Goal: Find specific page/section: Find specific page/section

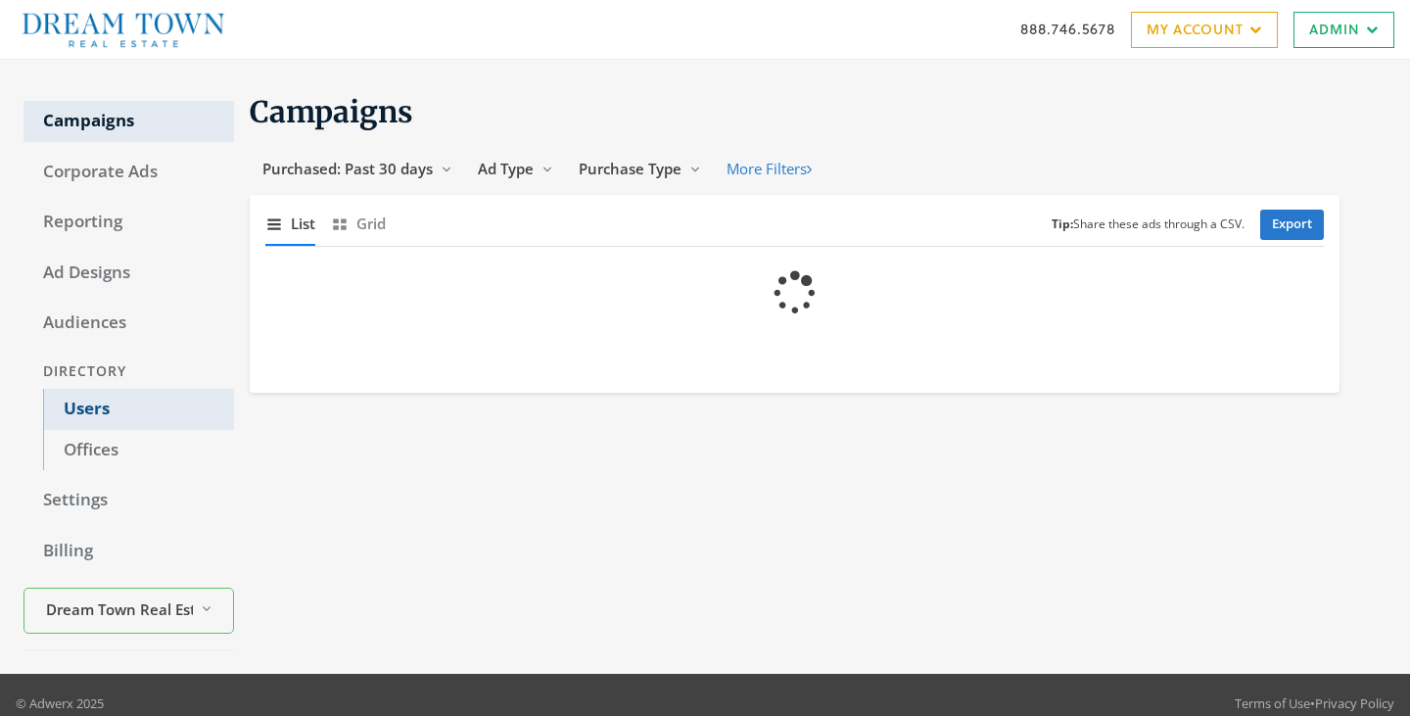
click at [85, 402] on link "Users" at bounding box center [138, 409] width 191 height 41
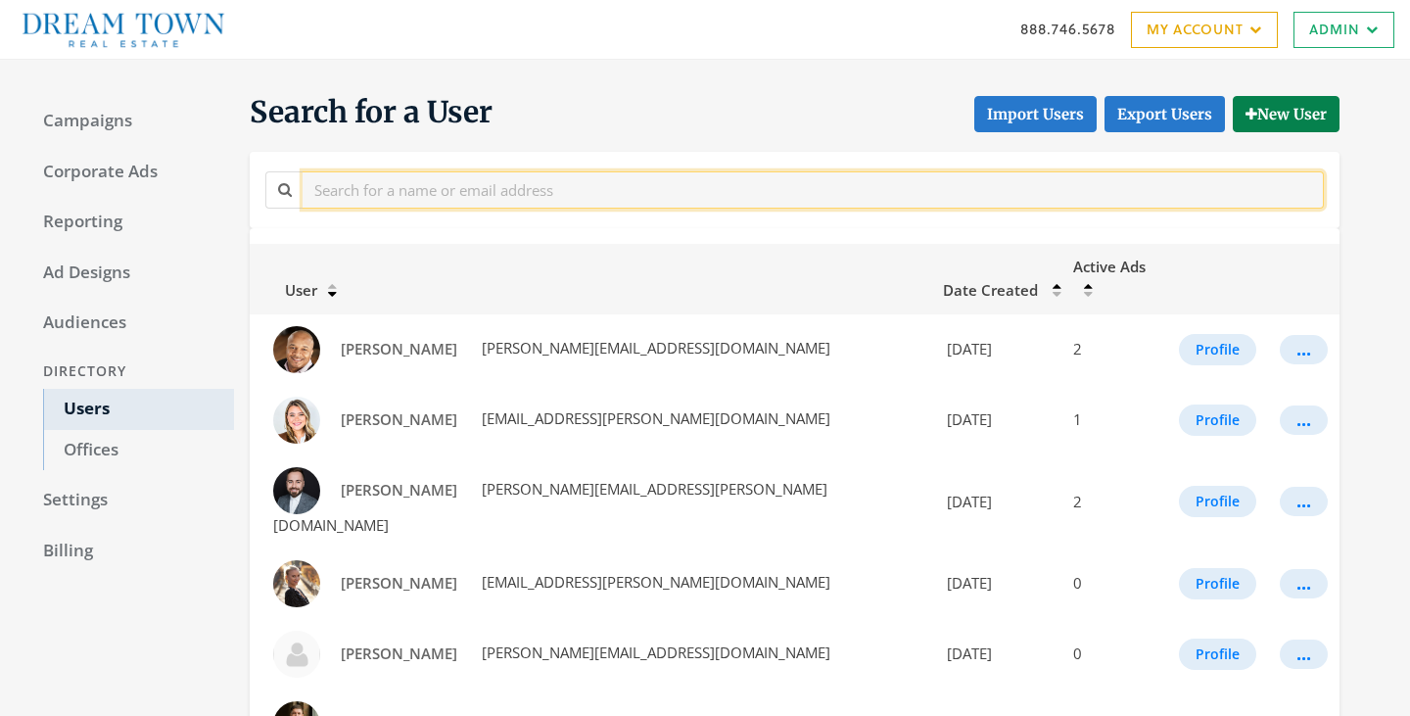
click at [403, 182] on input "text" at bounding box center [814, 189] width 1022 height 36
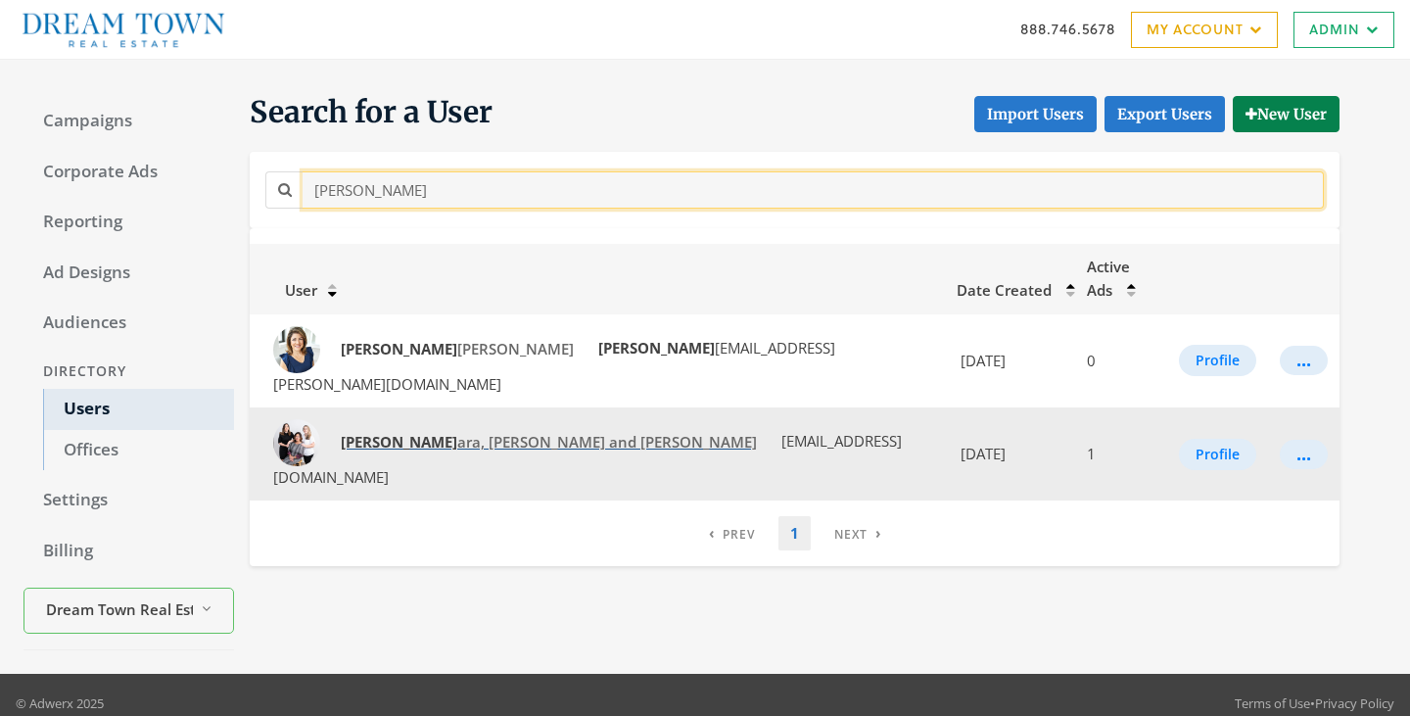
type input "barb"
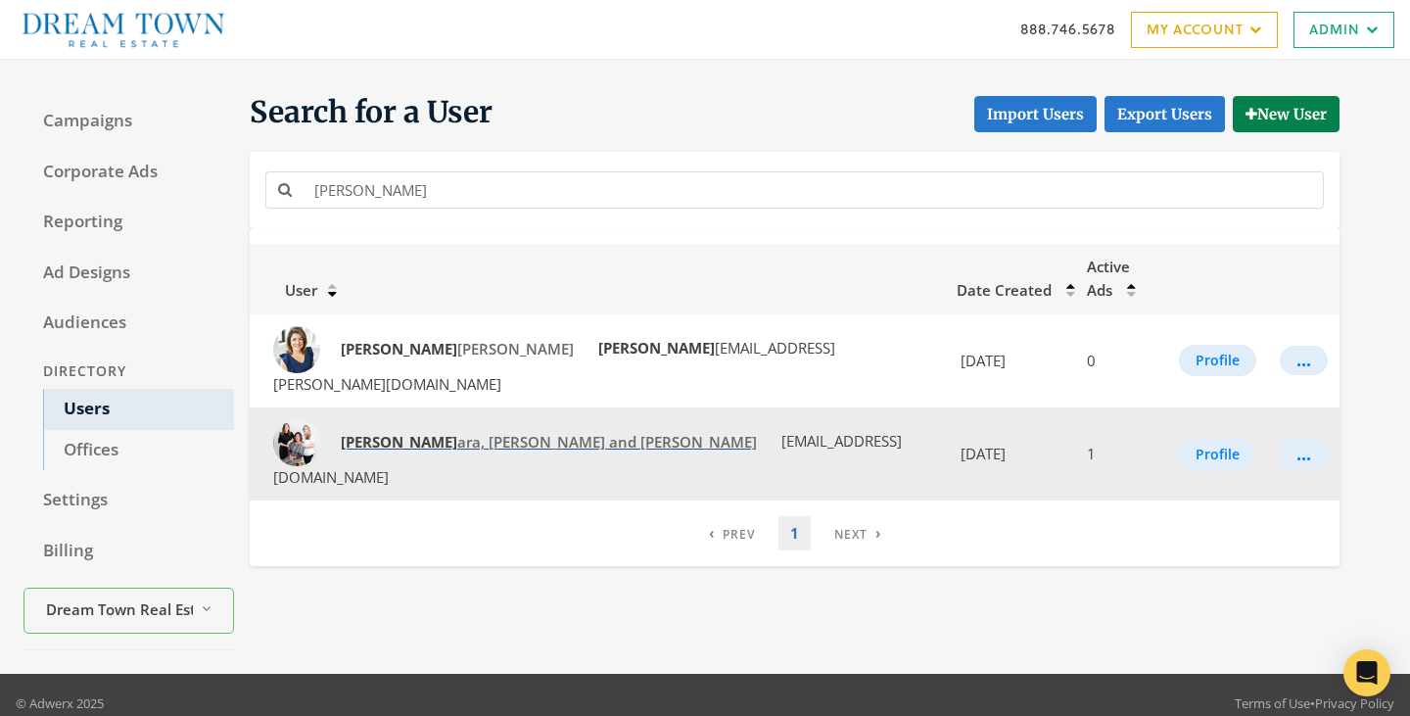
click at [432, 432] on span "Barb ara, Hilary and Claire O'Connor" at bounding box center [549, 442] width 416 height 20
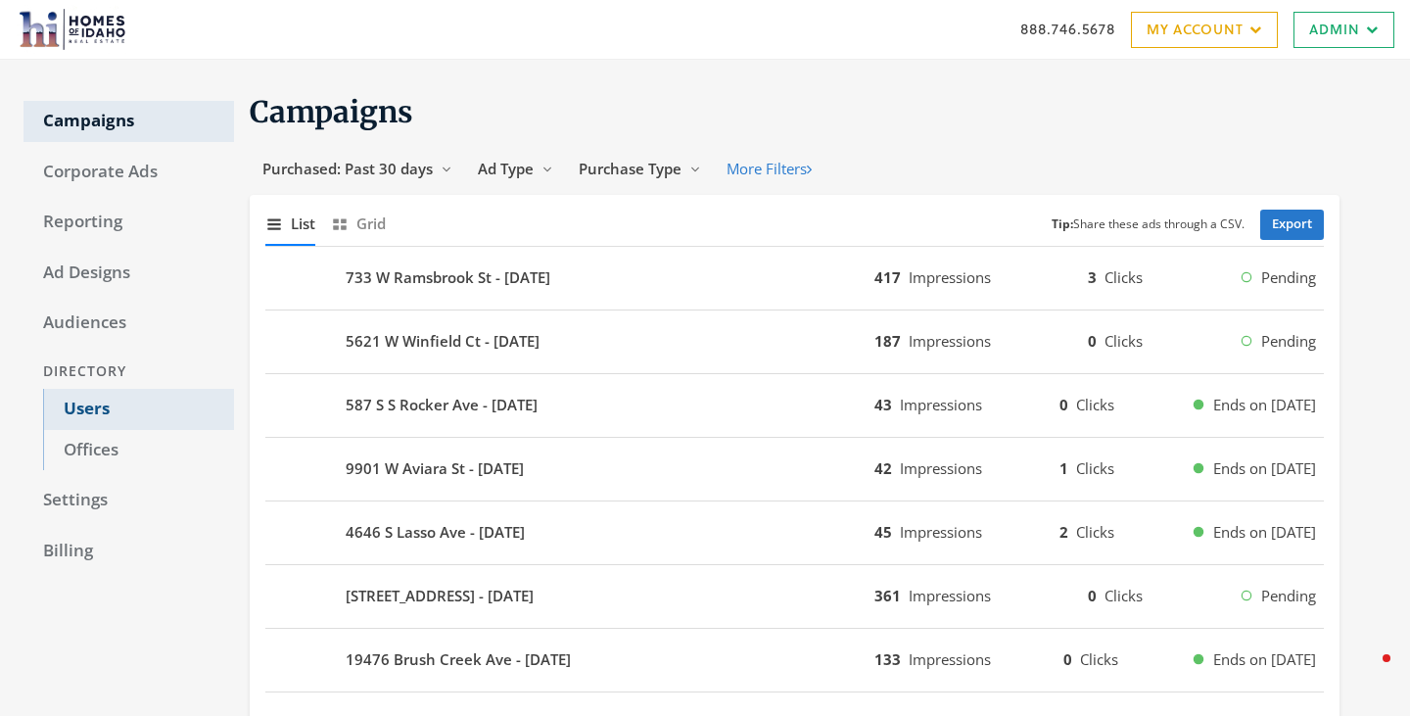
click at [92, 418] on link "Users" at bounding box center [138, 409] width 191 height 41
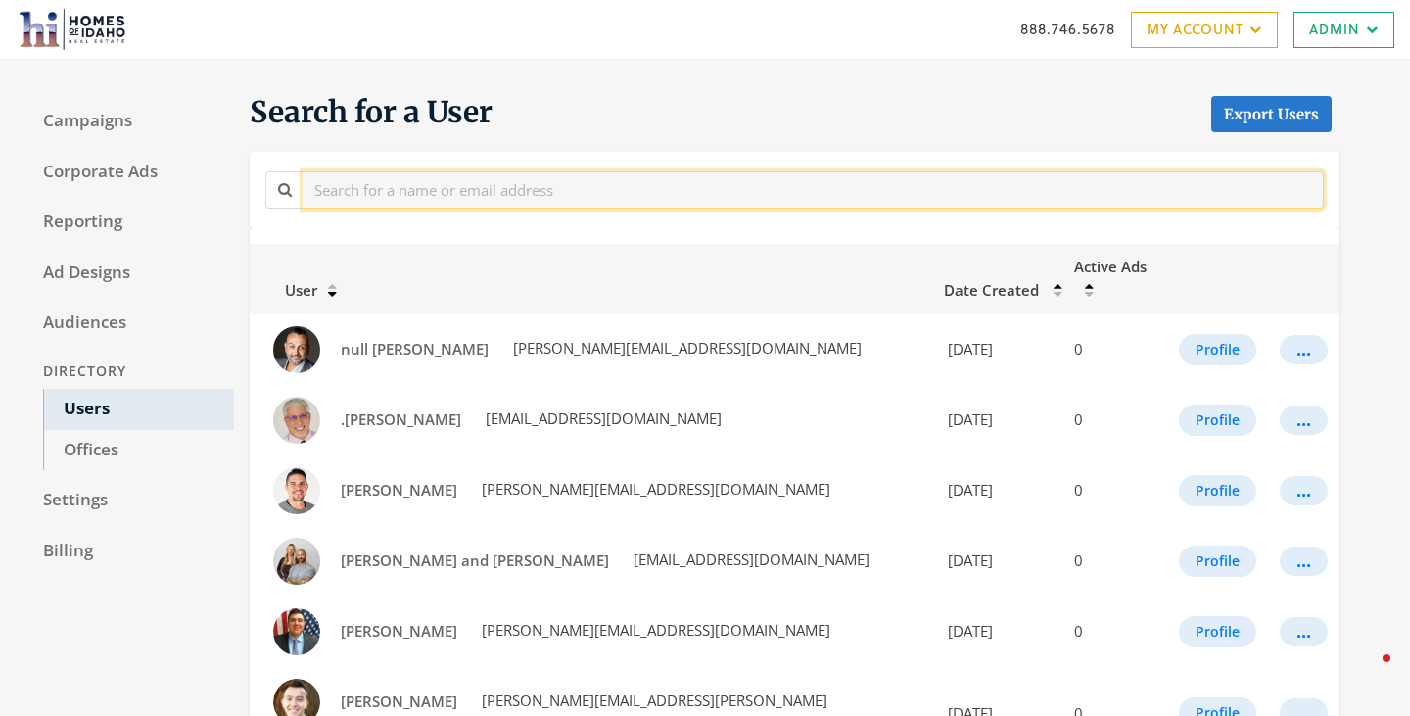
click at [480, 202] on input "text" at bounding box center [814, 189] width 1022 height 36
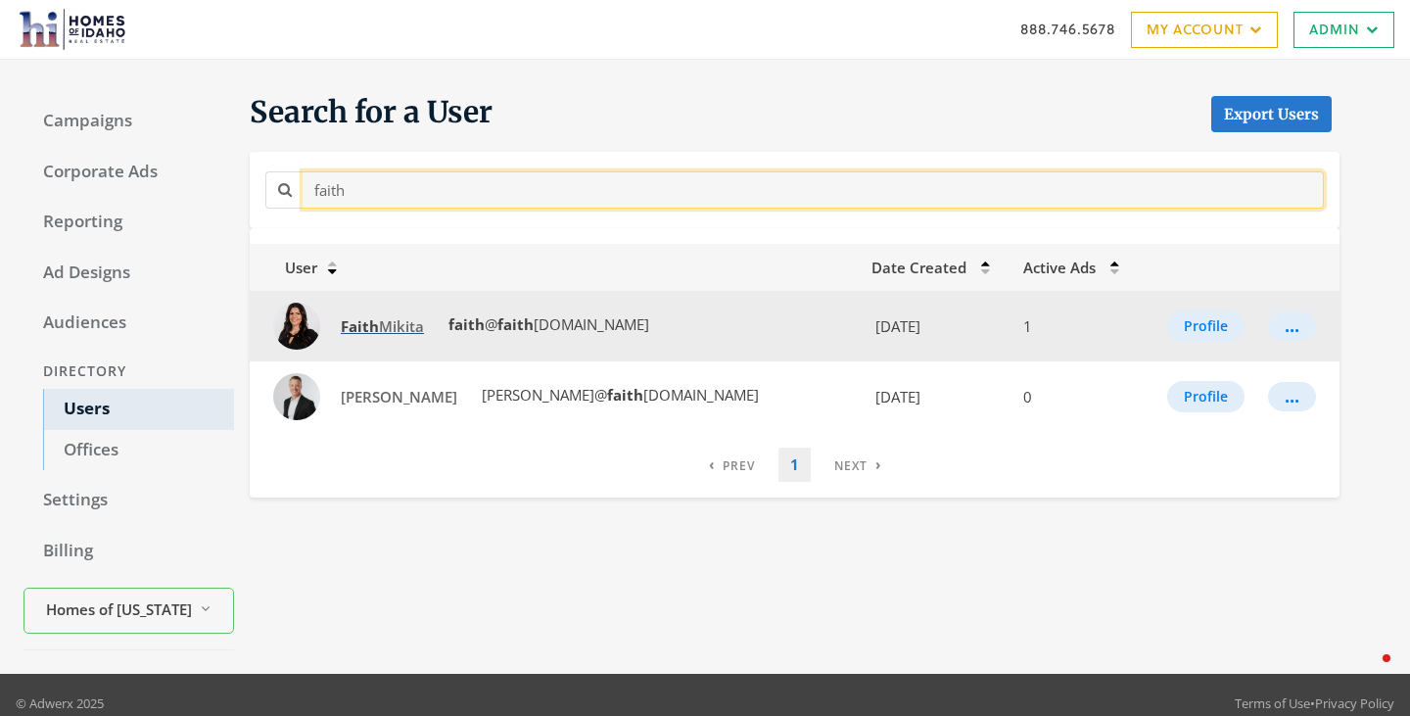
type input "faith"
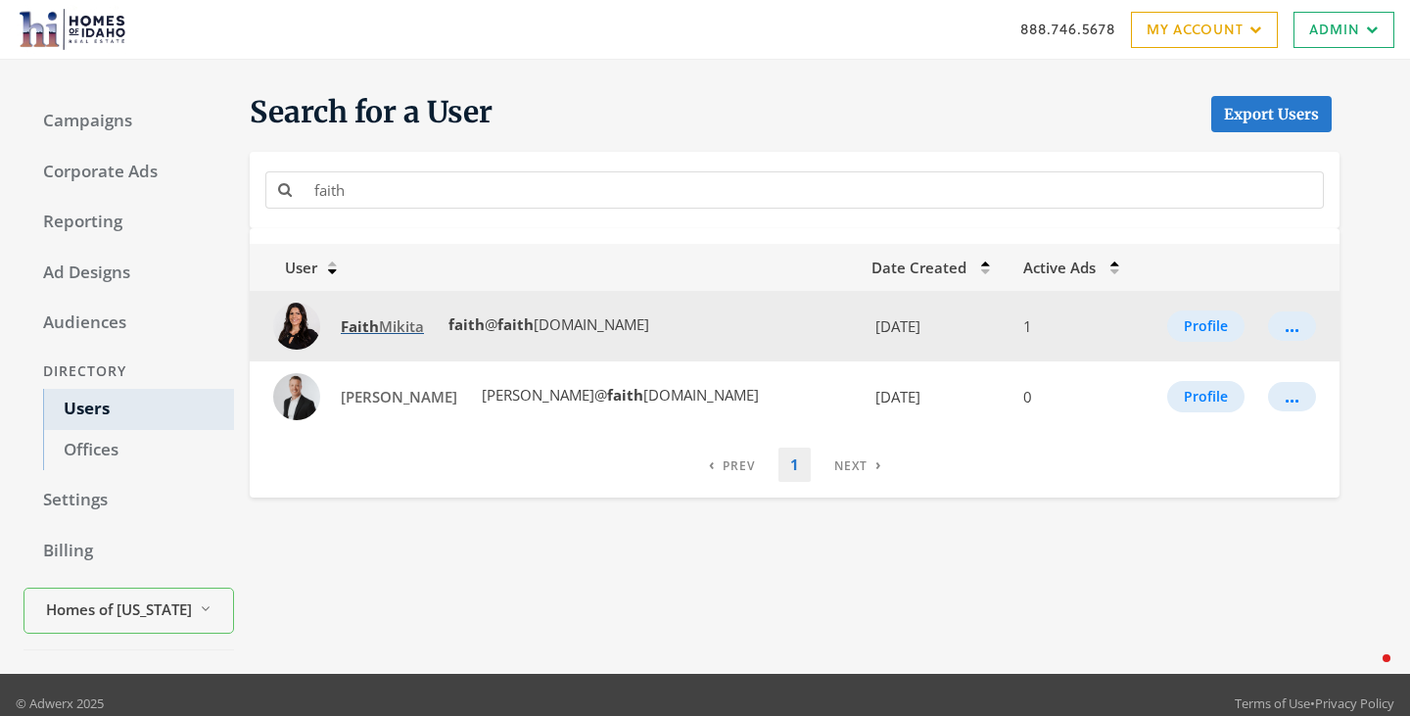
click at [377, 335] on strong "Faith" at bounding box center [360, 326] width 38 height 20
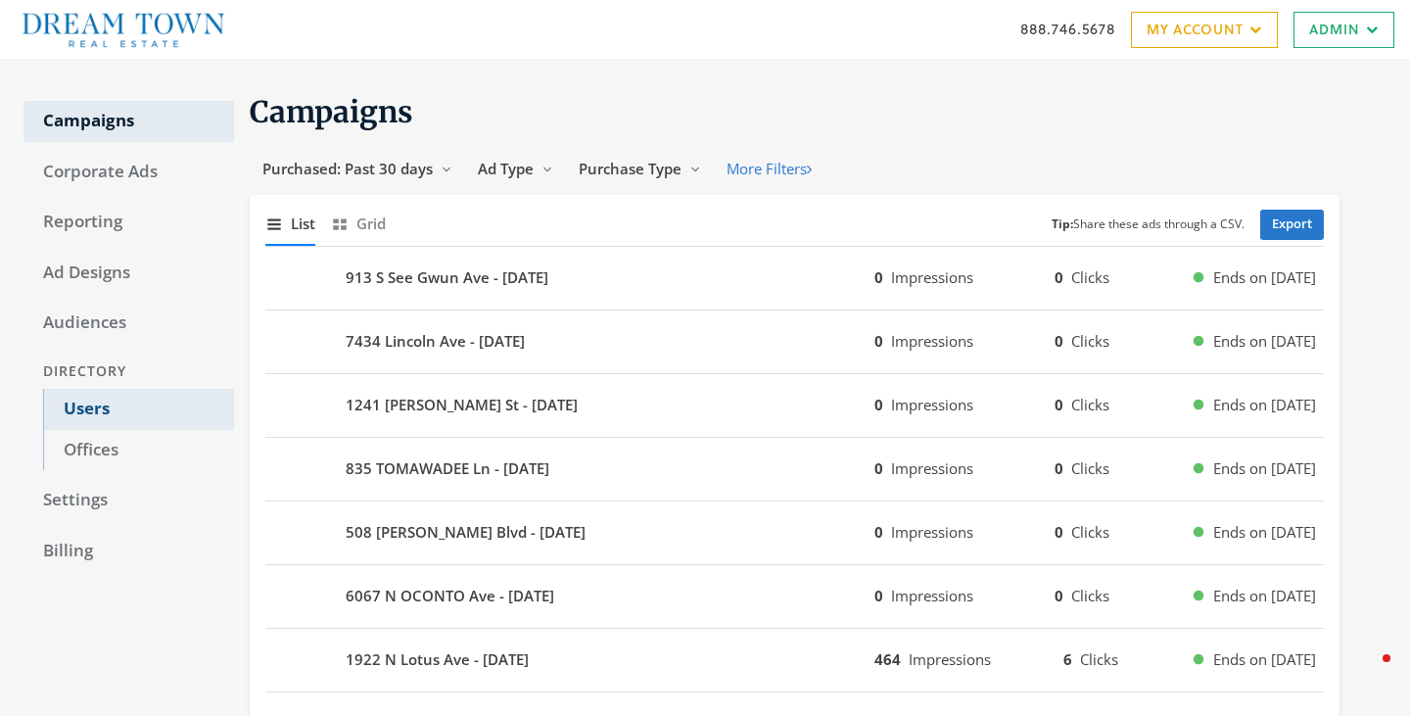
click at [78, 412] on link "Users" at bounding box center [138, 409] width 191 height 41
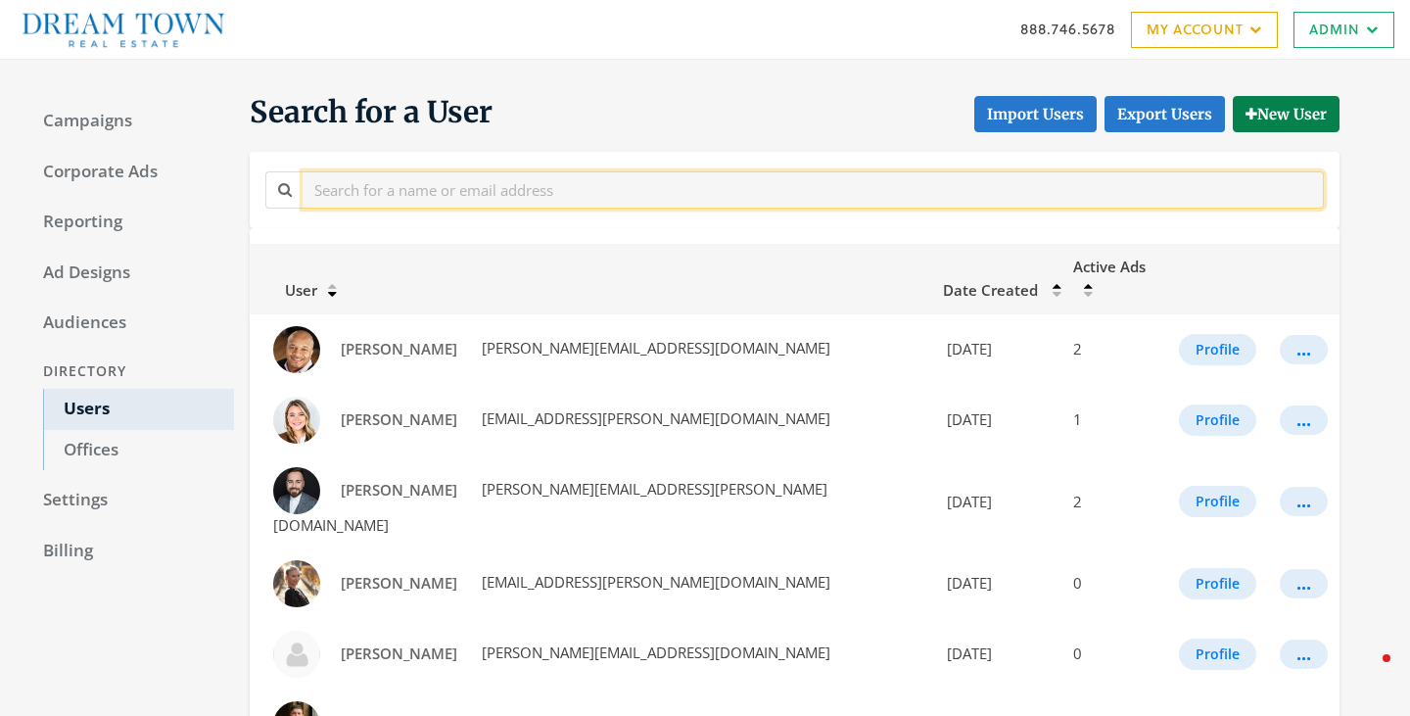
click at [457, 197] on input "text" at bounding box center [814, 189] width 1022 height 36
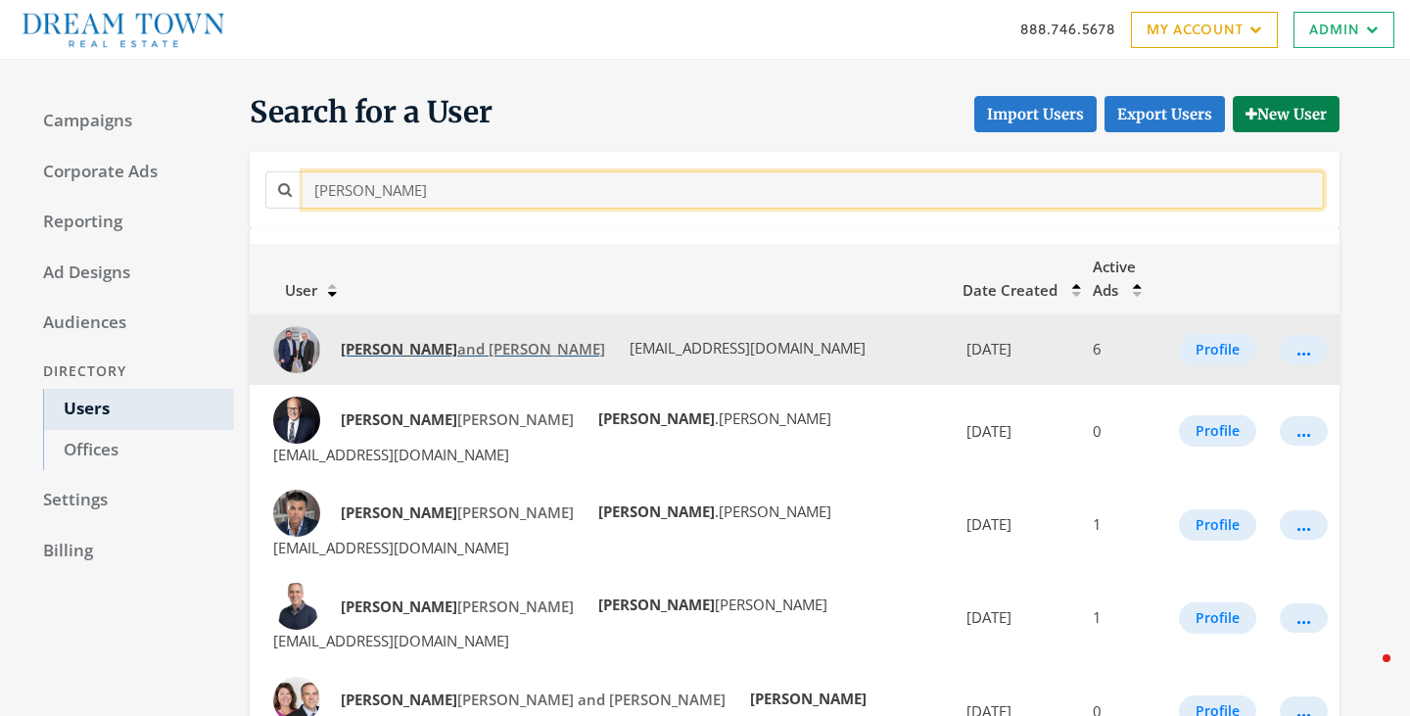
type input "craig"
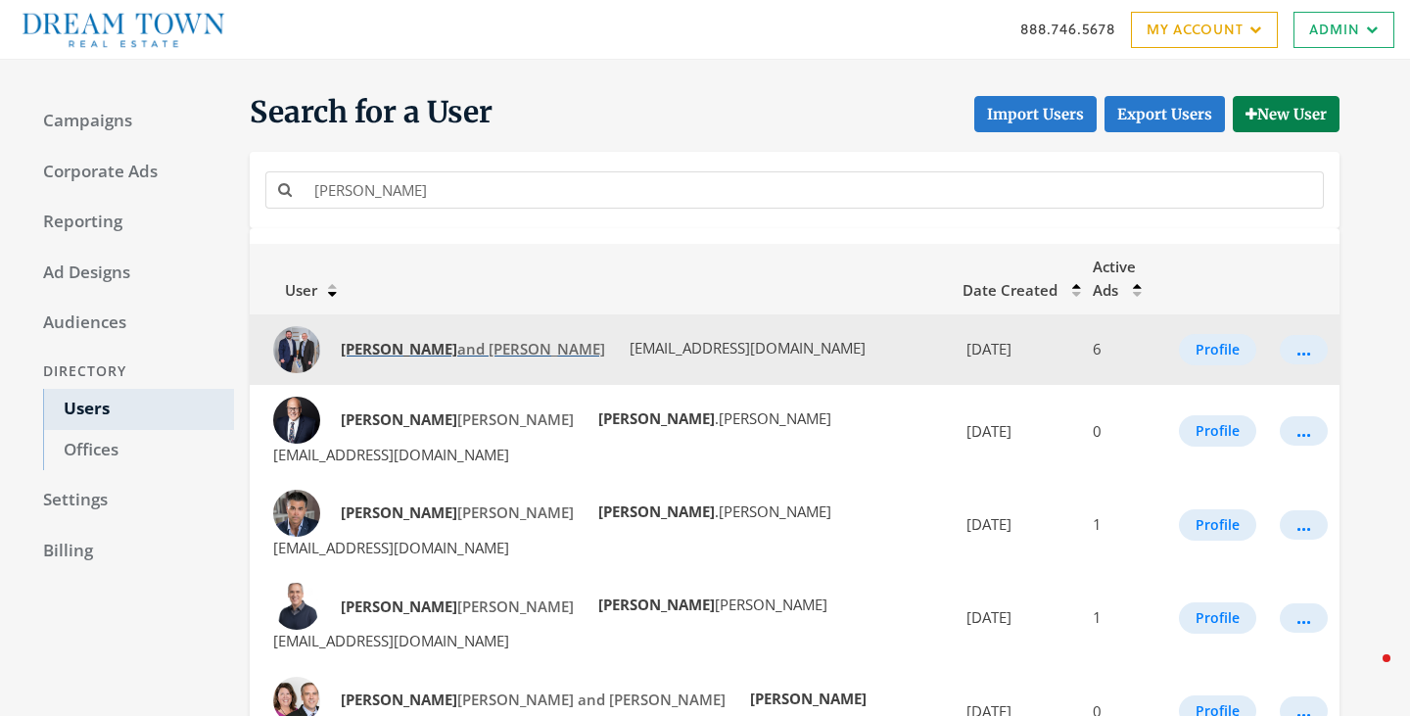
click at [409, 339] on span "Craig and Nick Fallico" at bounding box center [473, 349] width 264 height 20
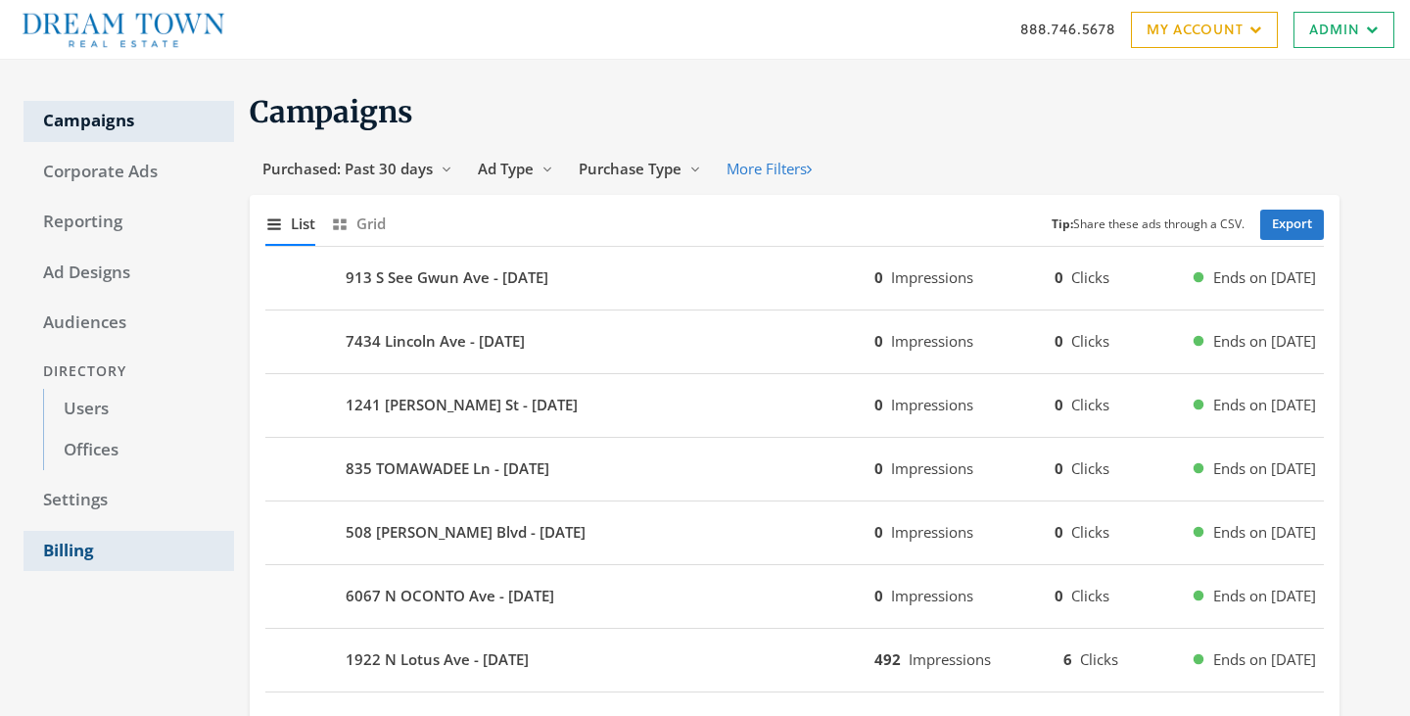
click at [84, 544] on link "Billing" at bounding box center [129, 551] width 211 height 41
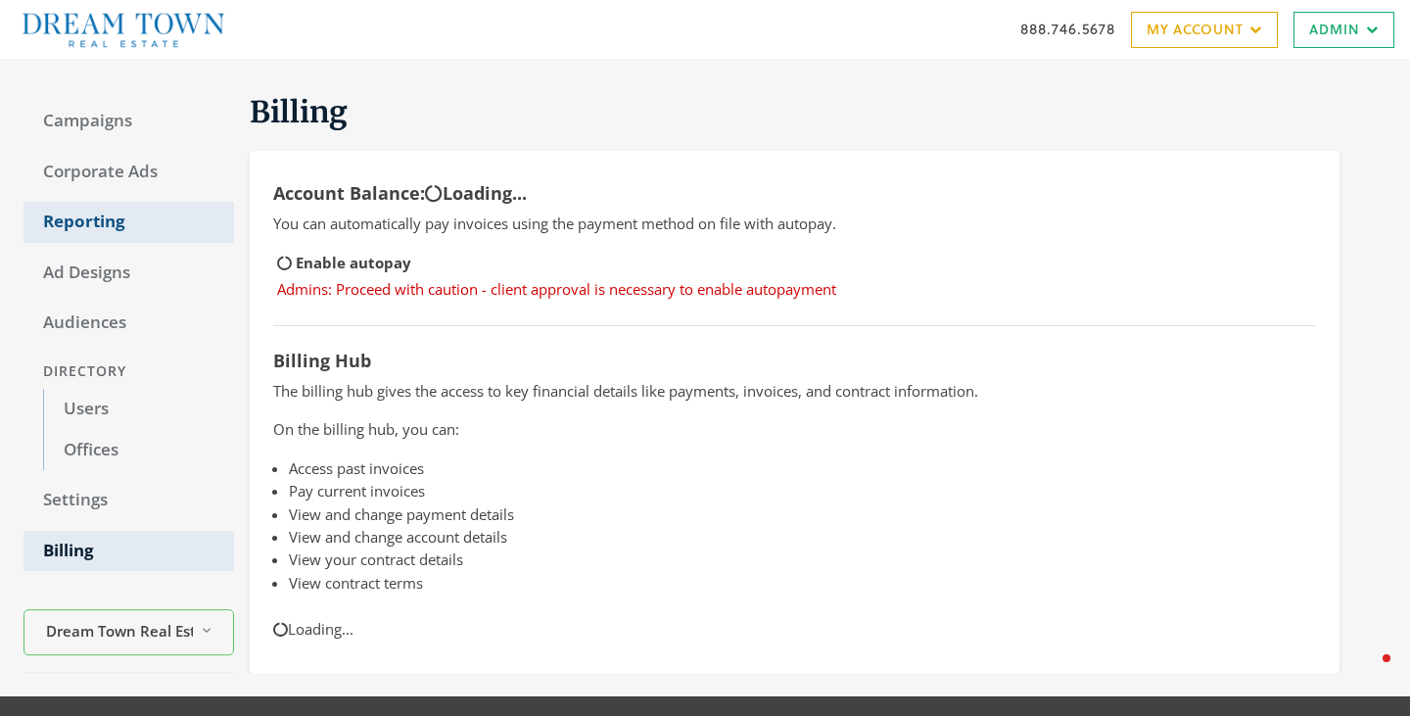
click at [76, 235] on link "Reporting" at bounding box center [129, 222] width 211 height 41
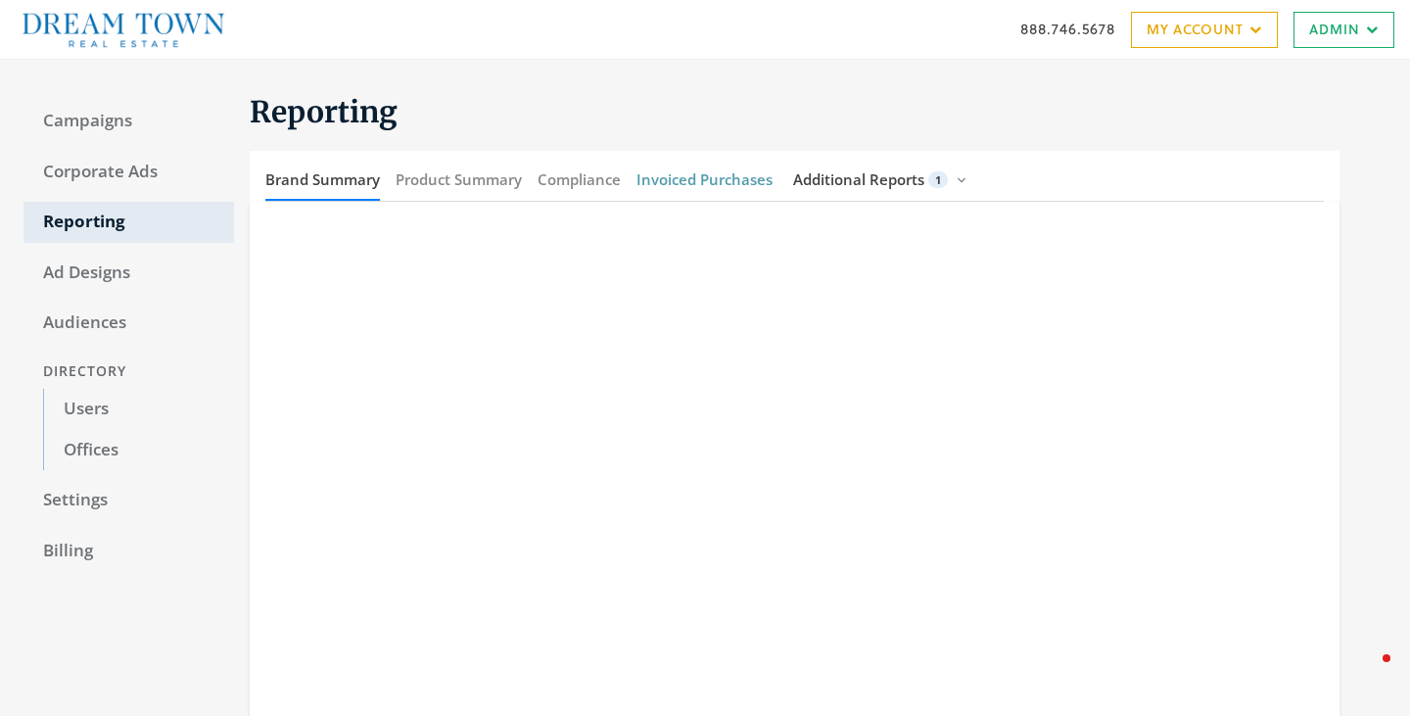
click at [706, 189] on button "Invoiced Purchases" at bounding box center [705, 180] width 136 height 42
click at [848, 184] on span "Additional Reports" at bounding box center [858, 179] width 131 height 20
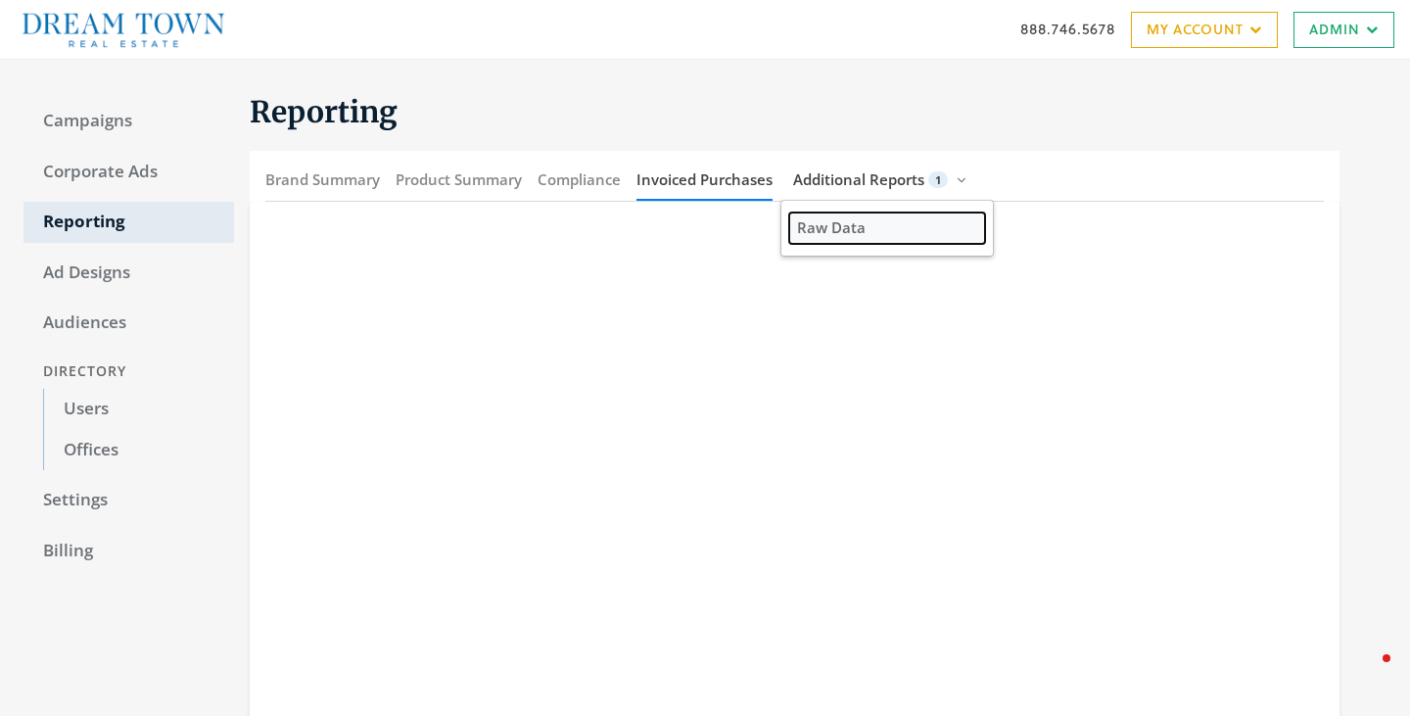
click at [840, 229] on span "Raw Data" at bounding box center [831, 227] width 69 height 20
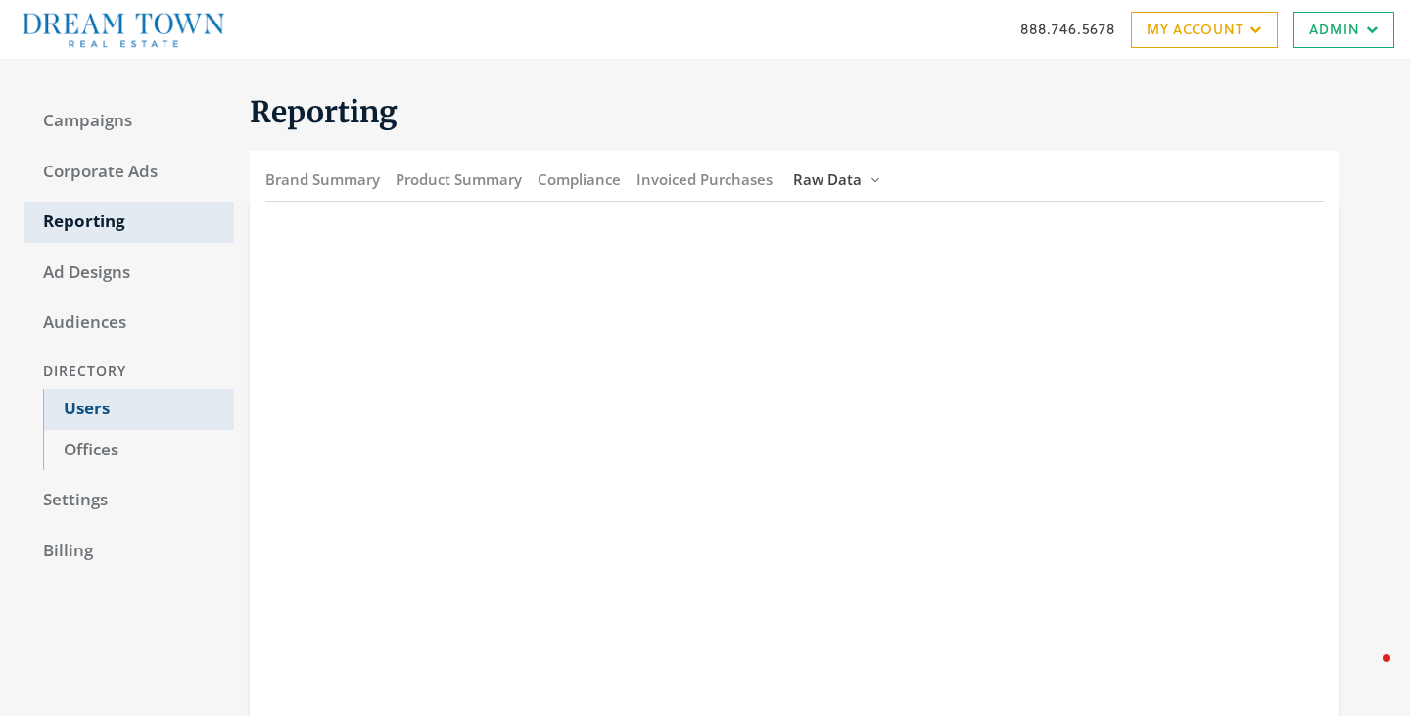
click at [61, 413] on link "Users" at bounding box center [138, 409] width 191 height 41
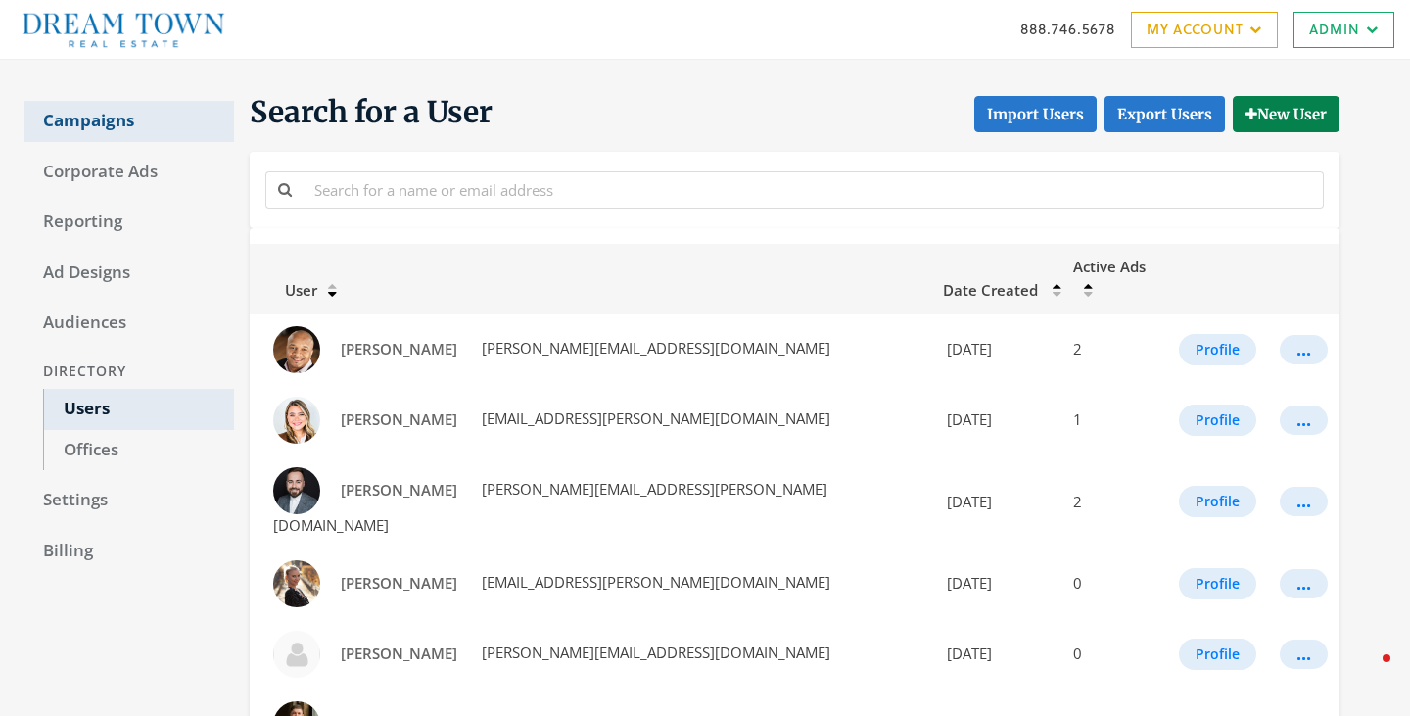
click at [116, 115] on link "Campaigns" at bounding box center [129, 121] width 211 height 41
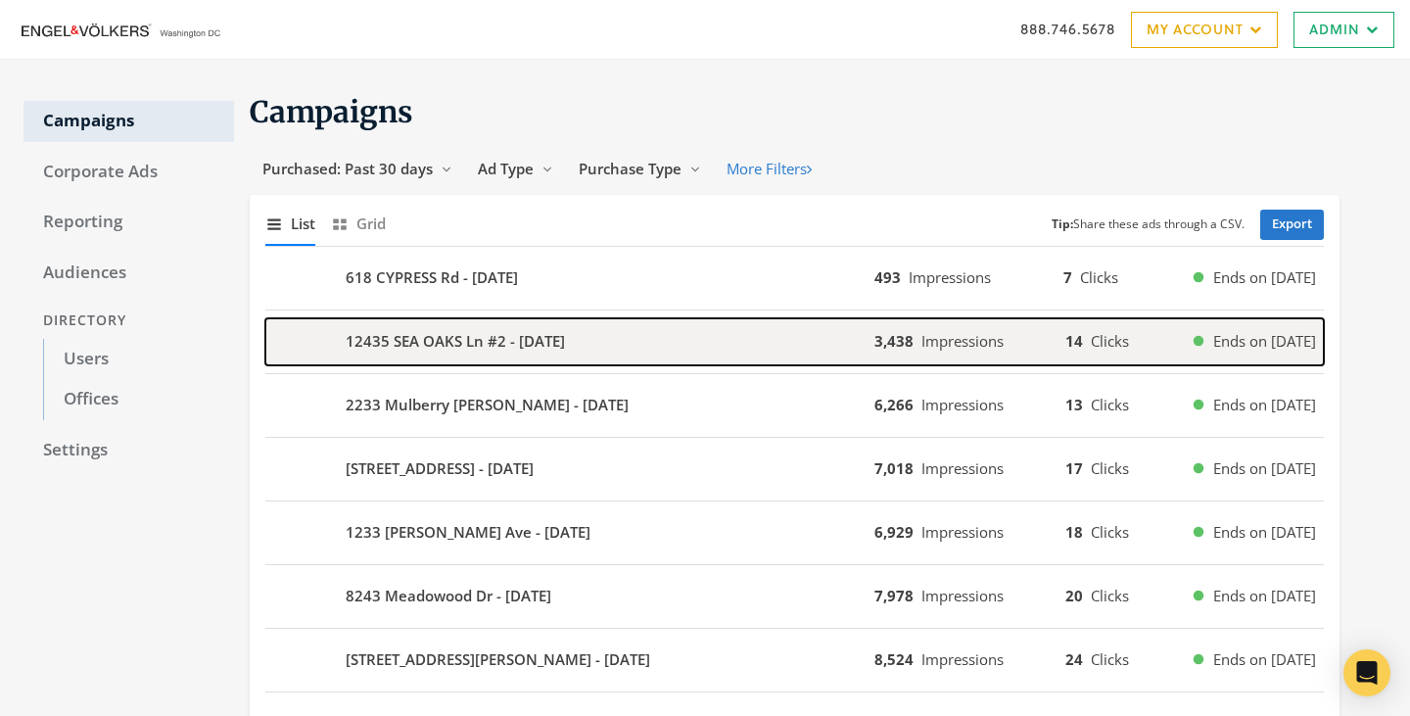
click at [468, 320] on div "12435 SEA OAKS Ln #2 - [DATE]" at bounding box center [569, 341] width 609 height 47
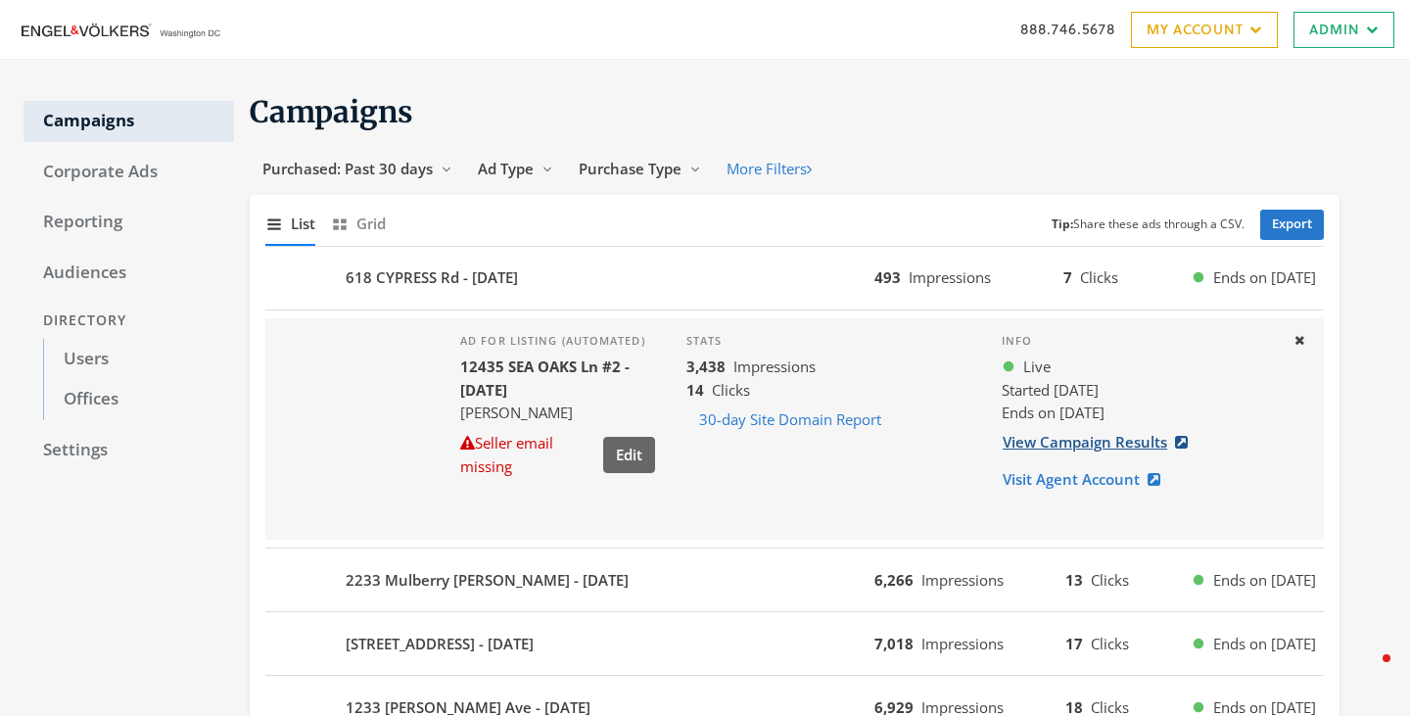
click at [1061, 440] on link "View Campaign Results" at bounding box center [1101, 442] width 199 height 36
click at [111, 363] on link "Users" at bounding box center [138, 359] width 191 height 41
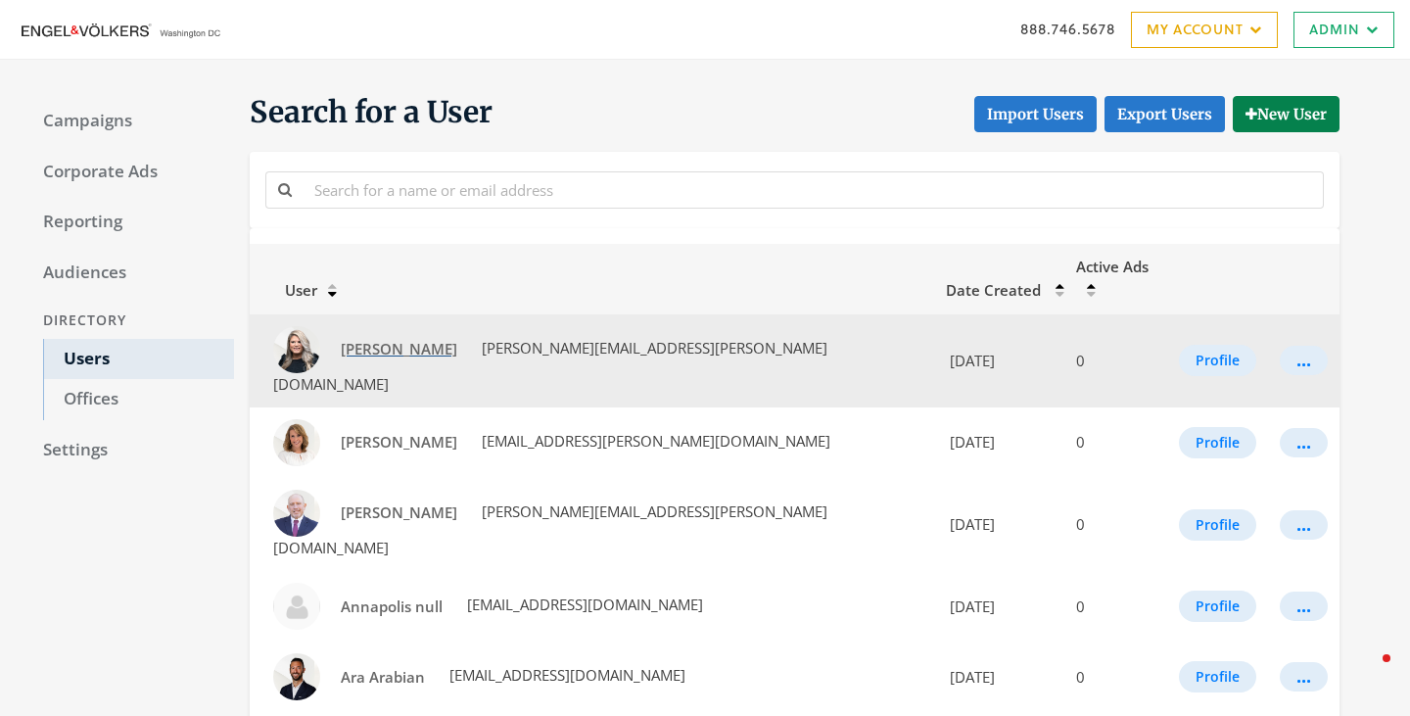
click at [400, 339] on span "Amanda Greenfield" at bounding box center [399, 349] width 117 height 20
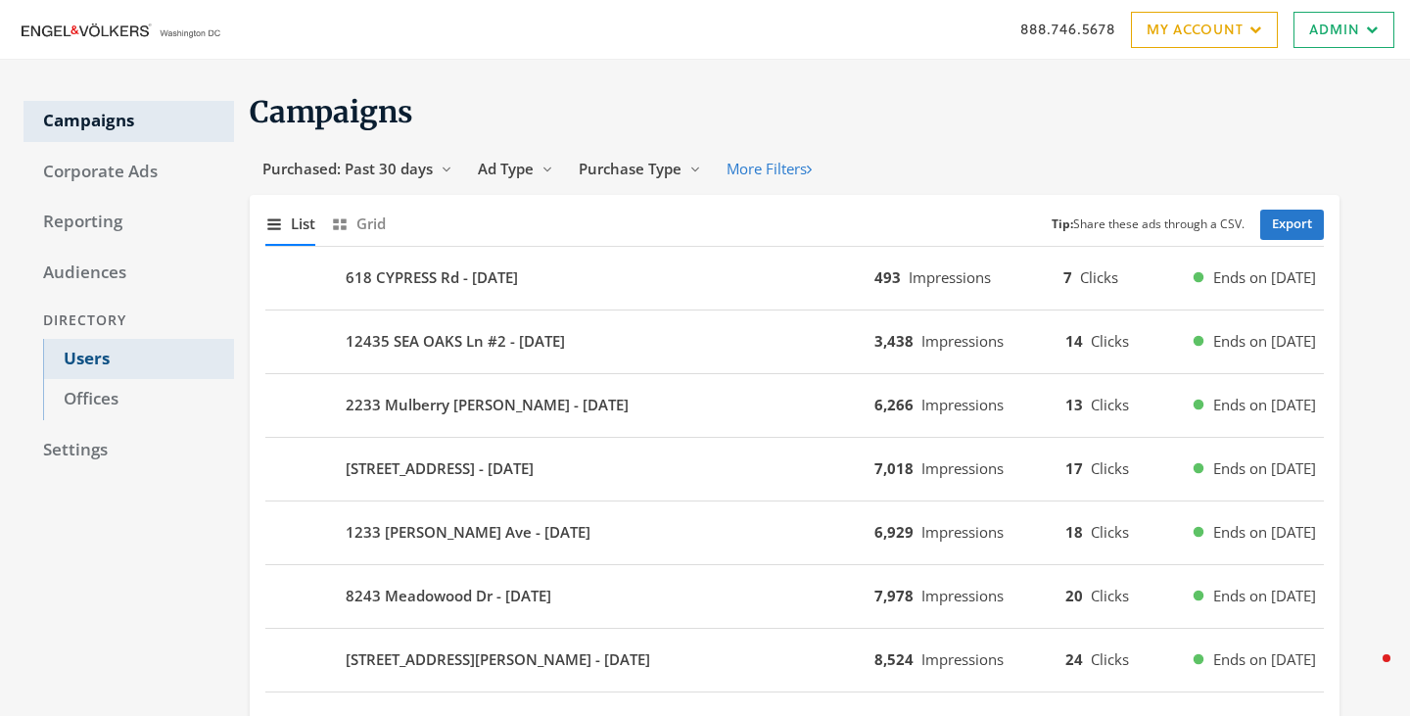
click at [107, 378] on link "Users" at bounding box center [138, 359] width 191 height 41
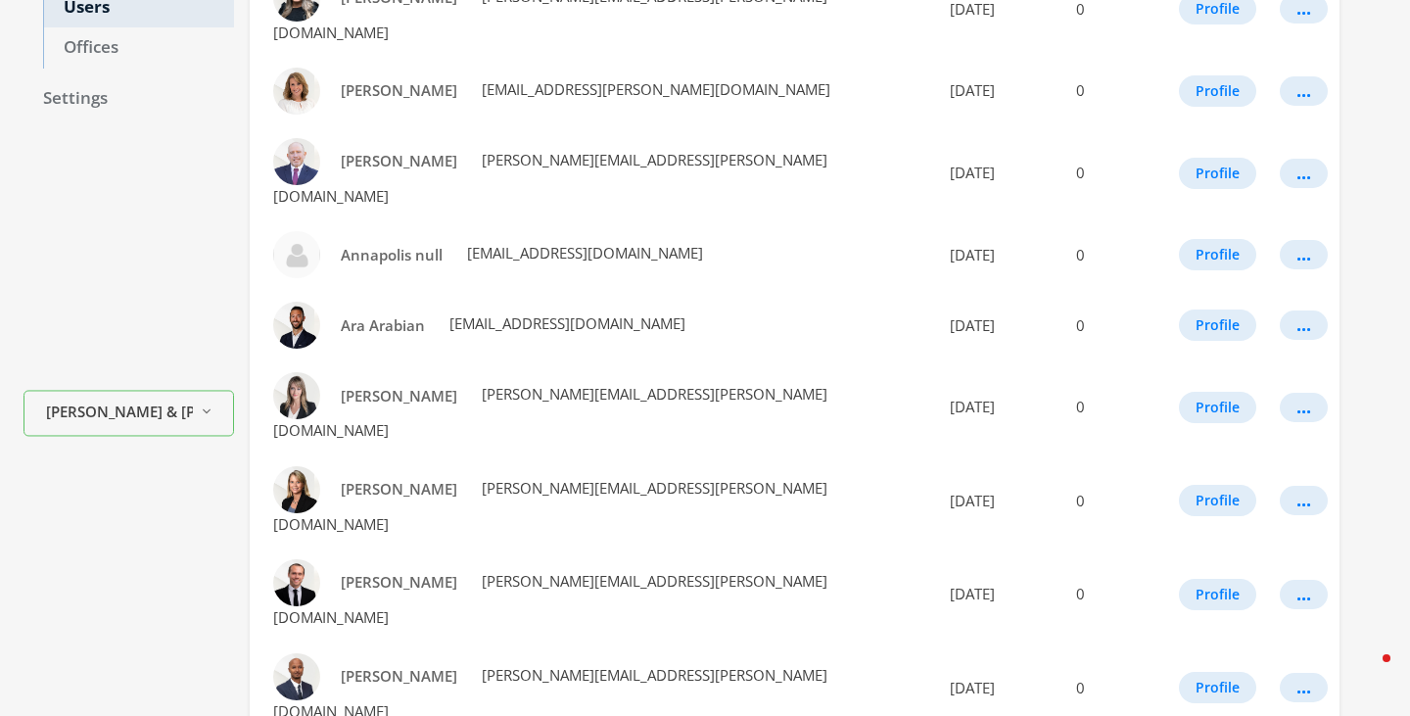
scroll to position [1133, 0]
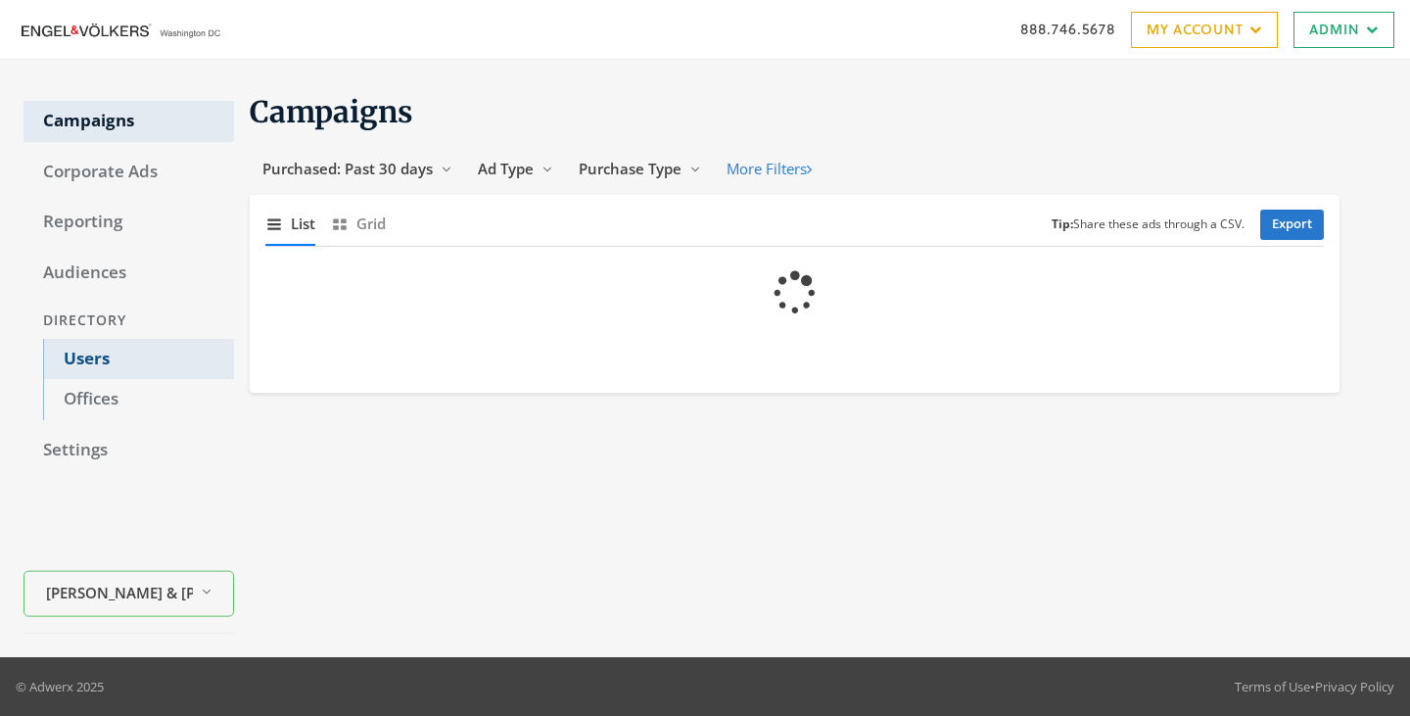
click at [115, 362] on link "Users" at bounding box center [138, 359] width 191 height 41
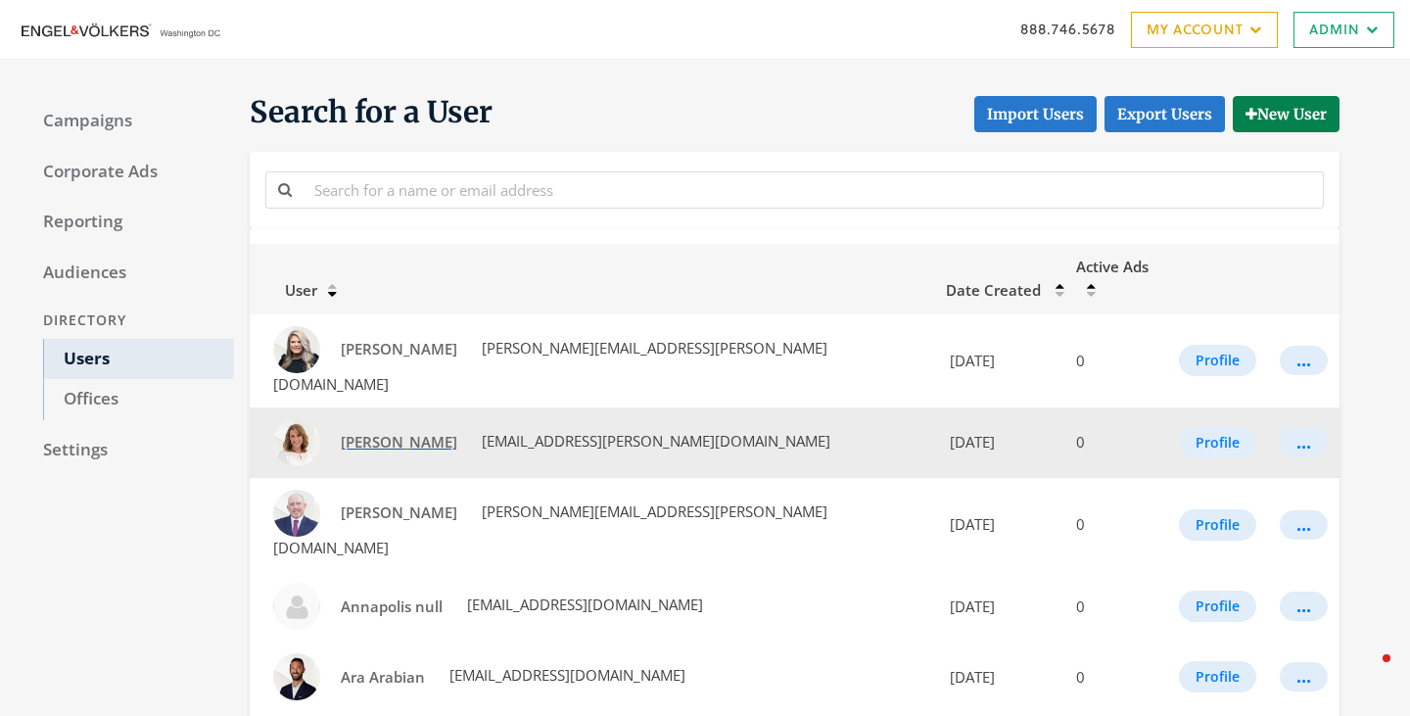
click at [405, 432] on span "[PERSON_NAME]" at bounding box center [399, 442] width 117 height 20
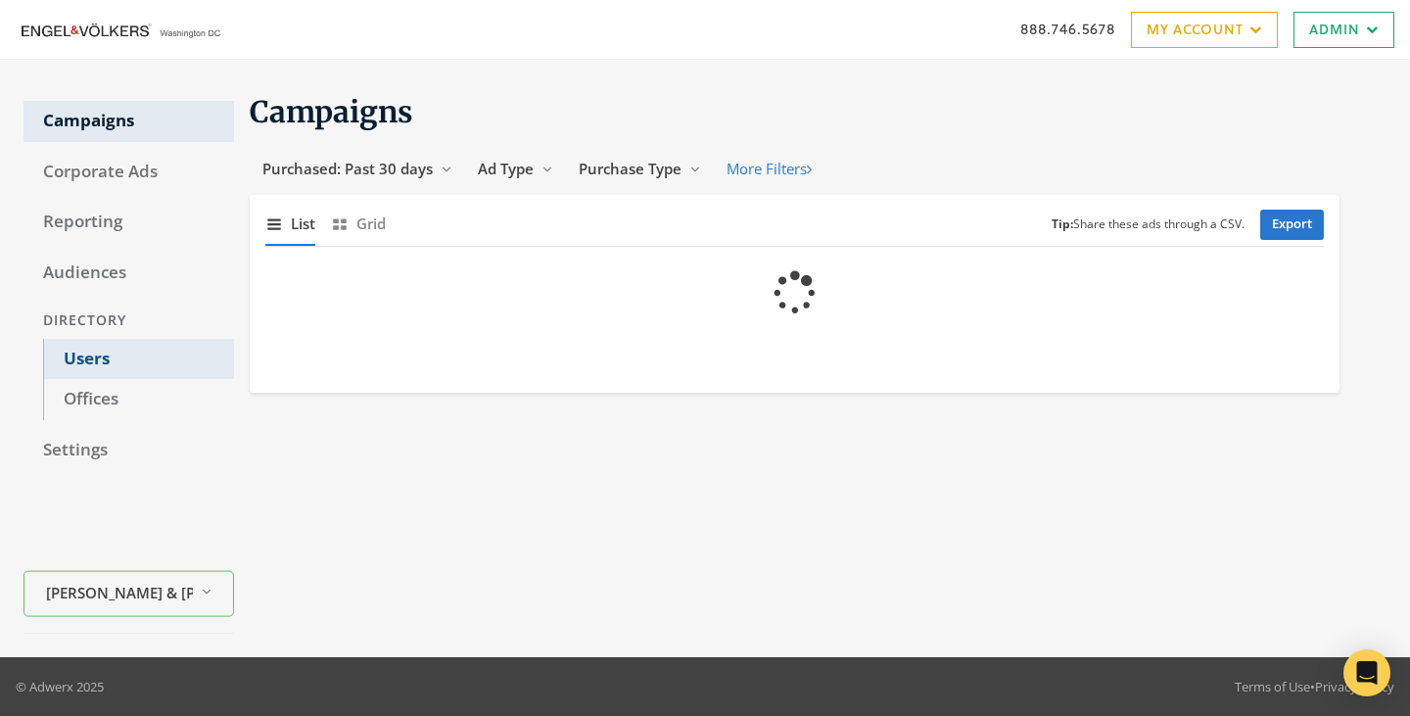
click at [99, 349] on link "Users" at bounding box center [138, 359] width 191 height 41
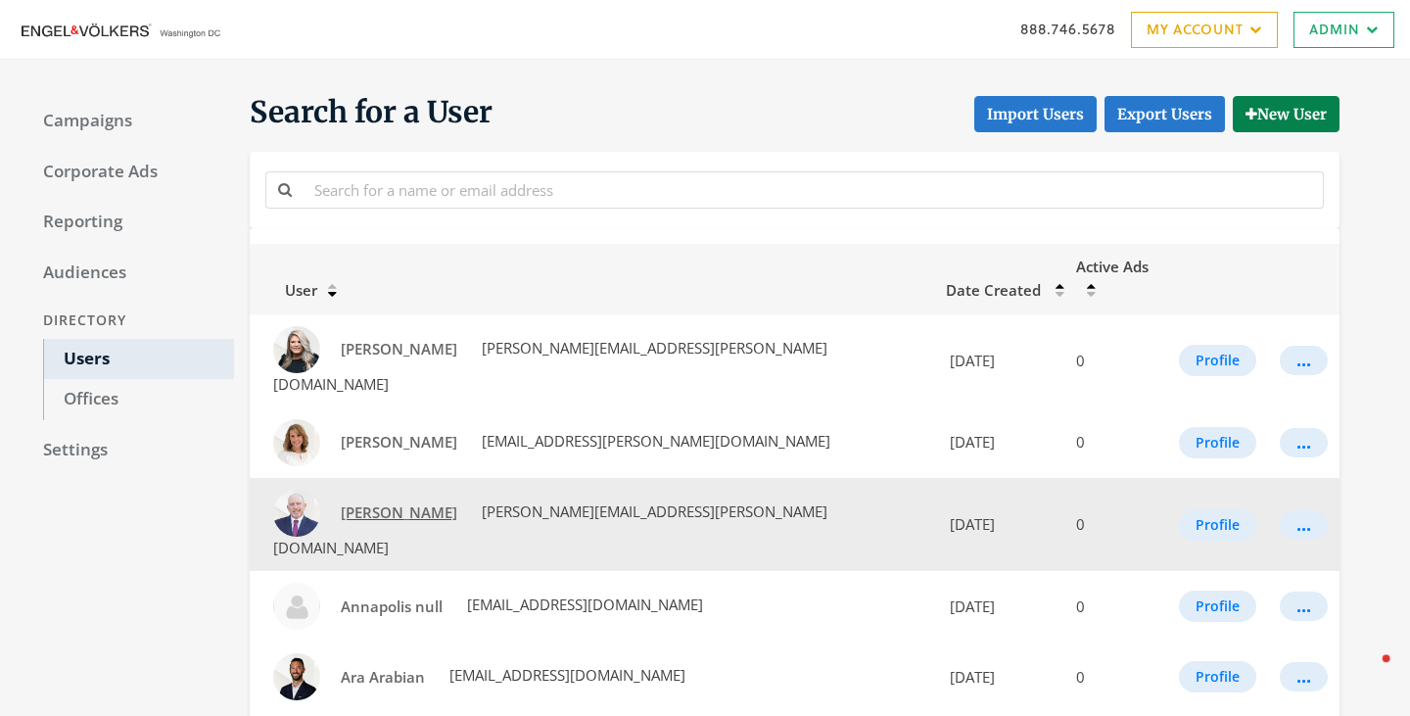
click at [363, 502] on span "[PERSON_NAME]" at bounding box center [399, 512] width 117 height 20
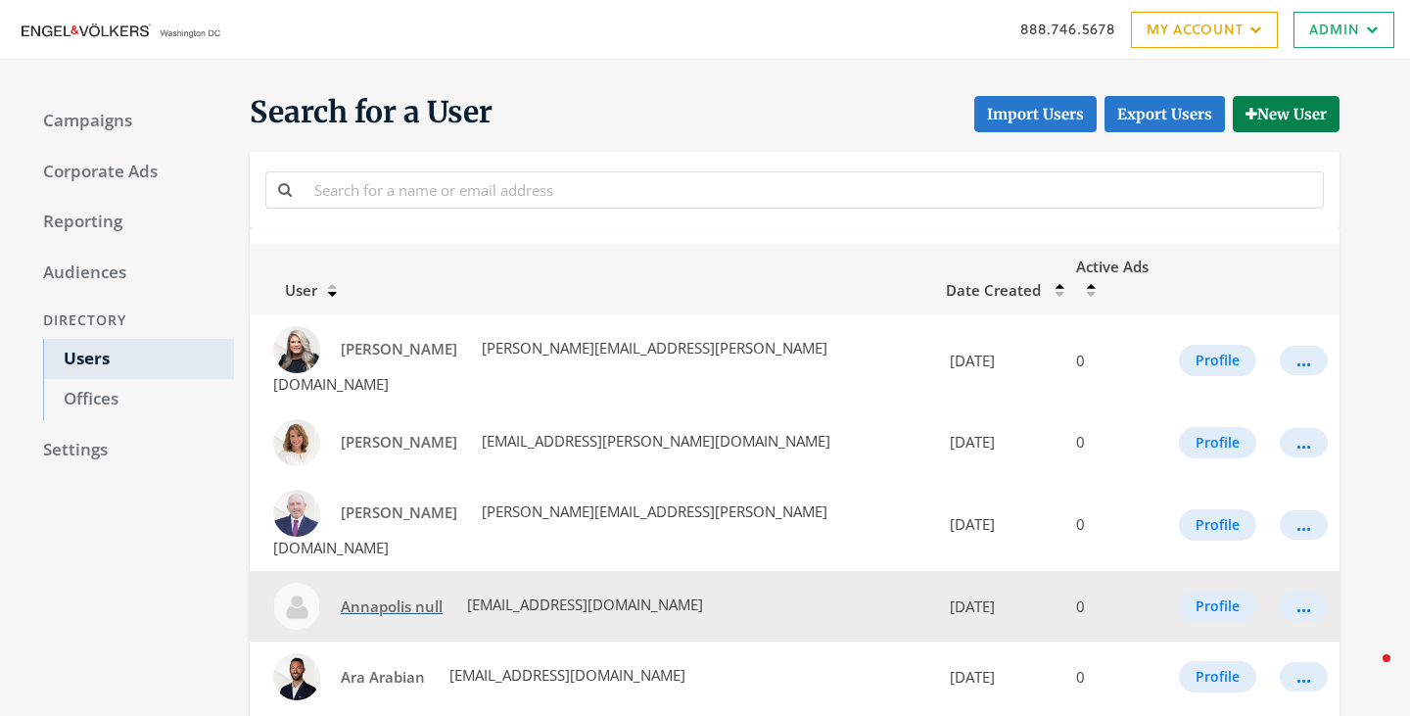
click at [386, 596] on span "Annapolis null" at bounding box center [392, 606] width 102 height 20
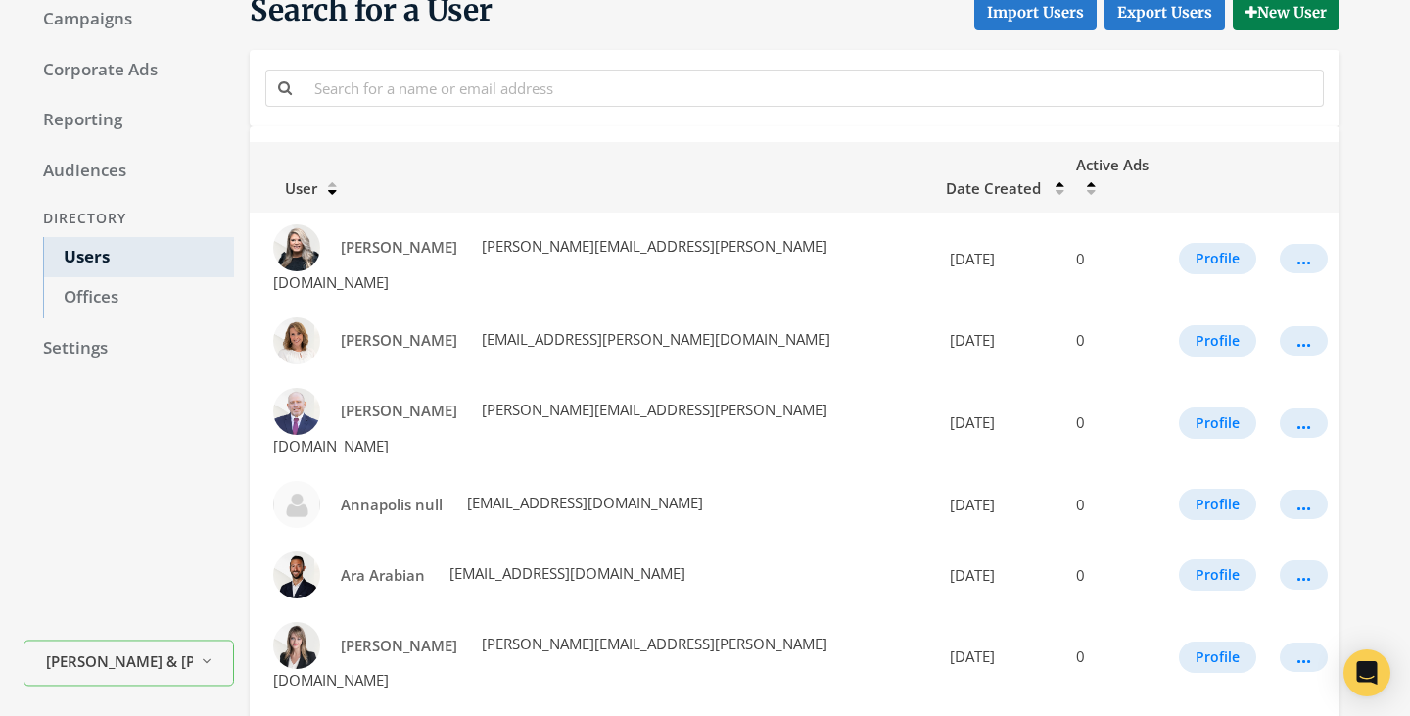
scroll to position [116, 0]
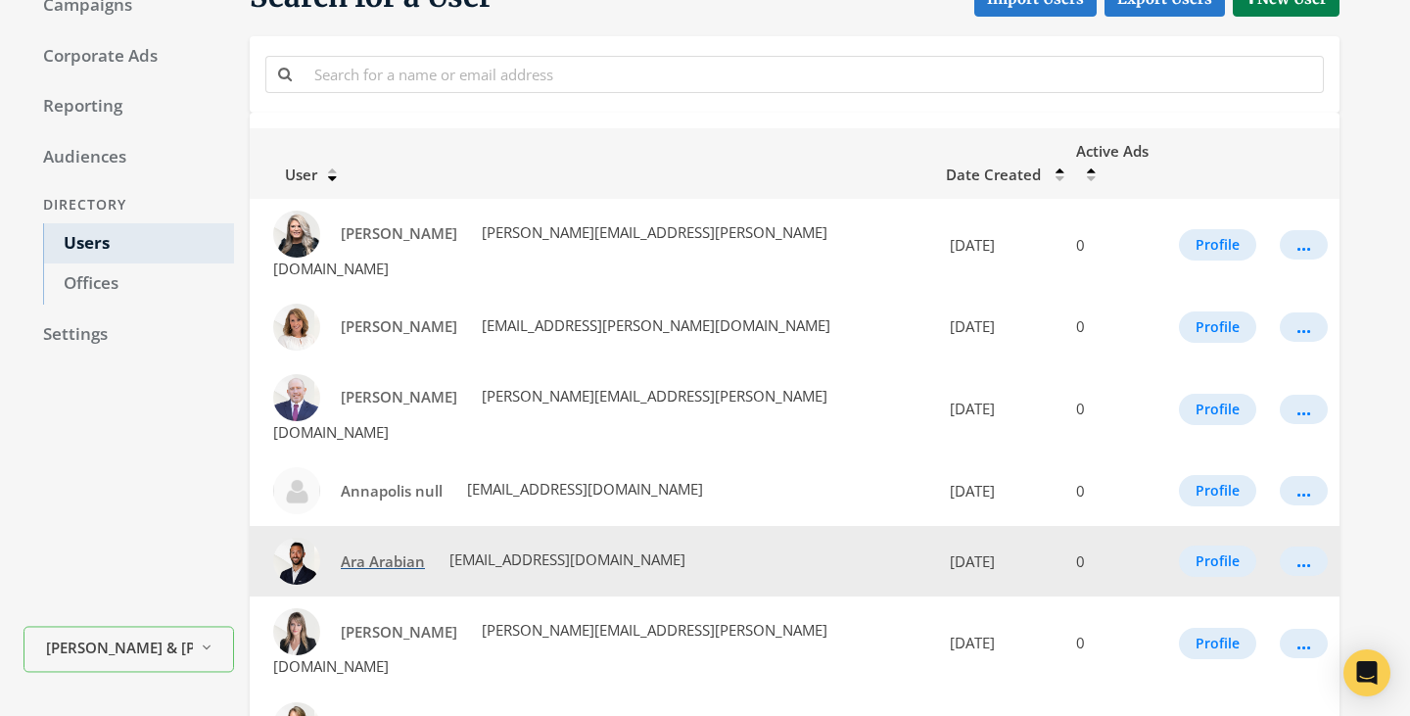
click at [361, 551] on span "Ara Arabian" at bounding box center [383, 561] width 84 height 20
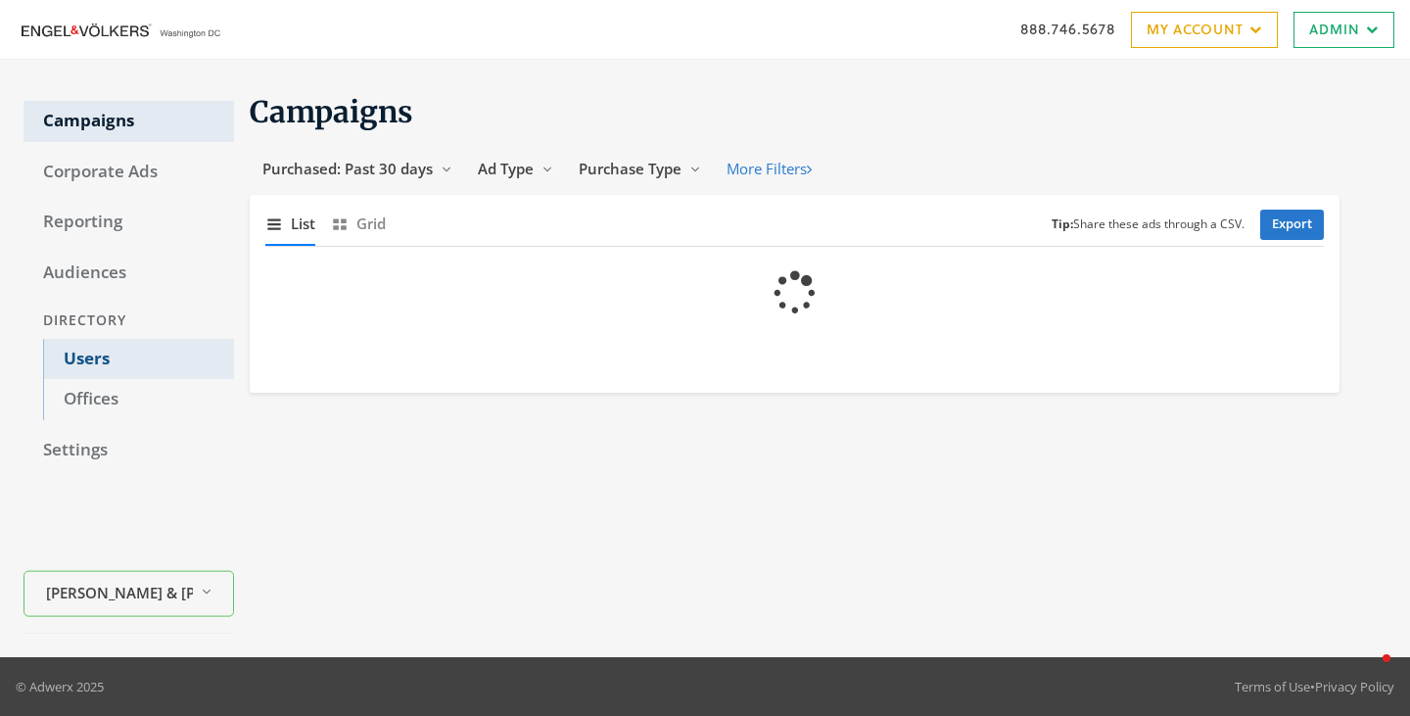
click at [126, 359] on link "Users" at bounding box center [138, 359] width 191 height 41
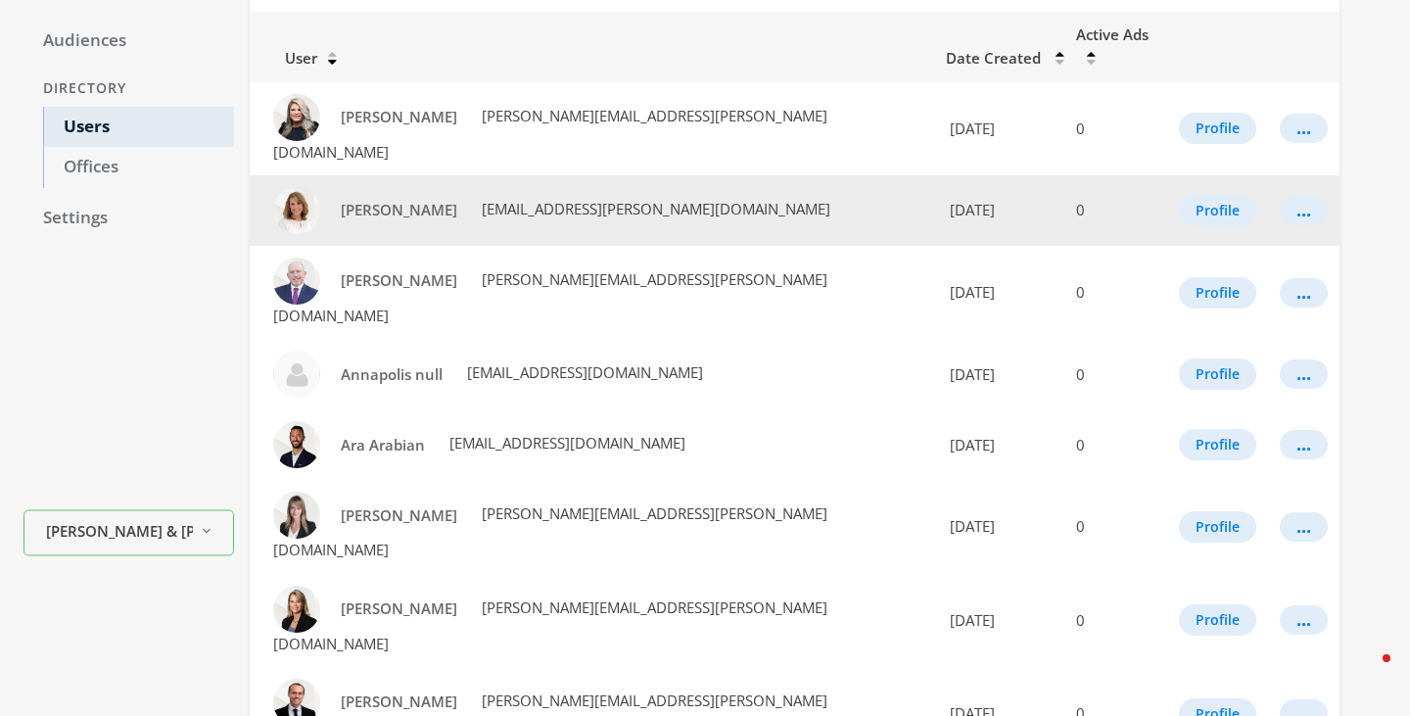
scroll to position [241, 0]
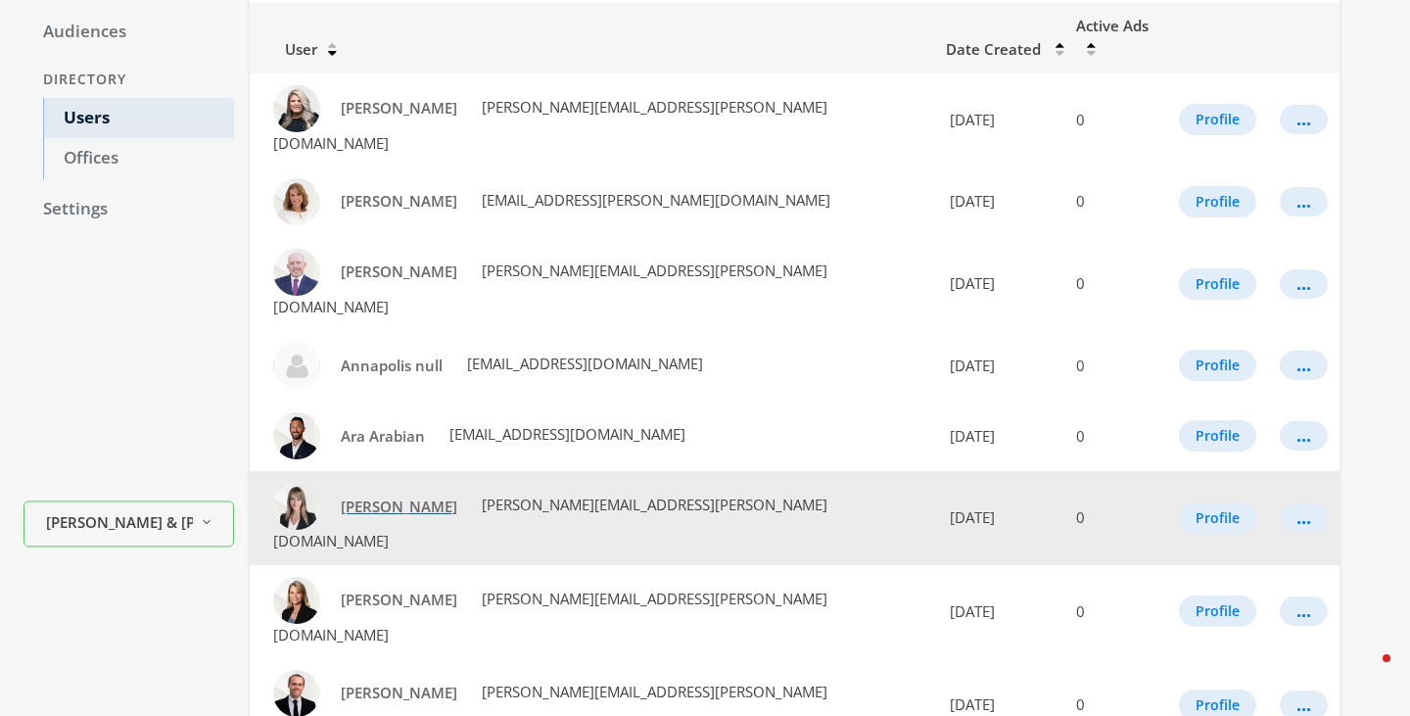
click at [380, 497] on span "[PERSON_NAME]" at bounding box center [399, 507] width 117 height 20
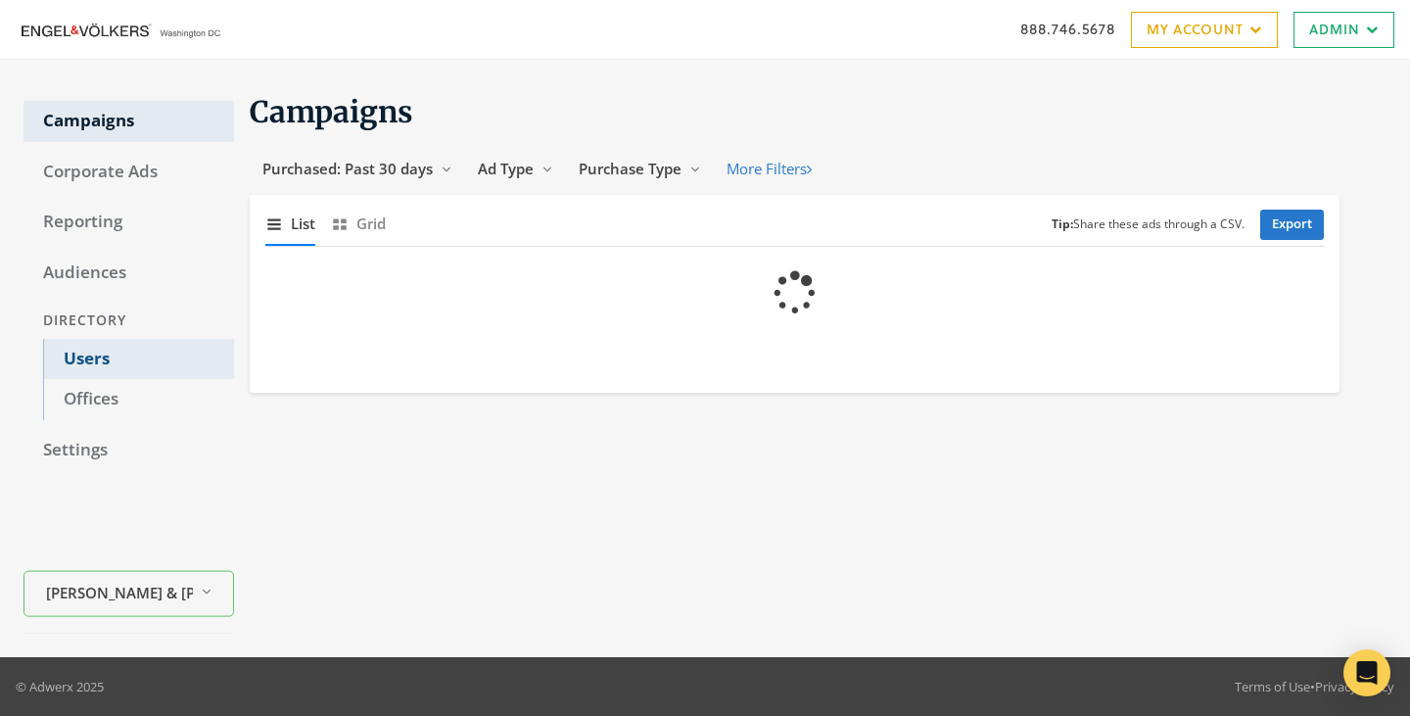
click at [113, 369] on link "Users" at bounding box center [138, 359] width 191 height 41
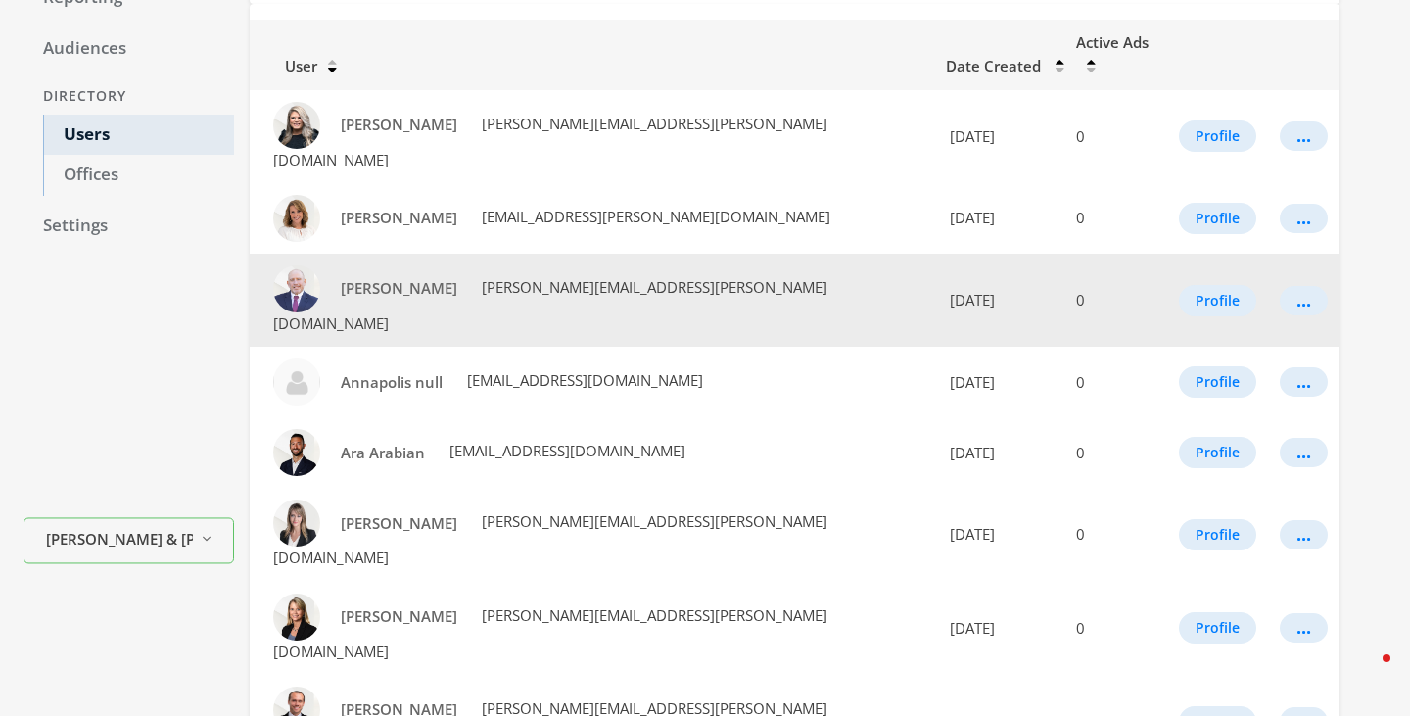
scroll to position [225, 0]
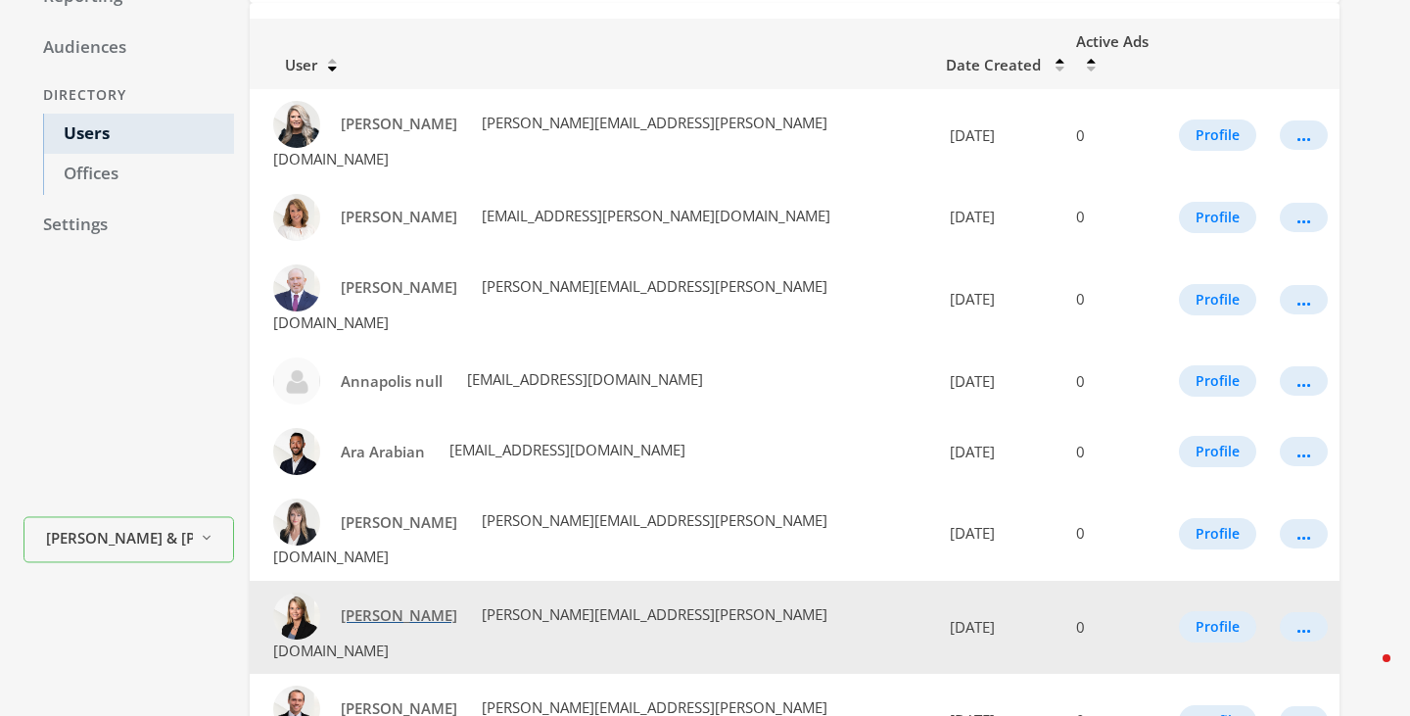
click at [373, 605] on span "[PERSON_NAME]" at bounding box center [399, 615] width 117 height 20
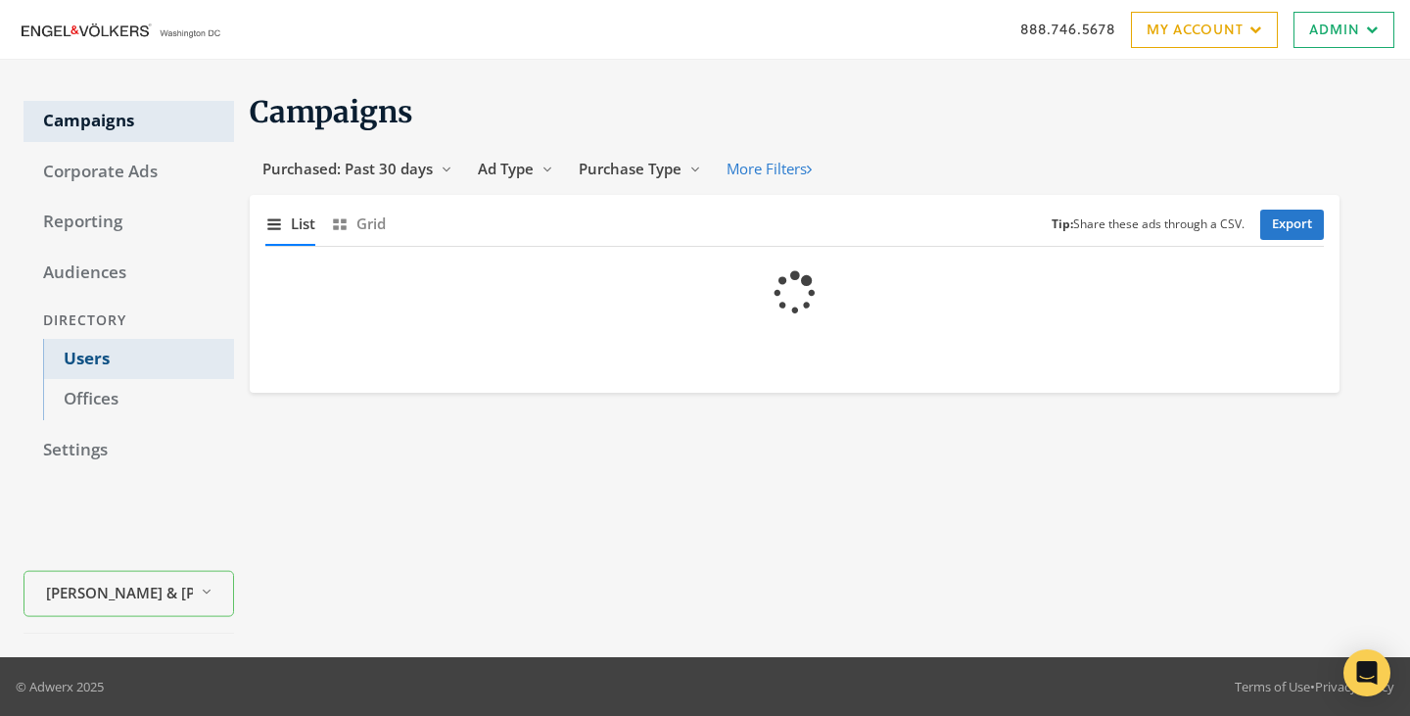
click at [107, 350] on link "Users" at bounding box center [138, 359] width 191 height 41
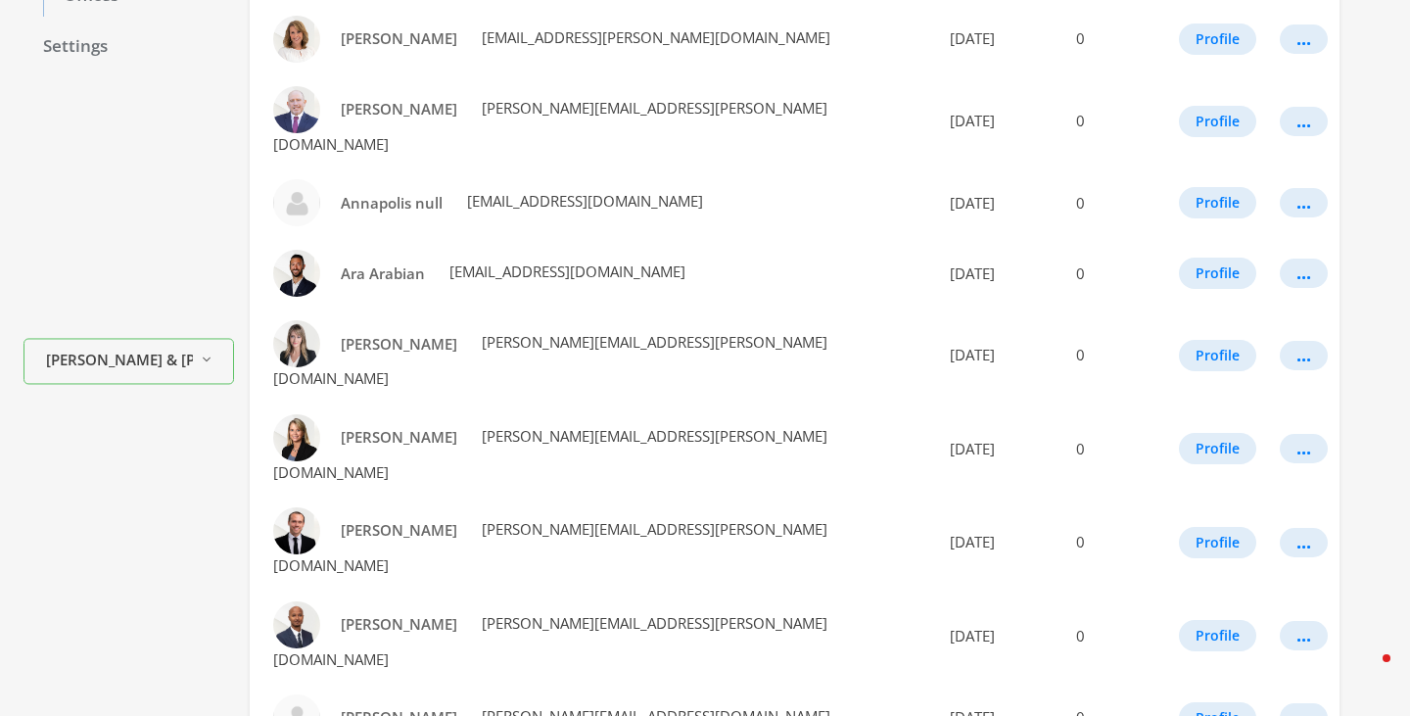
scroll to position [405, 0]
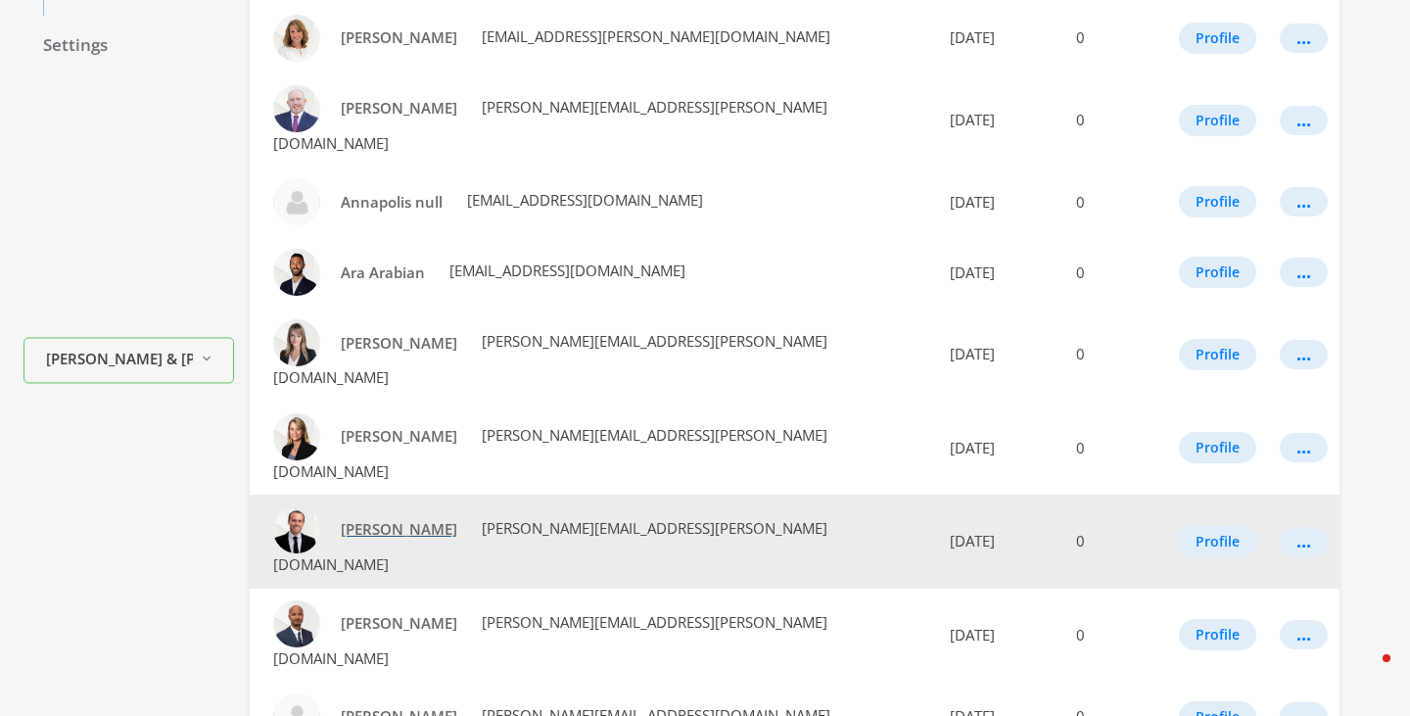
click at [388, 519] on span "[PERSON_NAME]" at bounding box center [399, 529] width 117 height 20
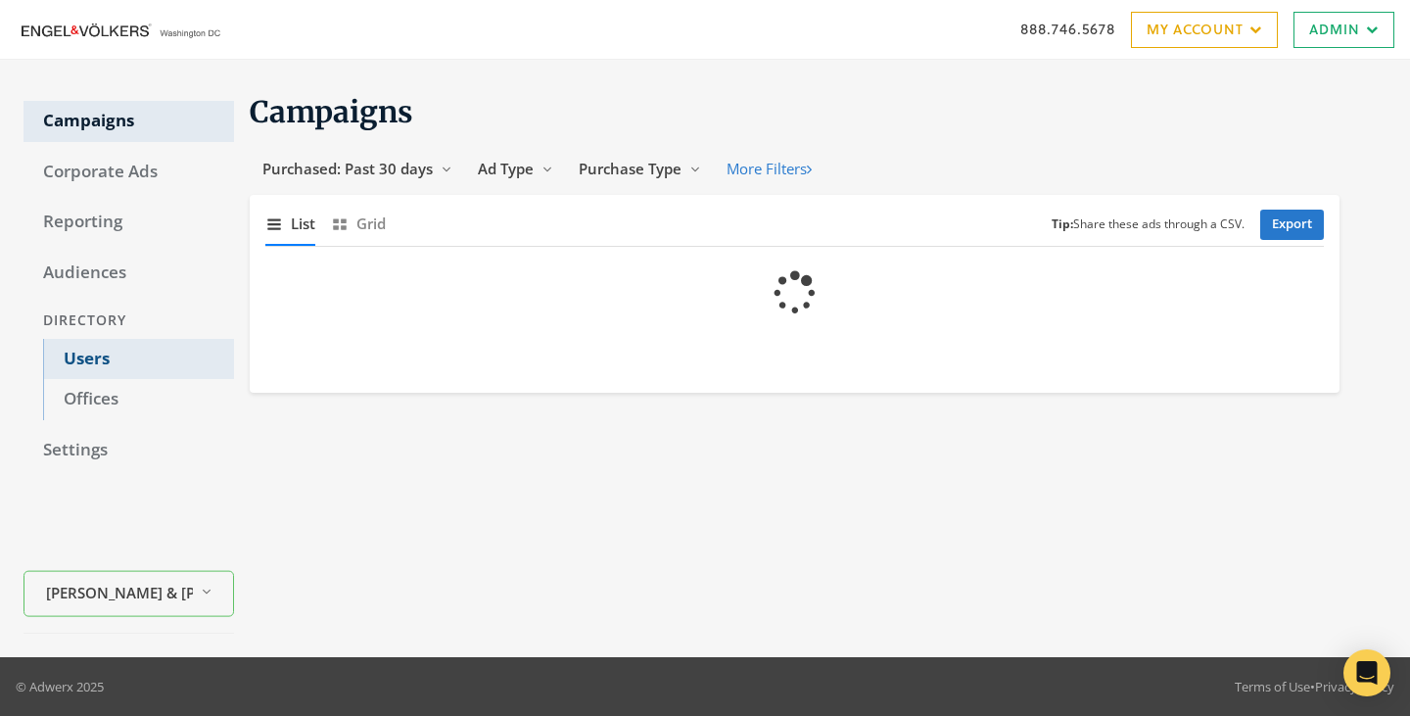
click at [139, 350] on link "Users" at bounding box center [138, 359] width 191 height 41
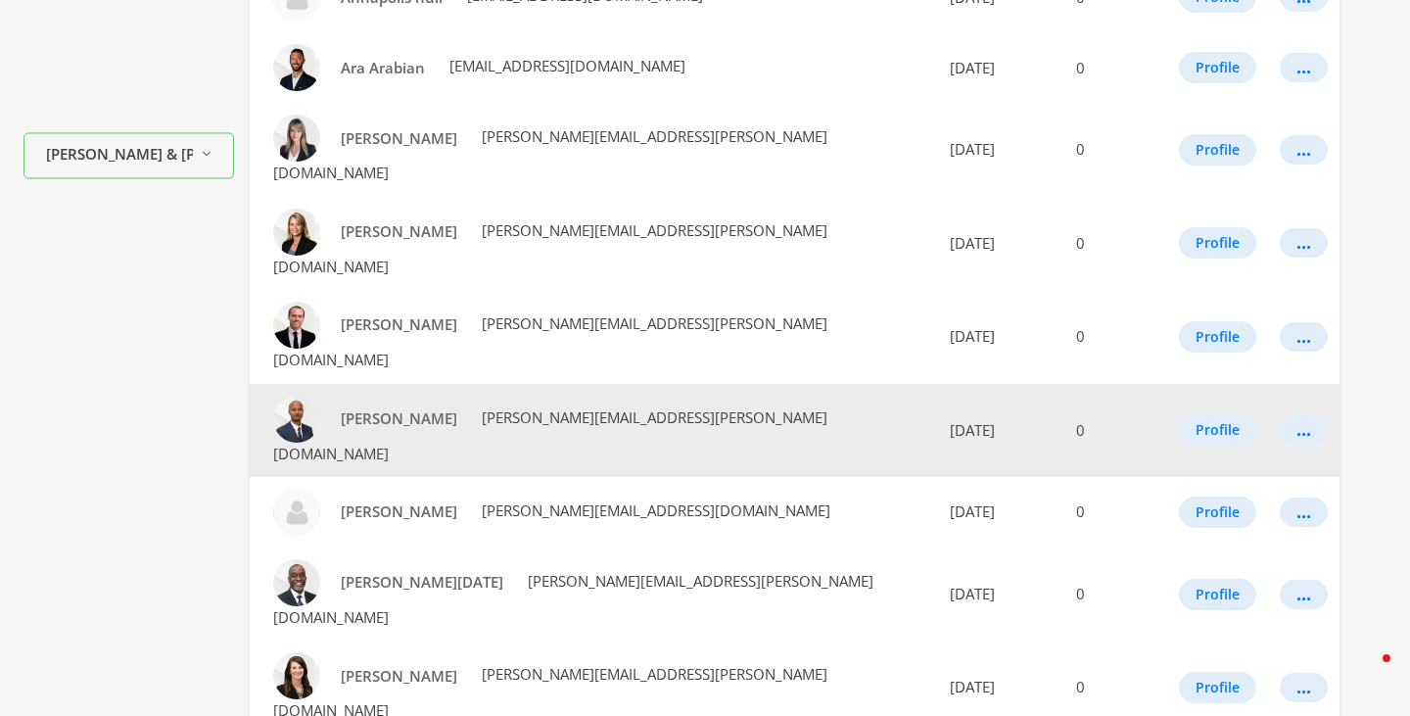
scroll to position [610, 0]
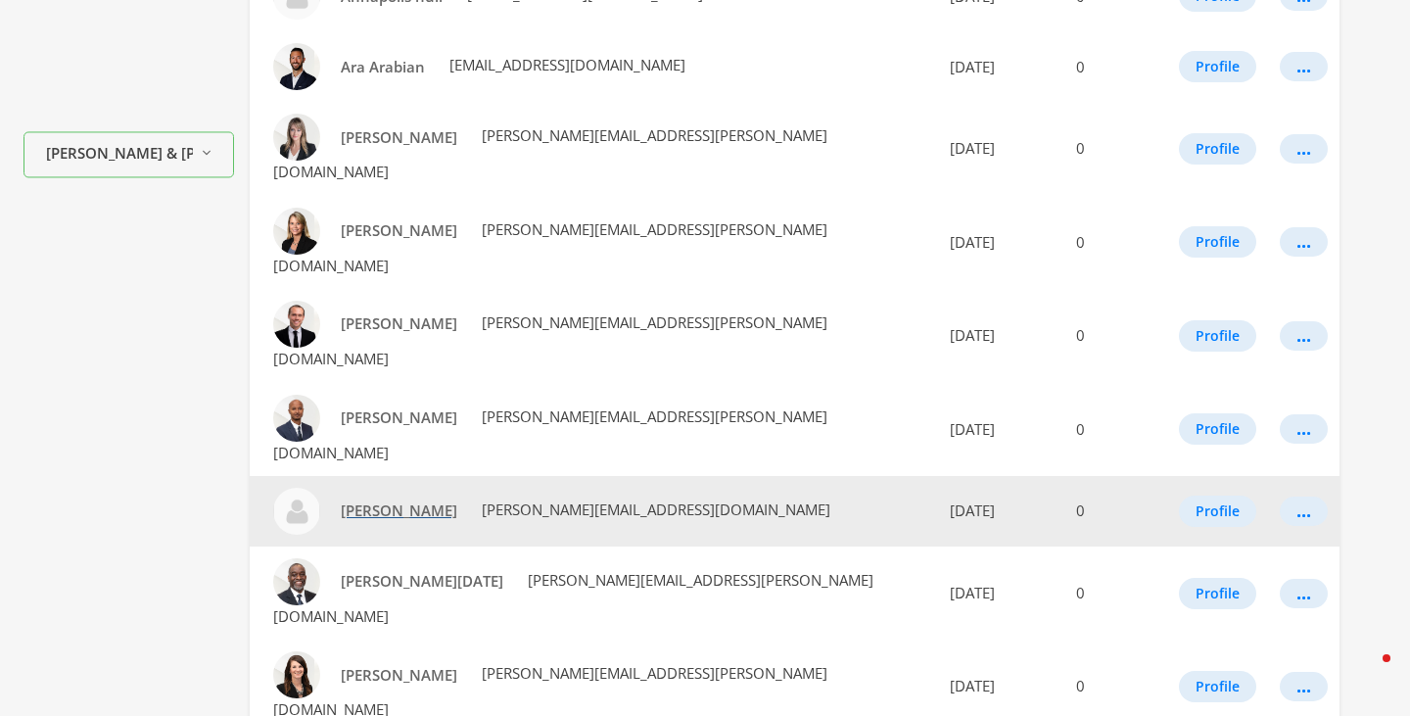
click at [373, 501] on span "[PERSON_NAME]" at bounding box center [399, 511] width 117 height 20
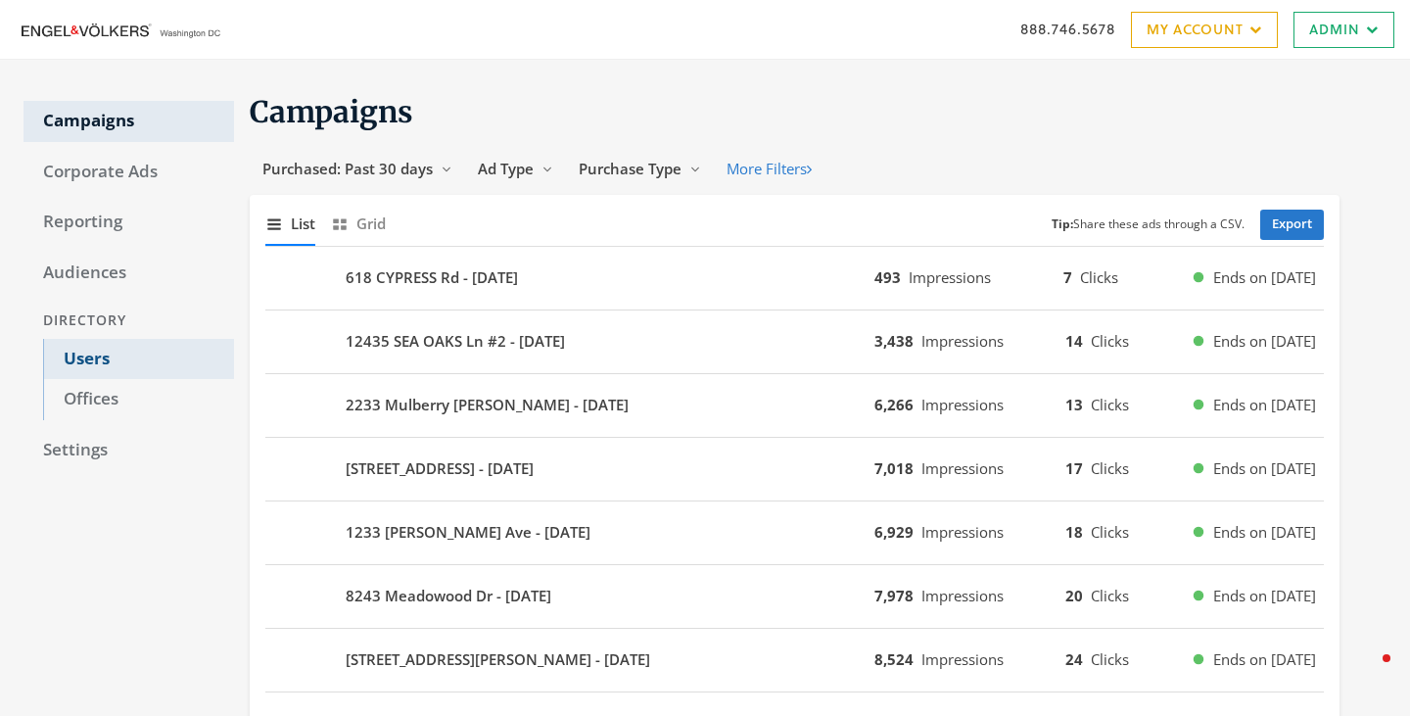
click at [74, 367] on link "Users" at bounding box center [138, 359] width 191 height 41
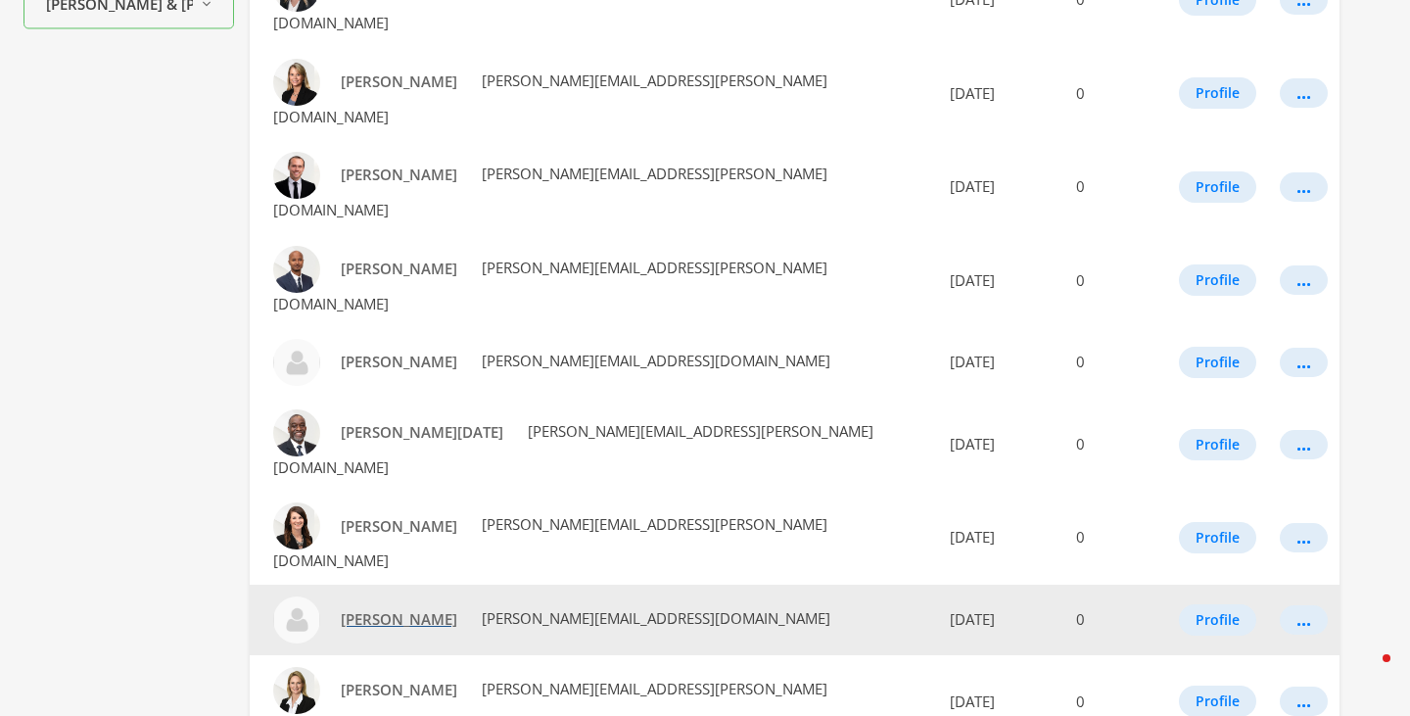
scroll to position [745, 0]
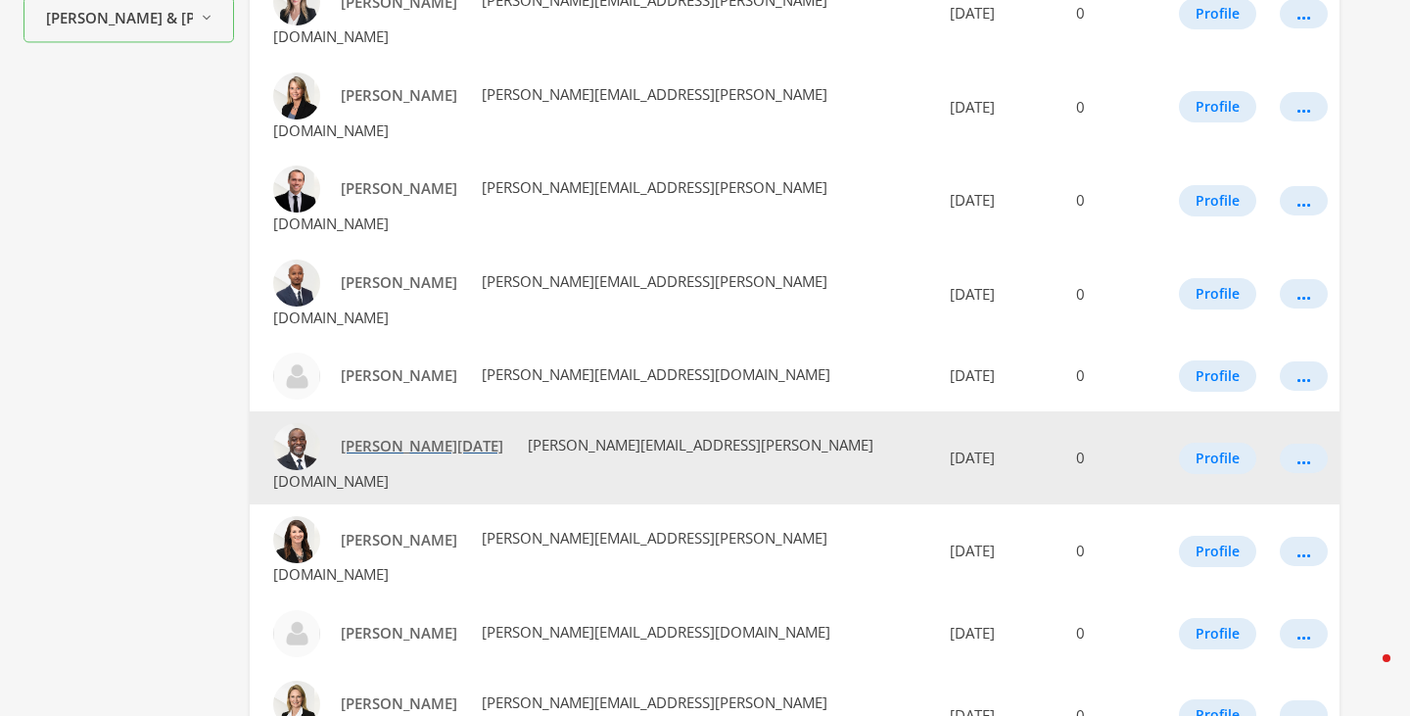
click at [386, 436] on span "[PERSON_NAME][DATE]" at bounding box center [422, 446] width 163 height 20
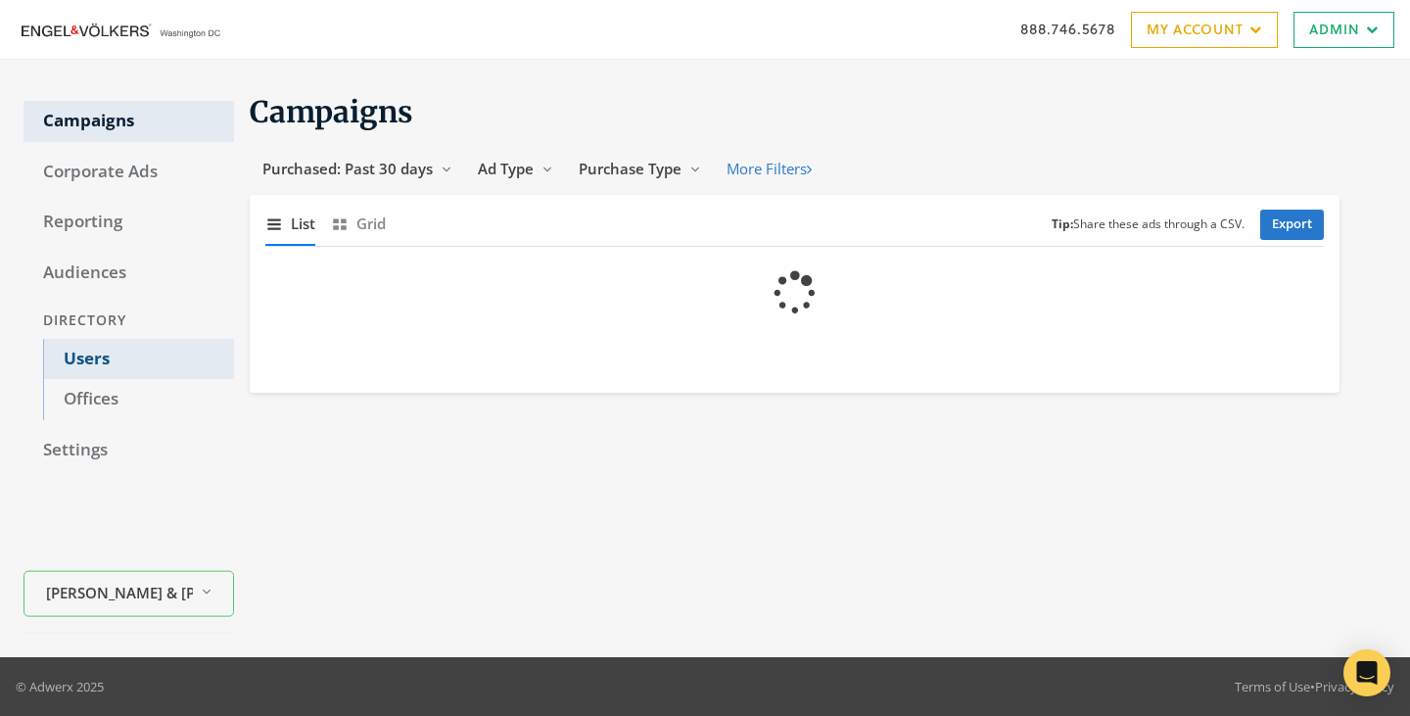
click at [104, 366] on link "Users" at bounding box center [138, 359] width 191 height 41
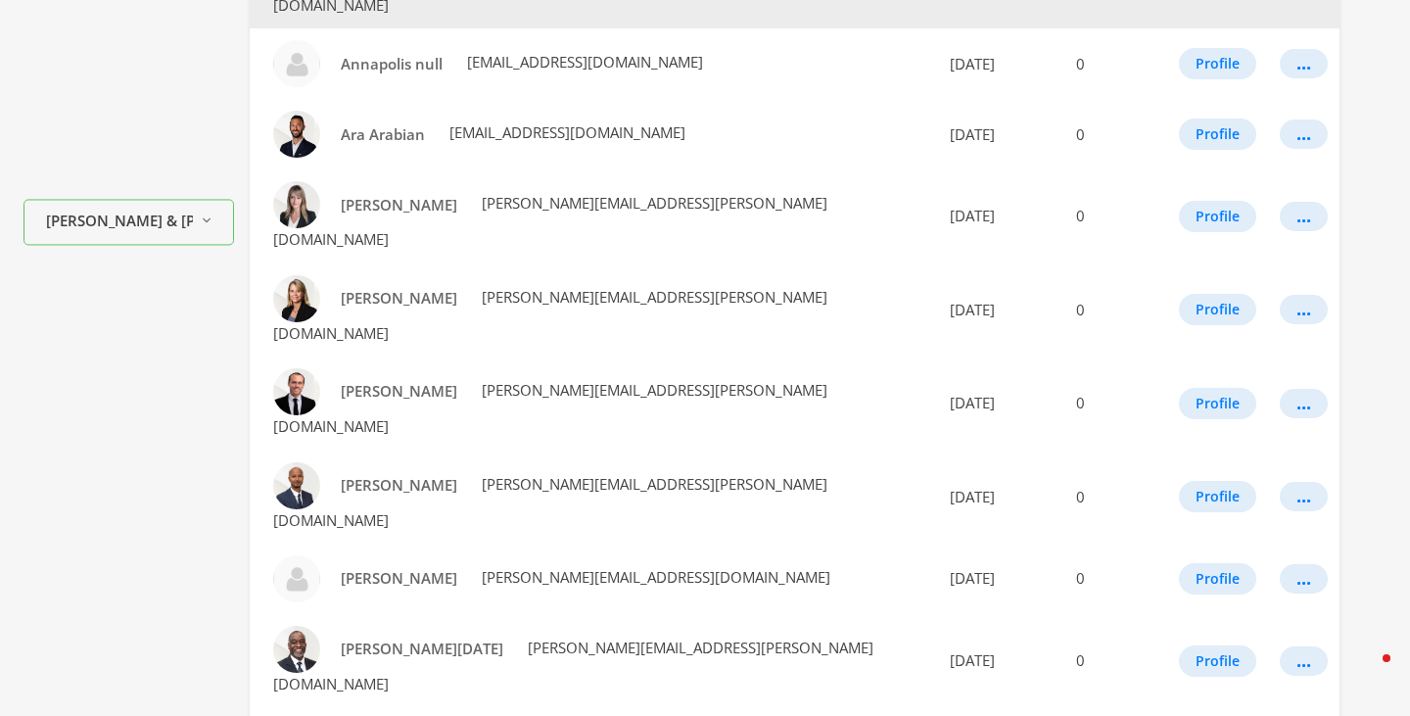
scroll to position [995, 0]
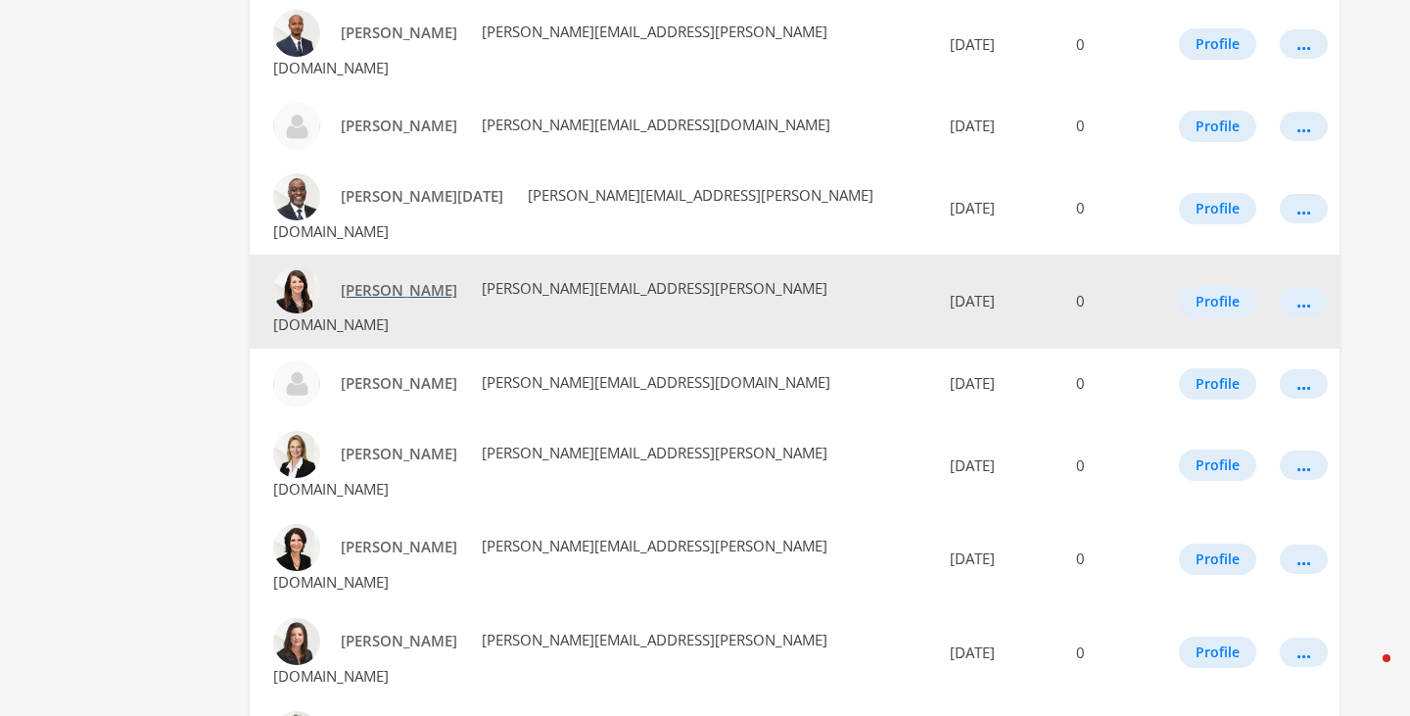
click at [394, 280] on span "[PERSON_NAME]" at bounding box center [399, 290] width 117 height 20
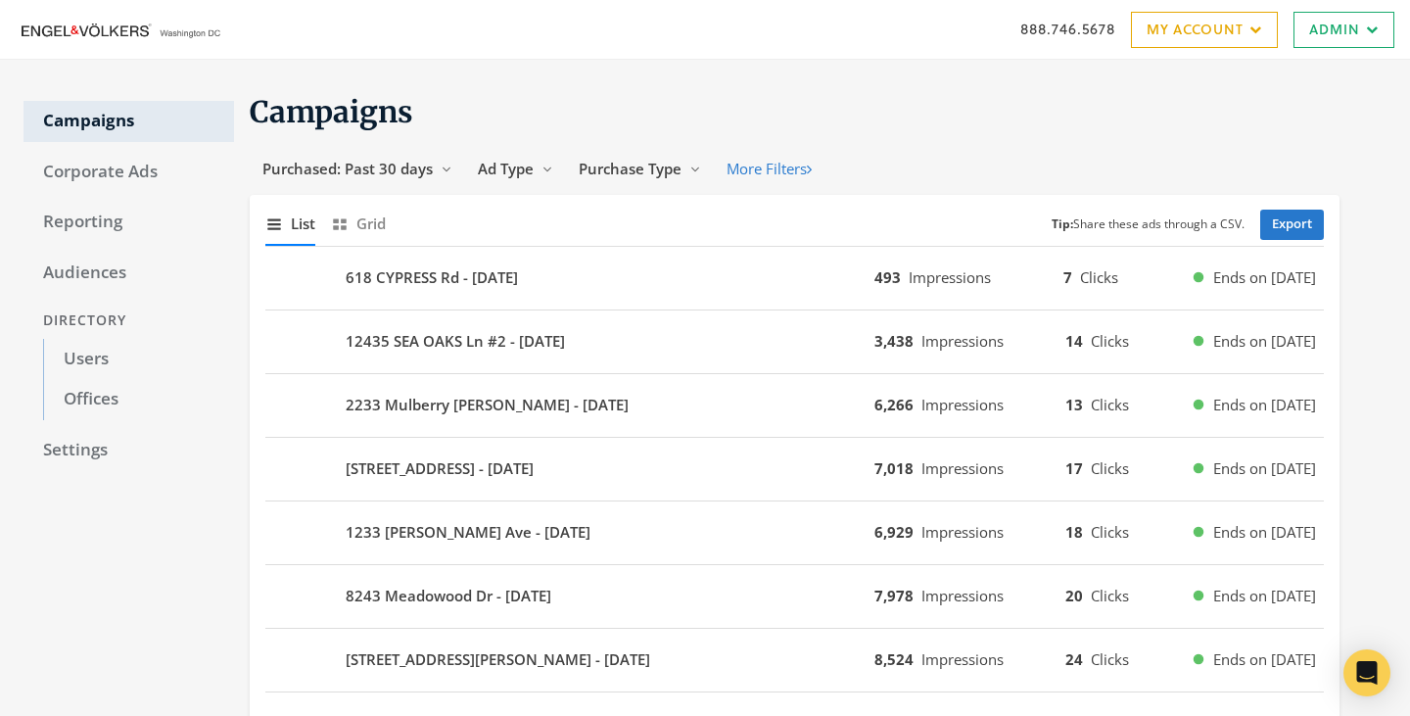
click at [98, 356] on link "Users" at bounding box center [138, 359] width 191 height 41
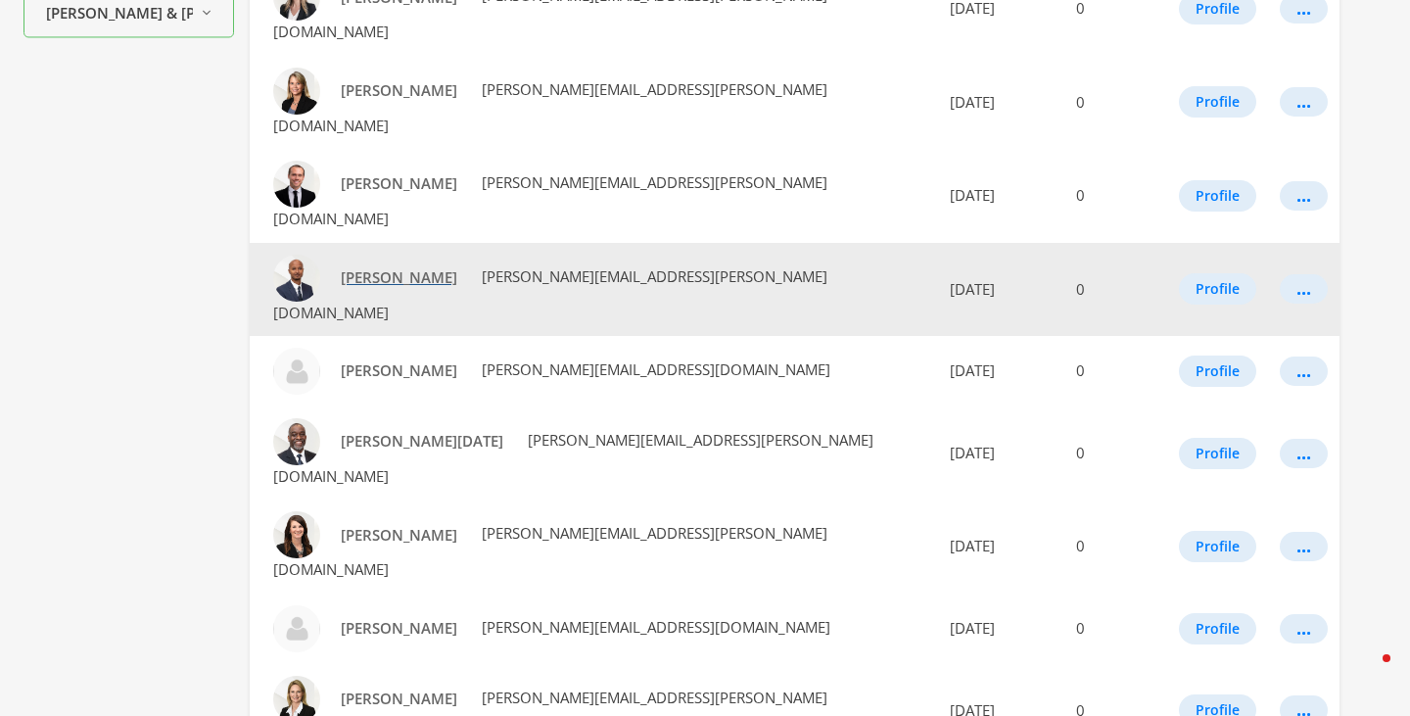
scroll to position [749, 0]
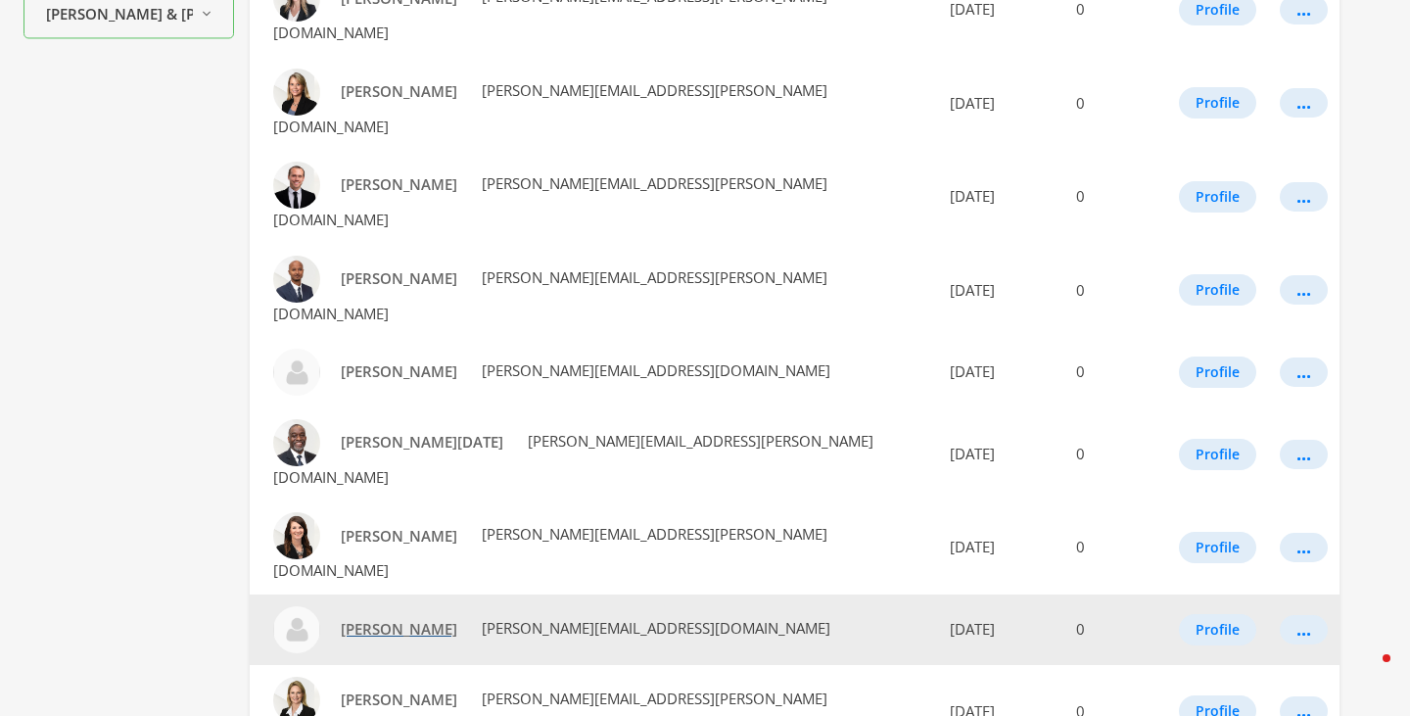
click at [383, 619] on span "[PERSON_NAME]" at bounding box center [399, 629] width 117 height 20
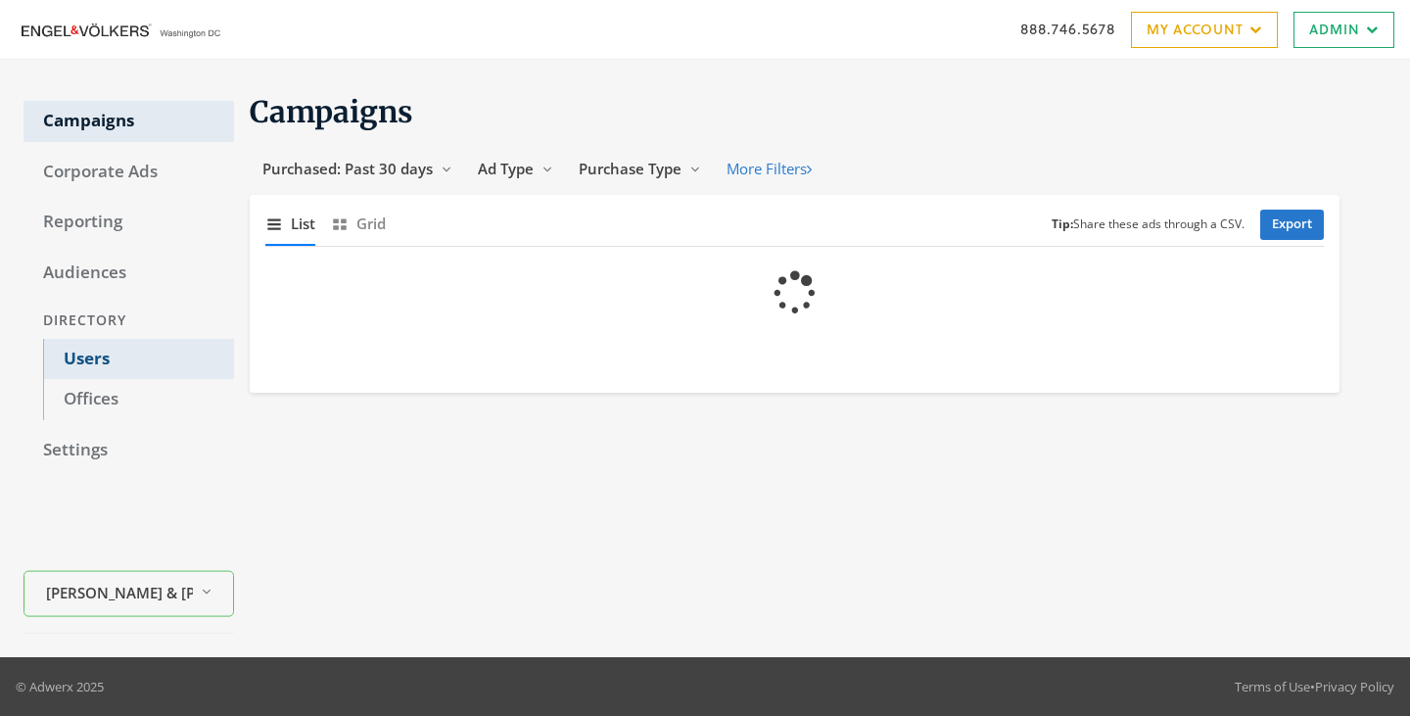
click at [95, 346] on link "Users" at bounding box center [138, 359] width 191 height 41
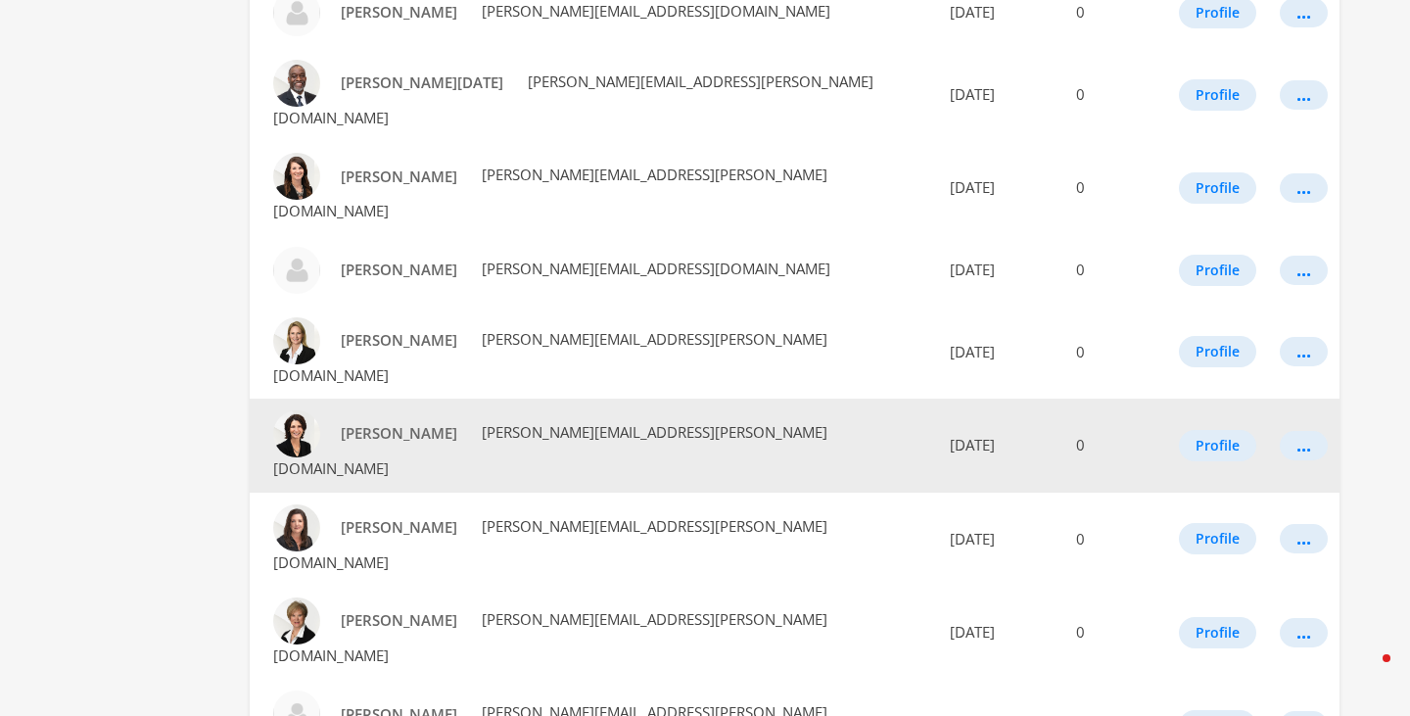
scroll to position [1101, 0]
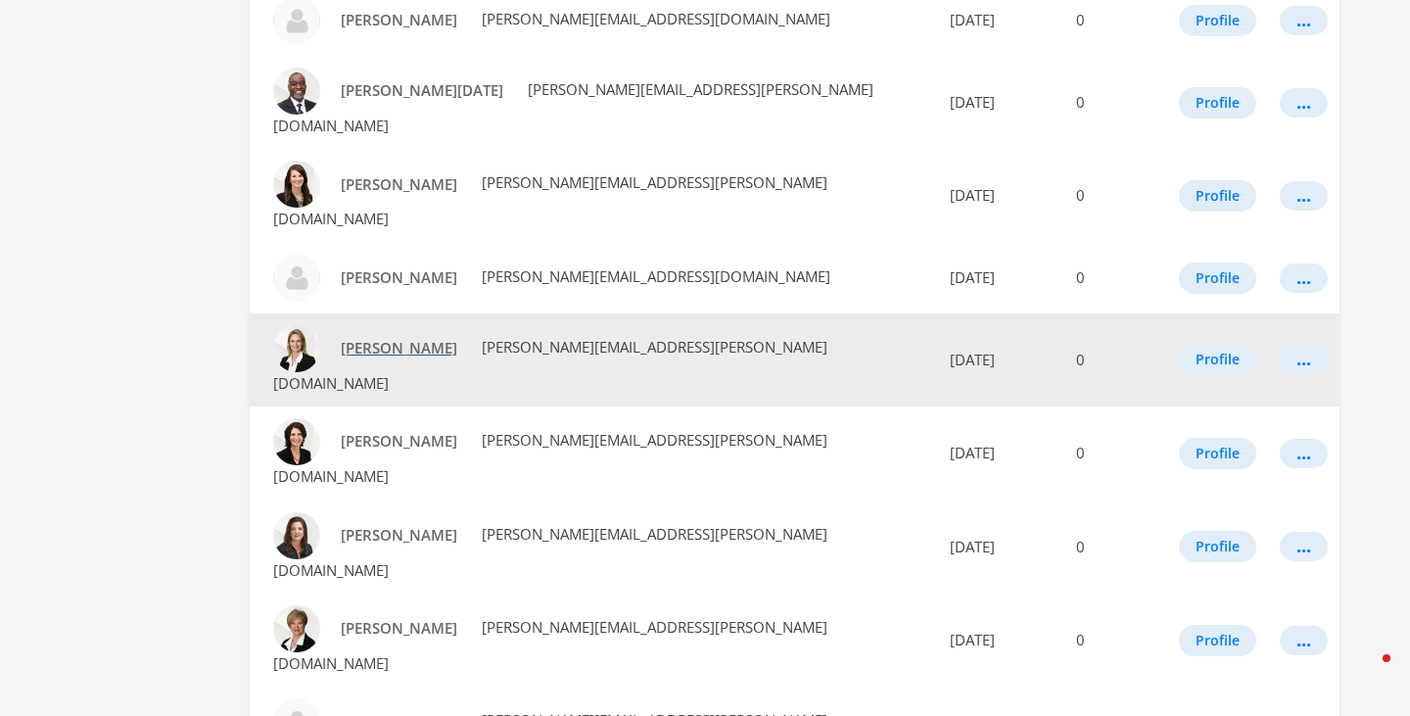
click at [360, 338] on span "[PERSON_NAME]" at bounding box center [399, 348] width 117 height 20
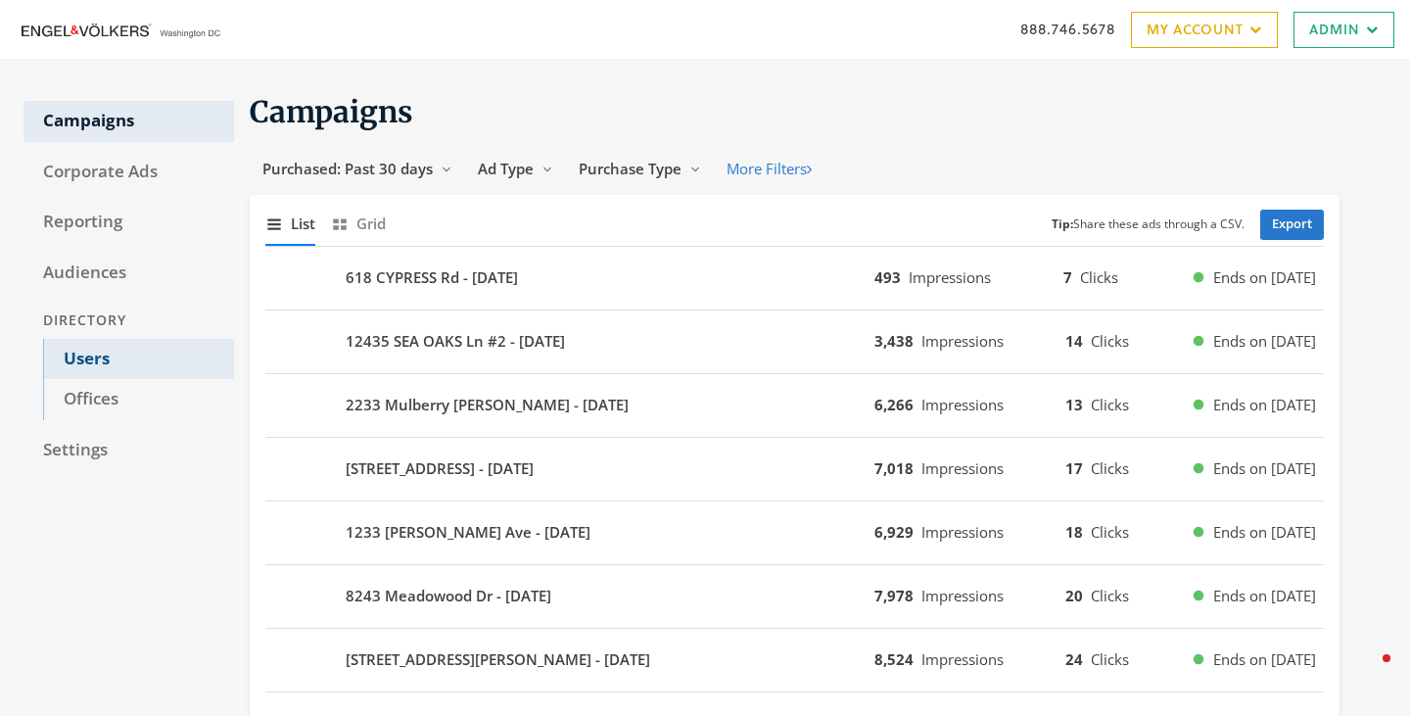
click at [87, 361] on link "Users" at bounding box center [138, 359] width 191 height 41
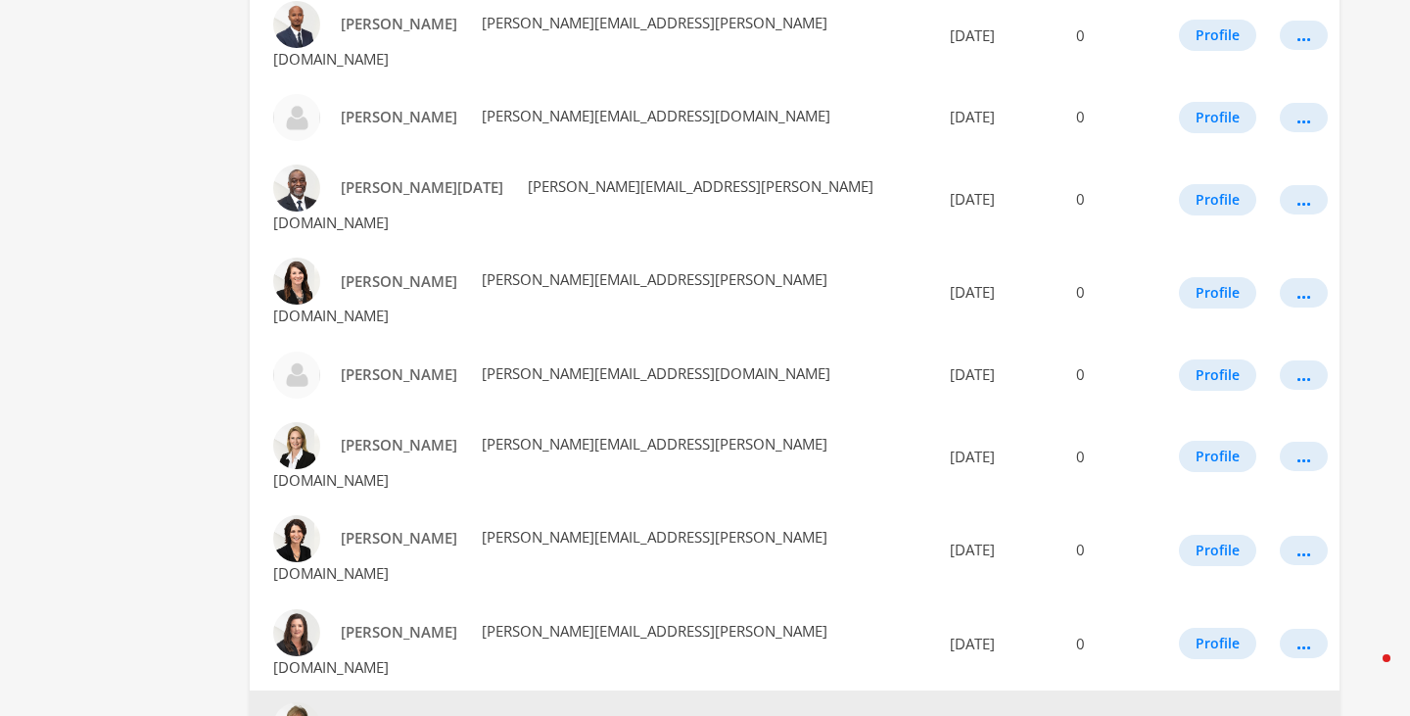
scroll to position [989, 0]
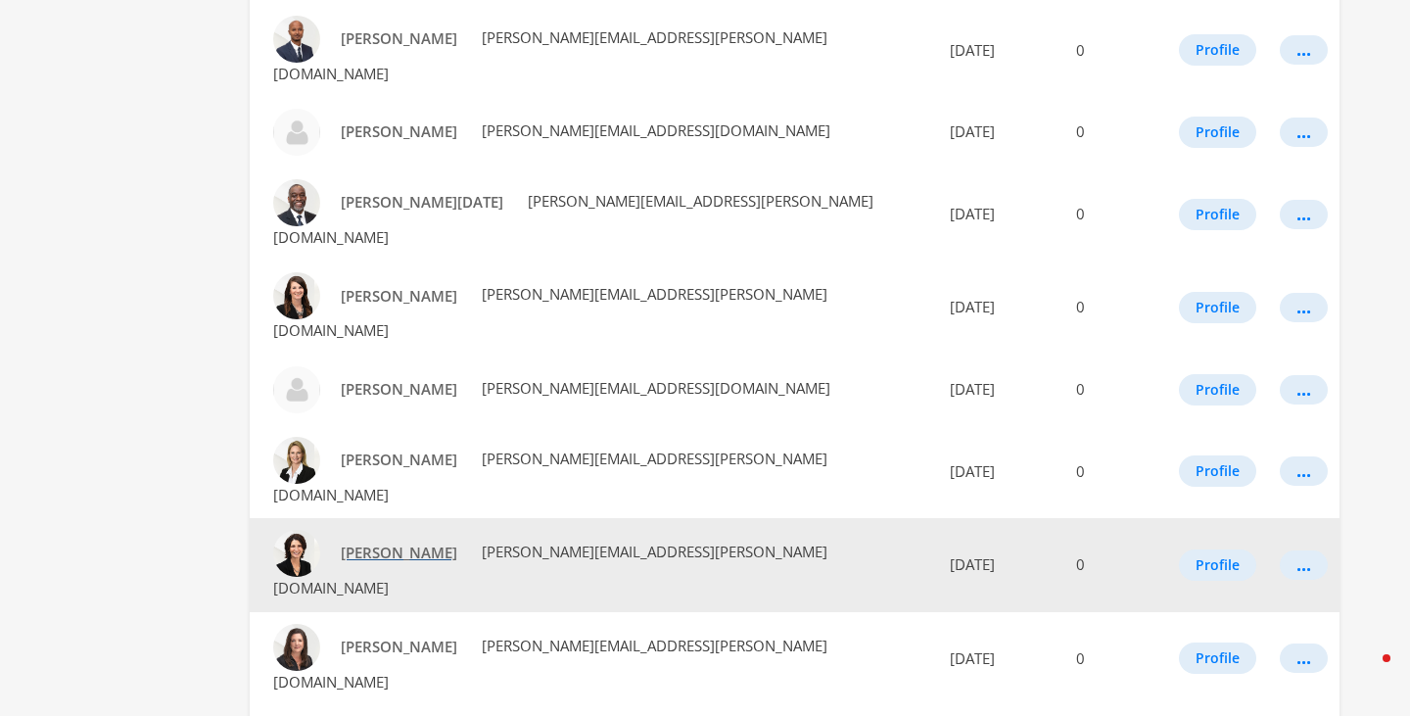
click at [389, 543] on span "[PERSON_NAME]" at bounding box center [399, 553] width 117 height 20
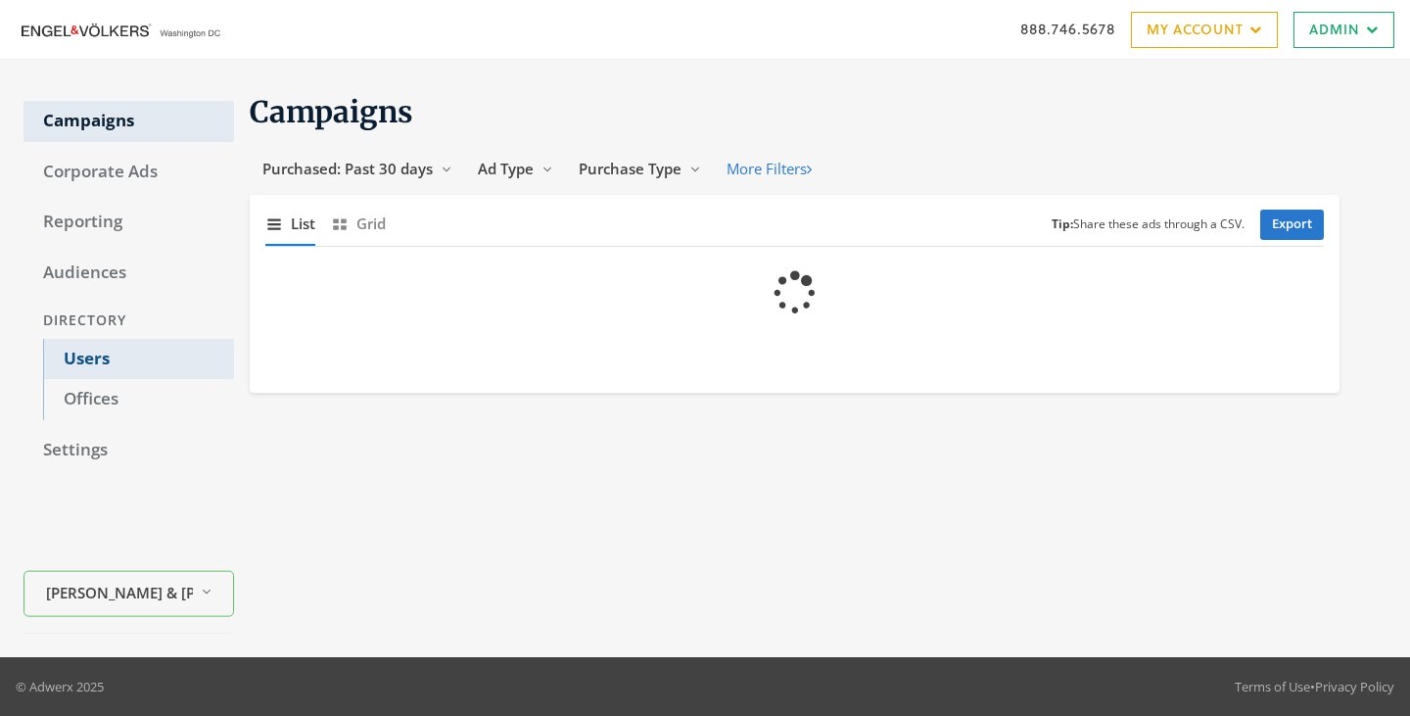
click at [106, 361] on link "Users" at bounding box center [138, 359] width 191 height 41
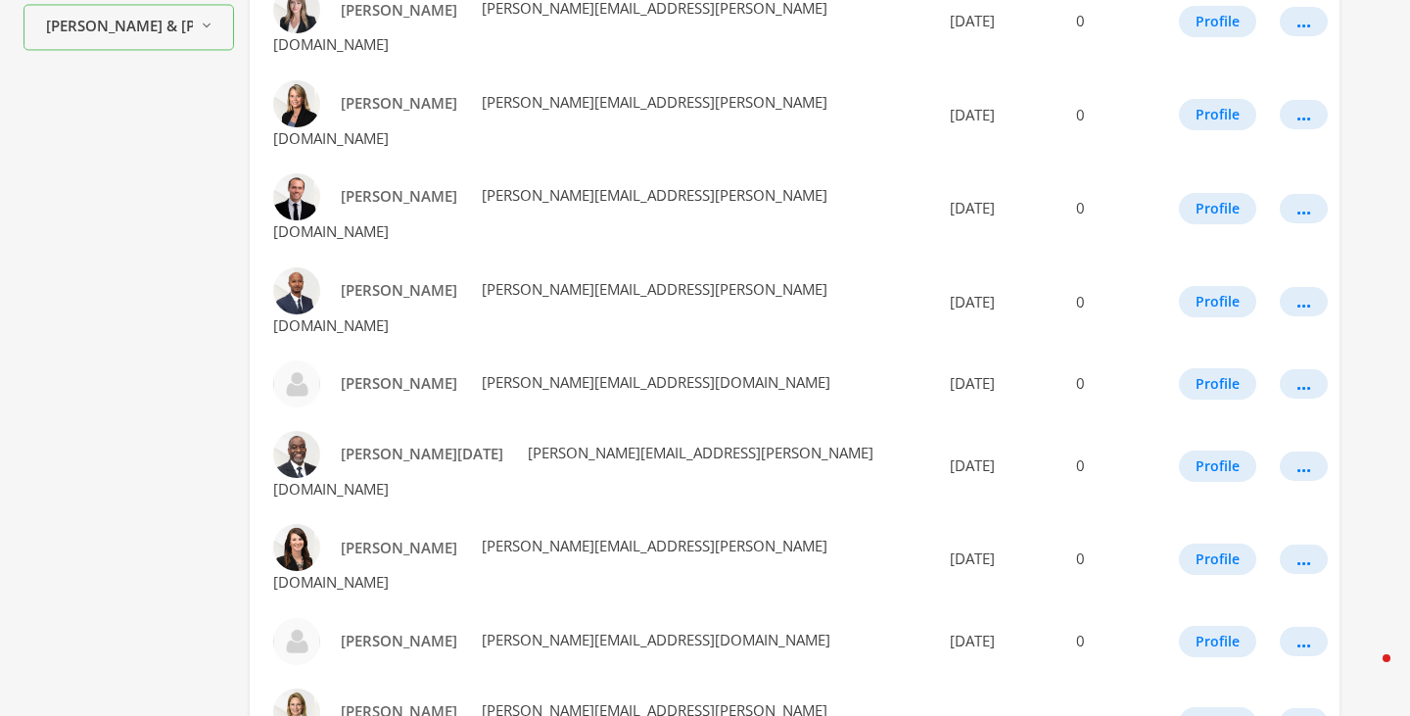
scroll to position [1133, 0]
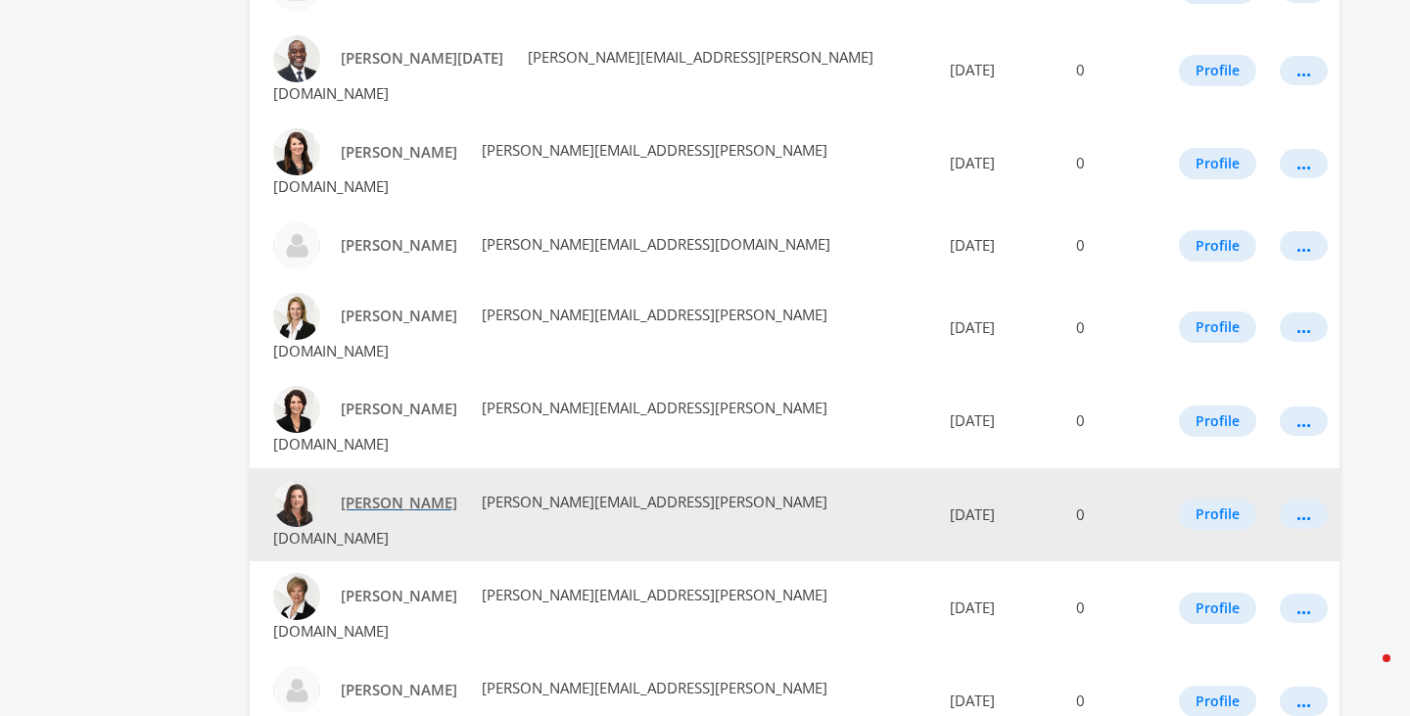
click at [386, 493] on span "[PERSON_NAME]" at bounding box center [399, 503] width 117 height 20
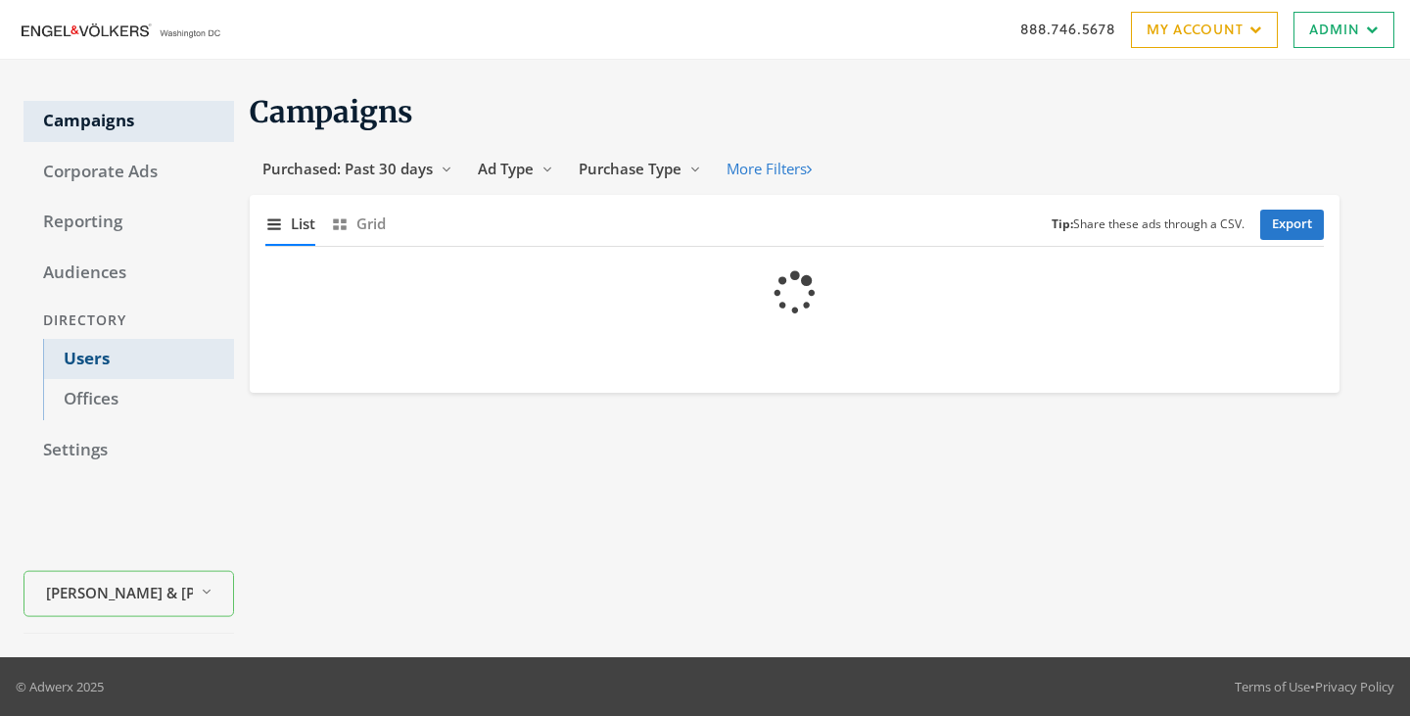
click at [84, 366] on link "Users" at bounding box center [138, 359] width 191 height 41
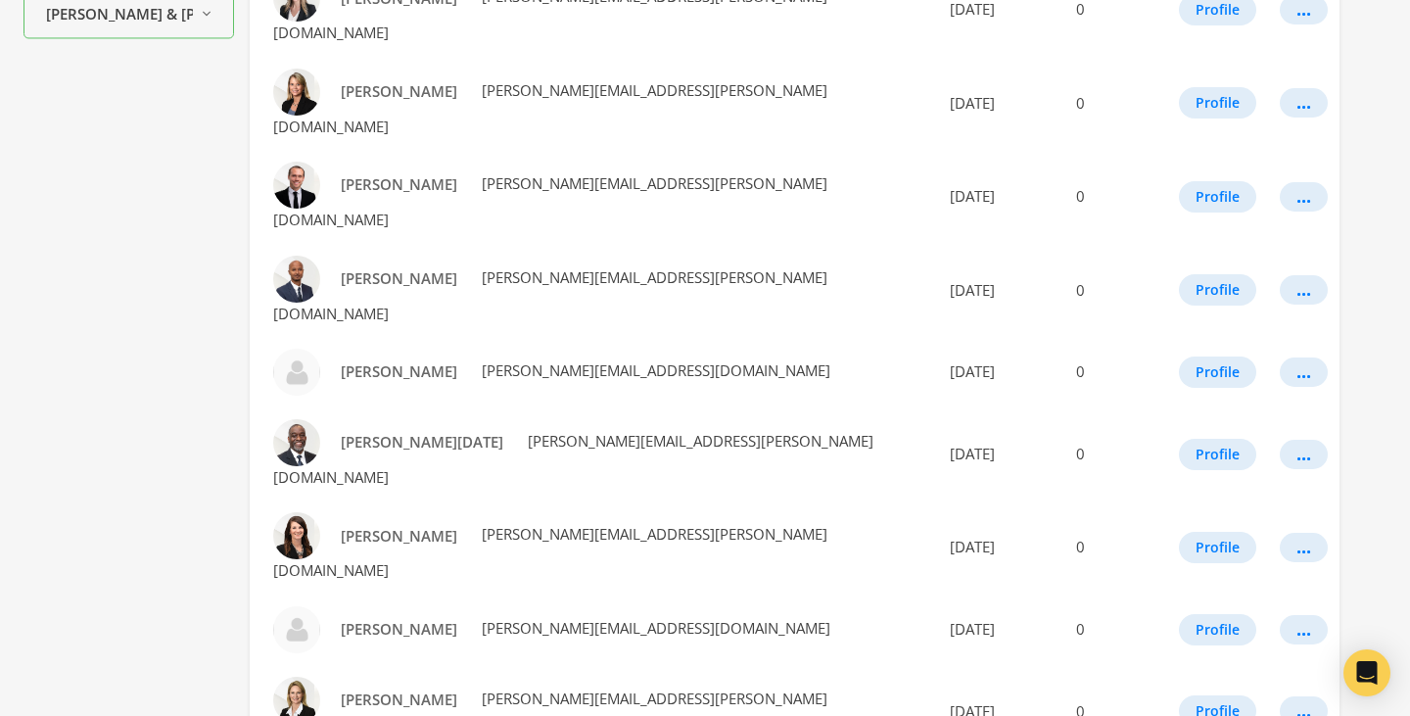
scroll to position [1133, 0]
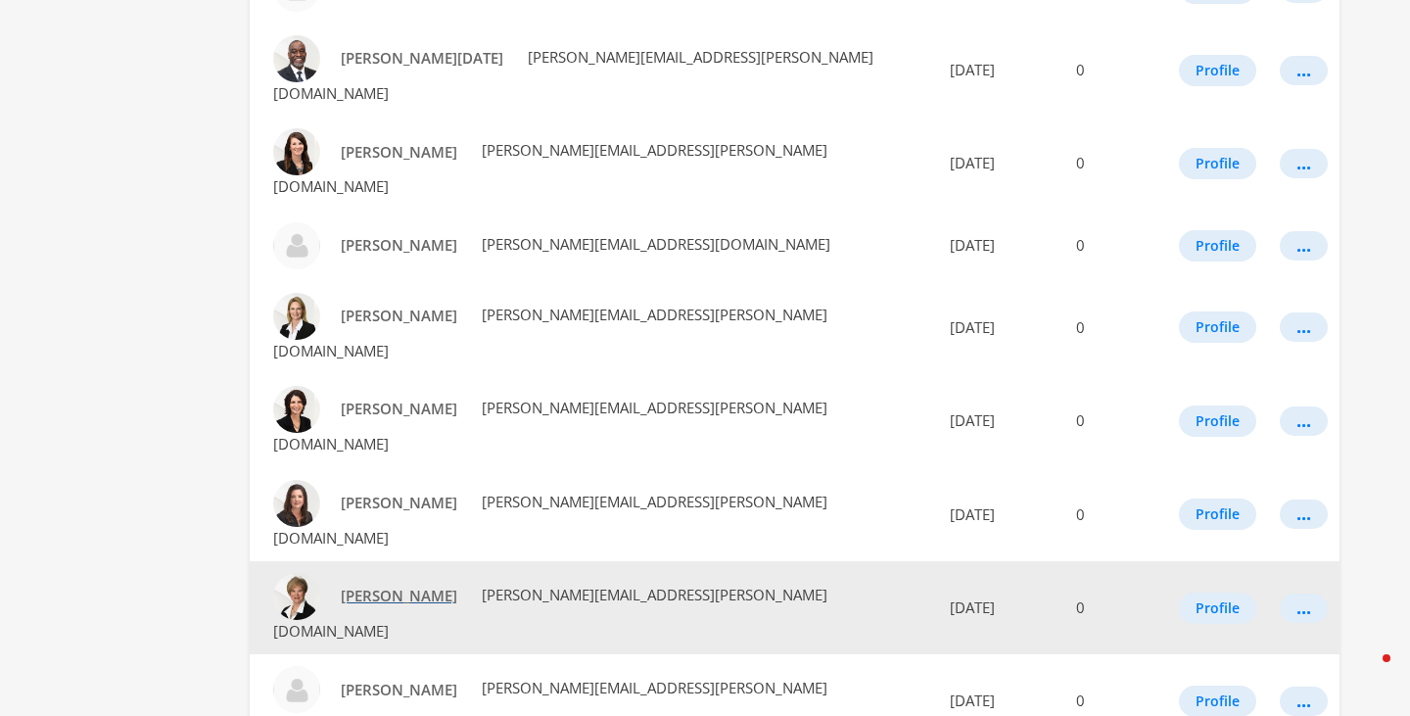
click at [400, 586] on span "[PERSON_NAME]" at bounding box center [399, 596] width 117 height 20
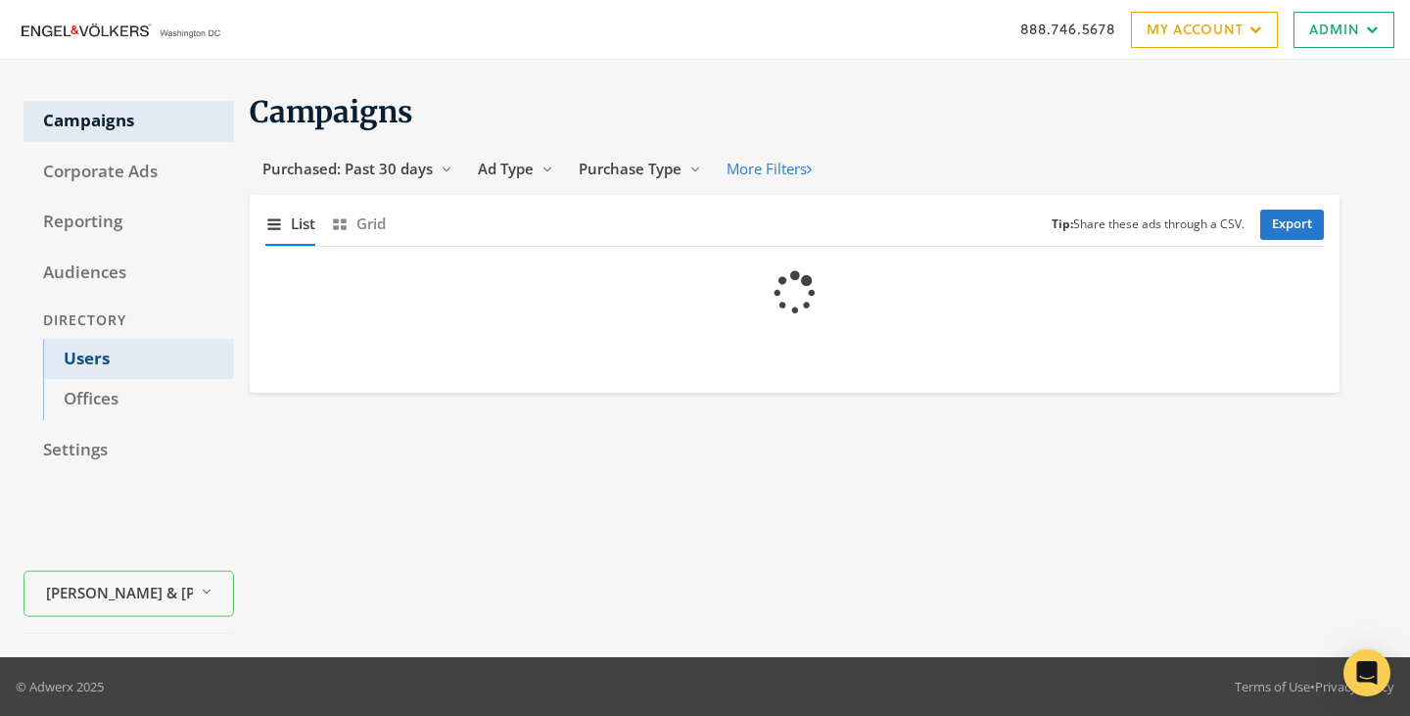
click at [80, 356] on link "Users" at bounding box center [138, 359] width 191 height 41
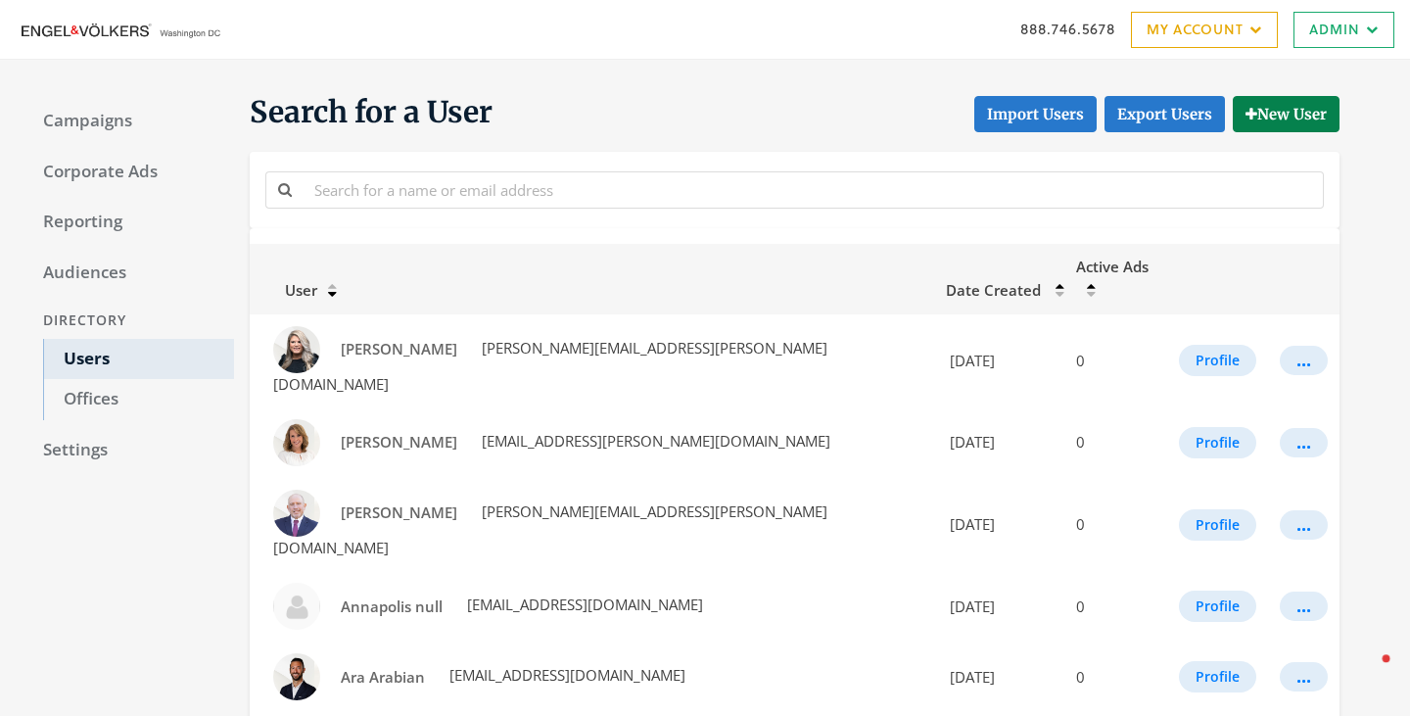
scroll to position [1133, 0]
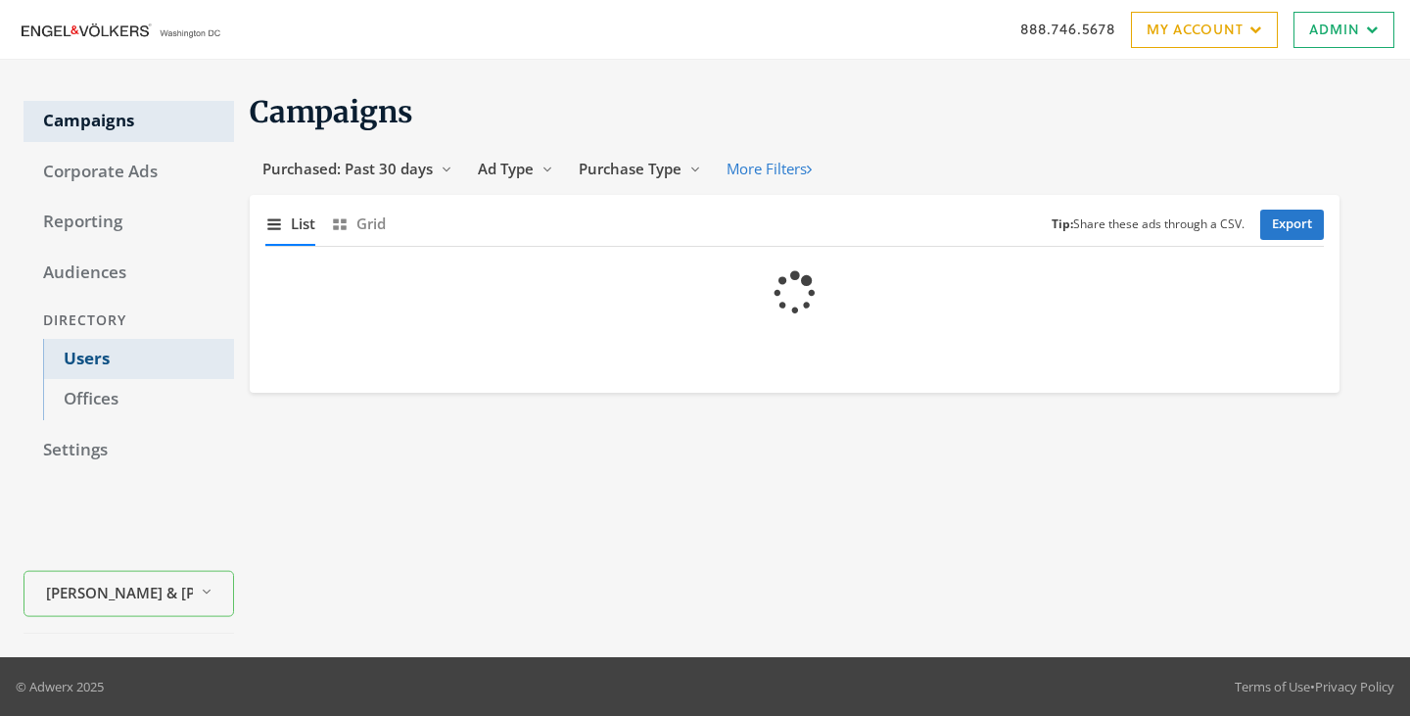
click at [85, 344] on link "Users" at bounding box center [138, 359] width 191 height 41
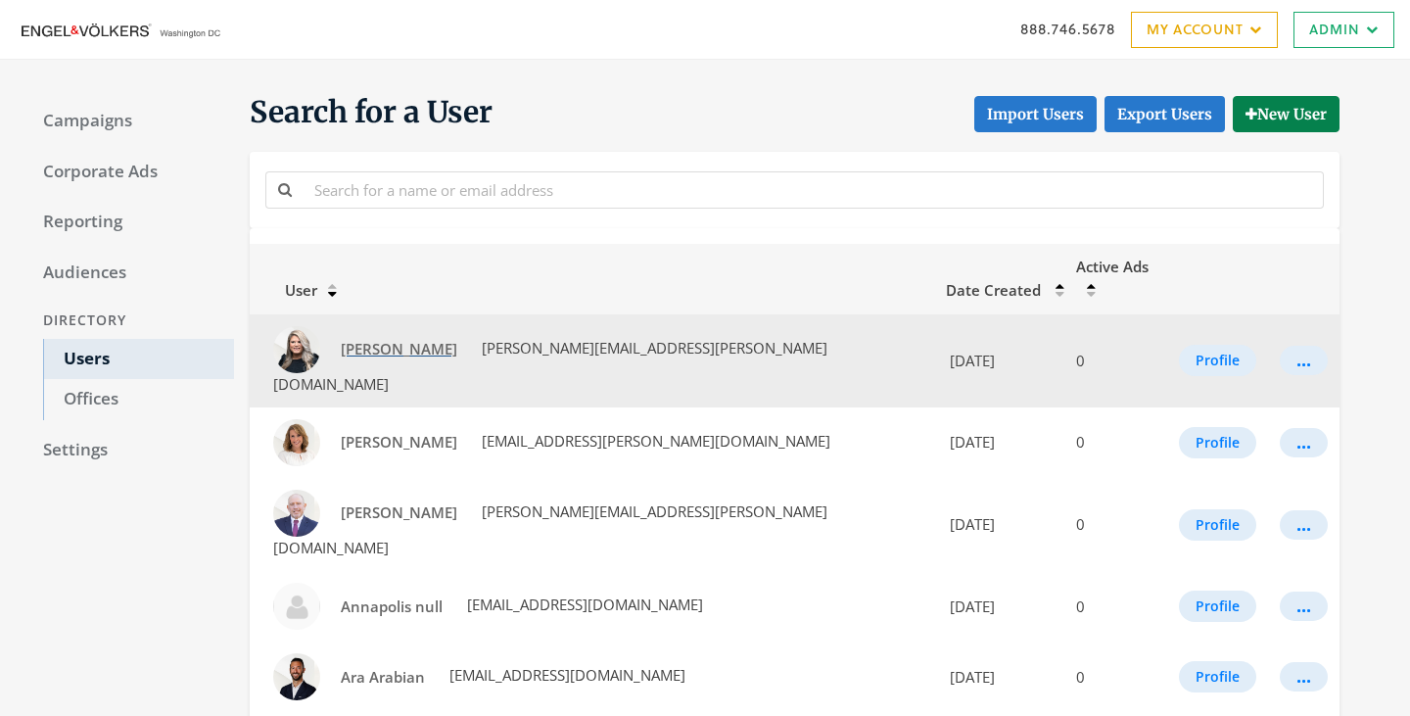
scroll to position [1133, 0]
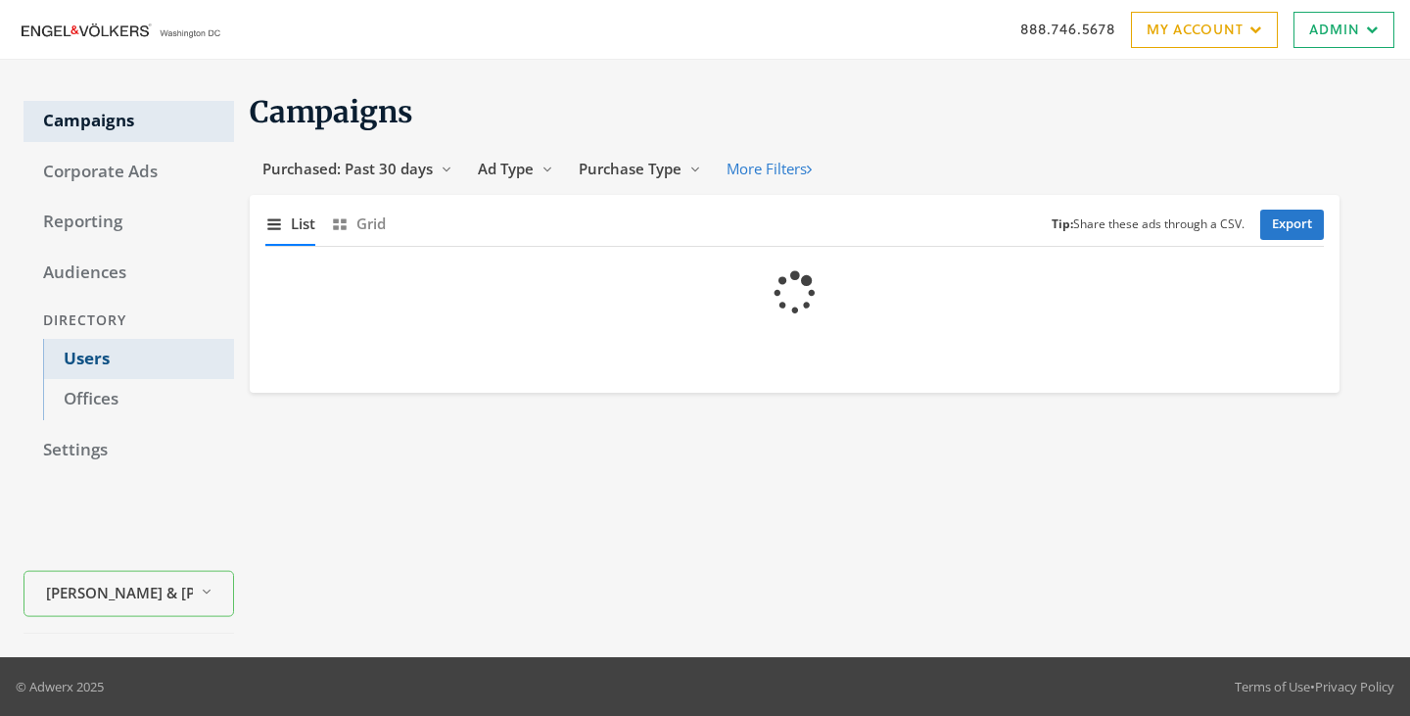
click at [82, 360] on link "Users" at bounding box center [138, 359] width 191 height 41
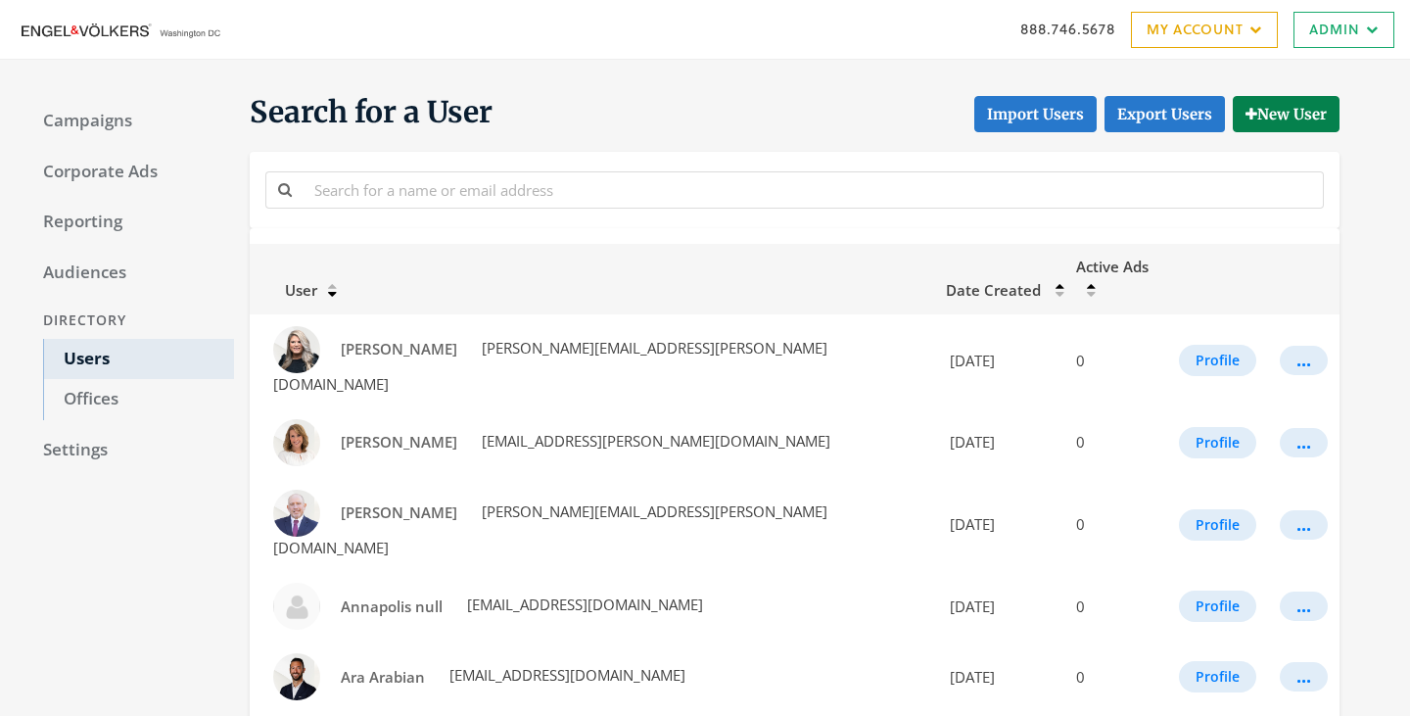
scroll to position [1133, 0]
